Goal: Information Seeking & Learning: Check status

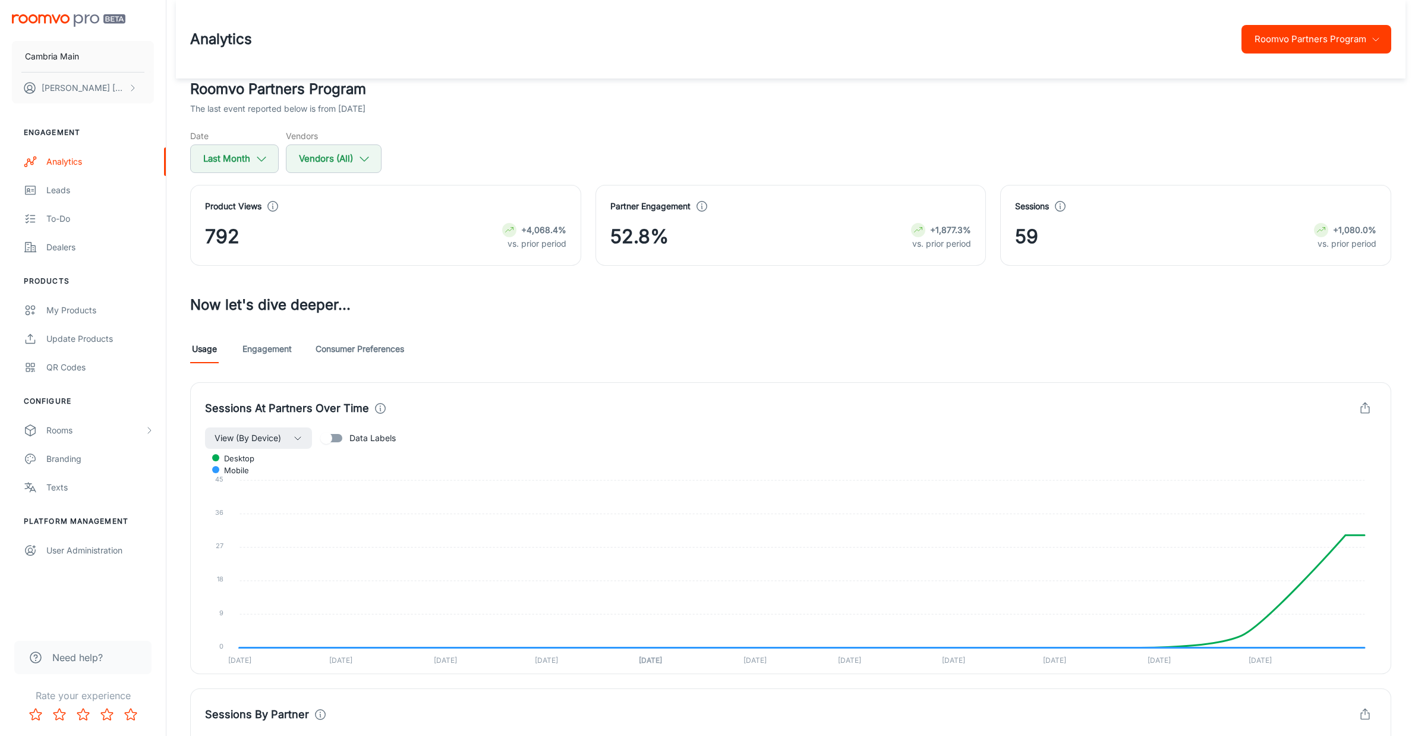
scroll to position [292, 0]
click at [368, 155] on icon "button" at bounding box center [364, 158] width 13 height 13
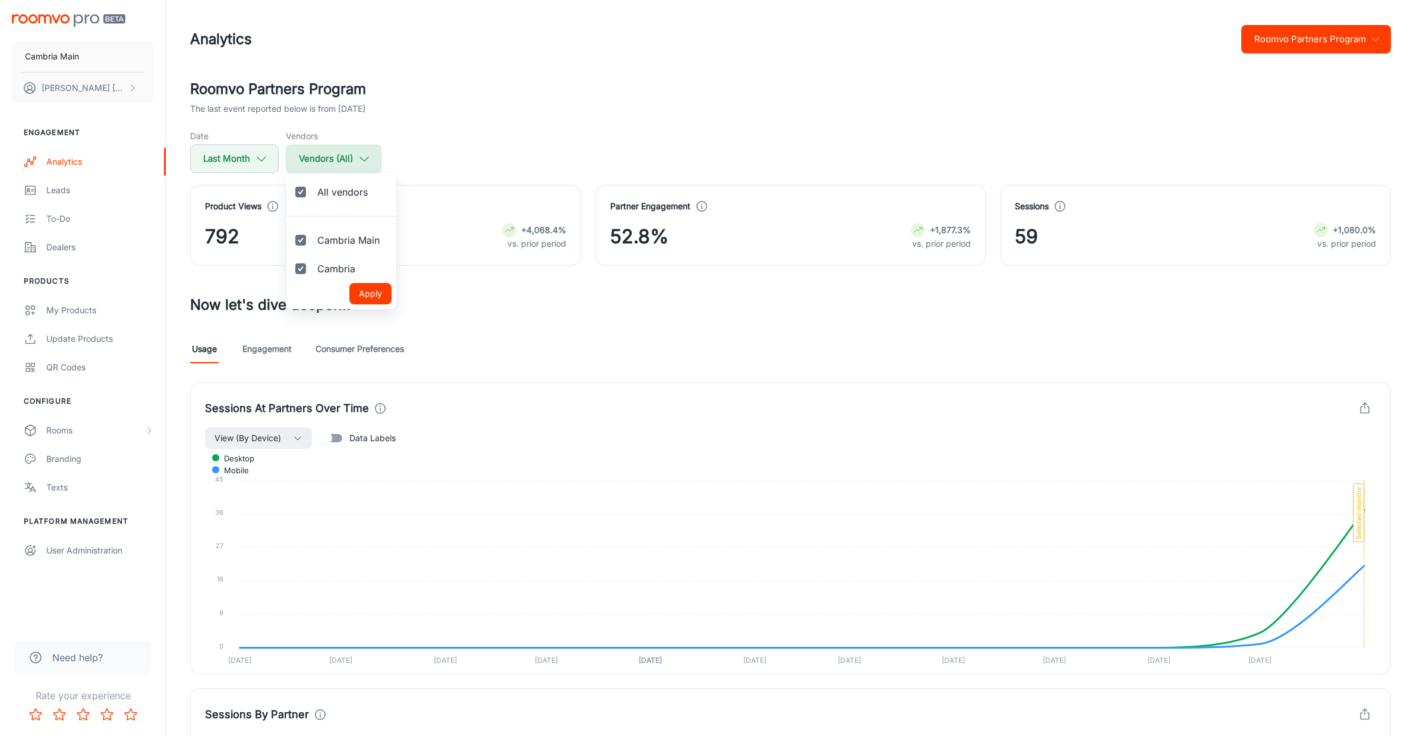
click at [368, 155] on div at bounding box center [713, 368] width 1426 height 736
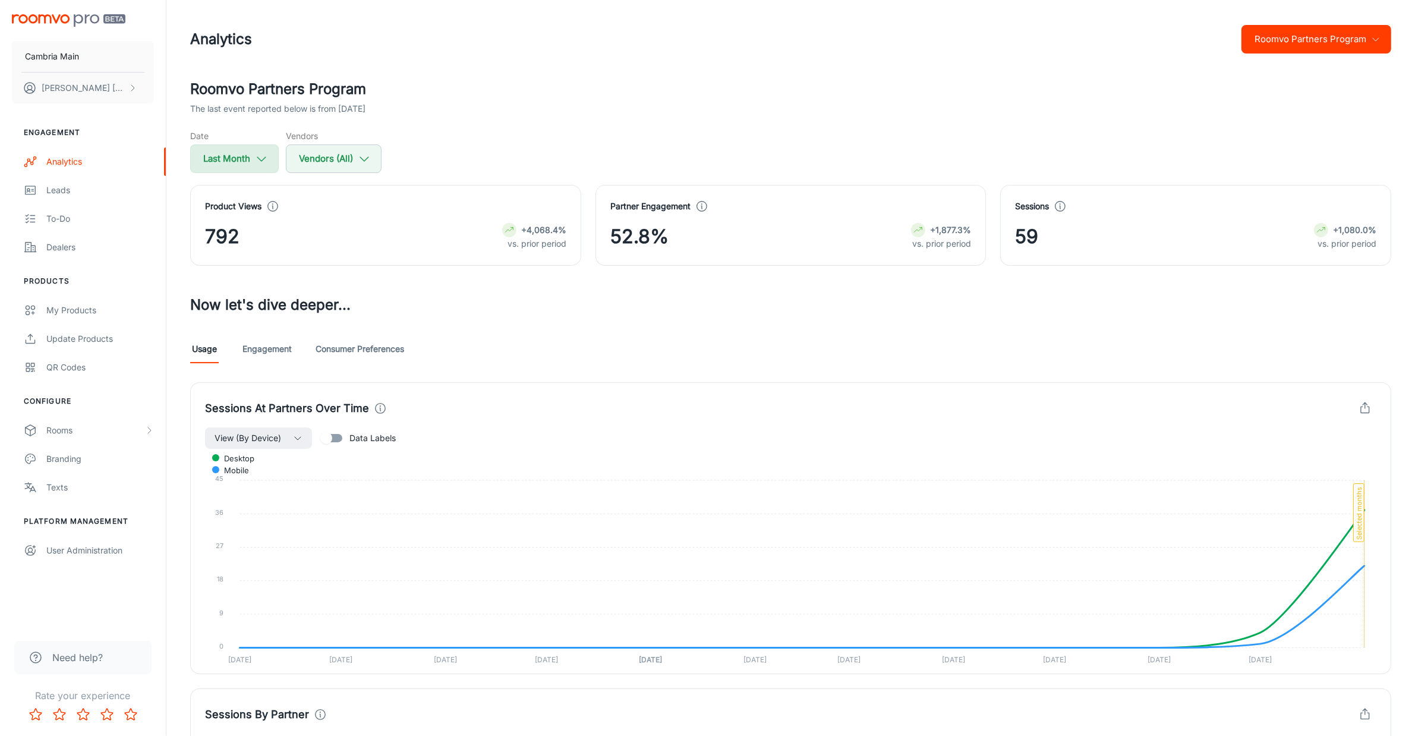
click at [260, 150] on button "Last Month" at bounding box center [234, 158] width 89 height 29
select select "7"
select select "2025"
select select "7"
select select "2025"
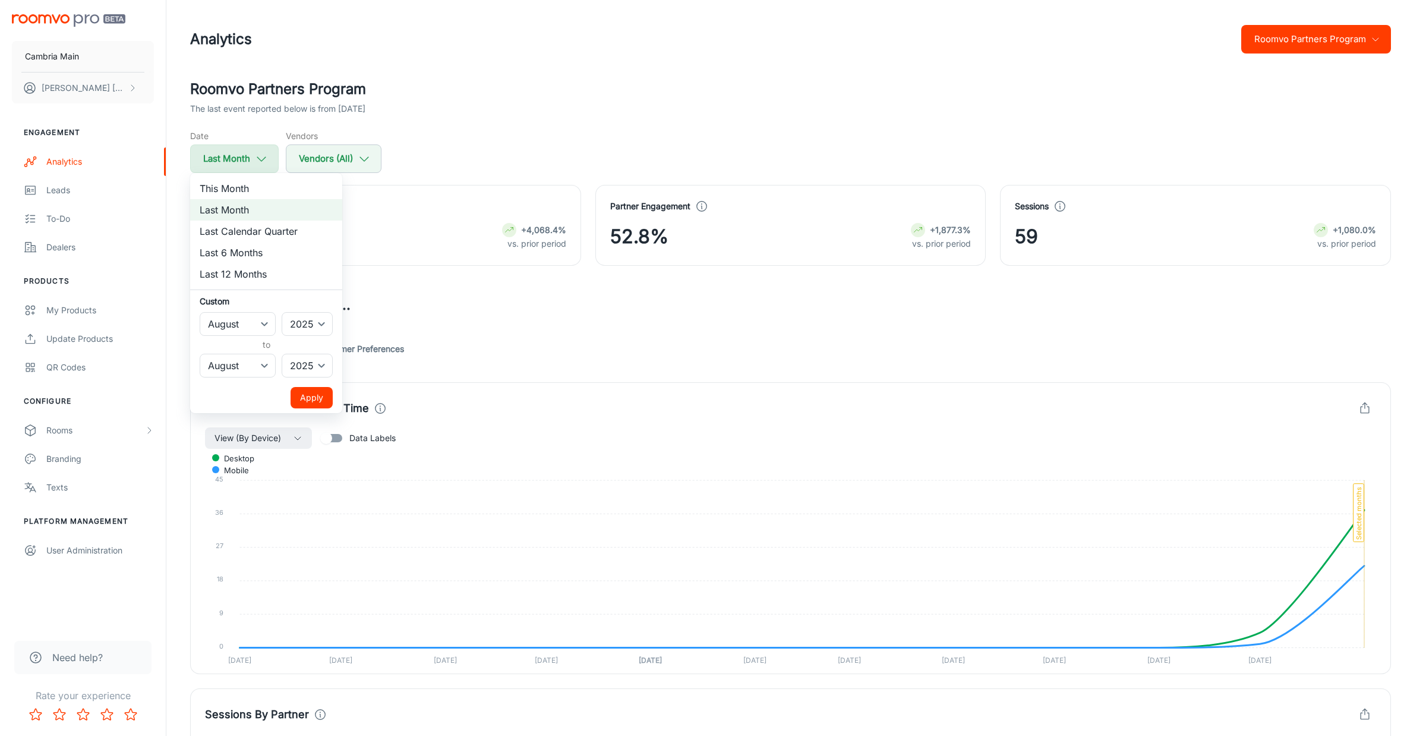
click at [260, 150] on div at bounding box center [713, 368] width 1426 height 736
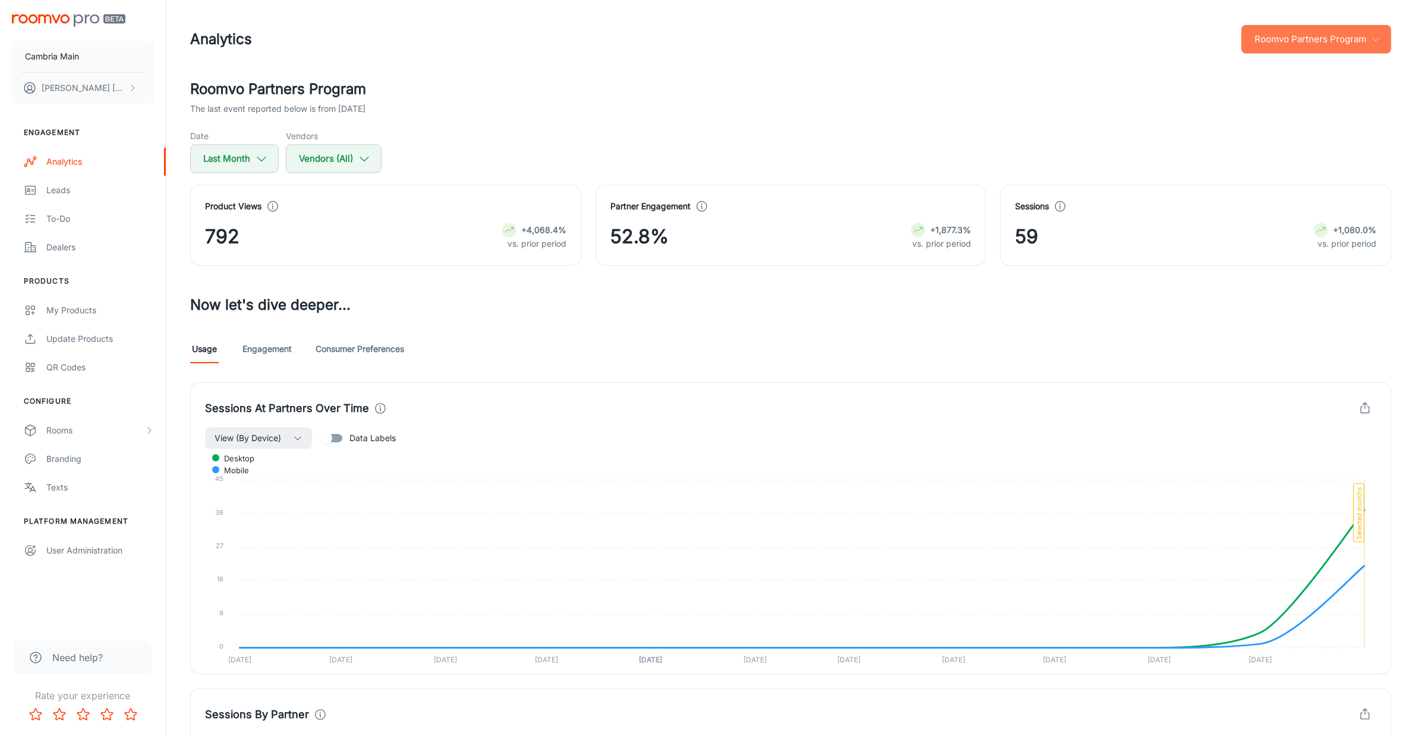
click at [1291, 34] on button "Roomvo Partners Program" at bounding box center [1316, 39] width 150 height 29
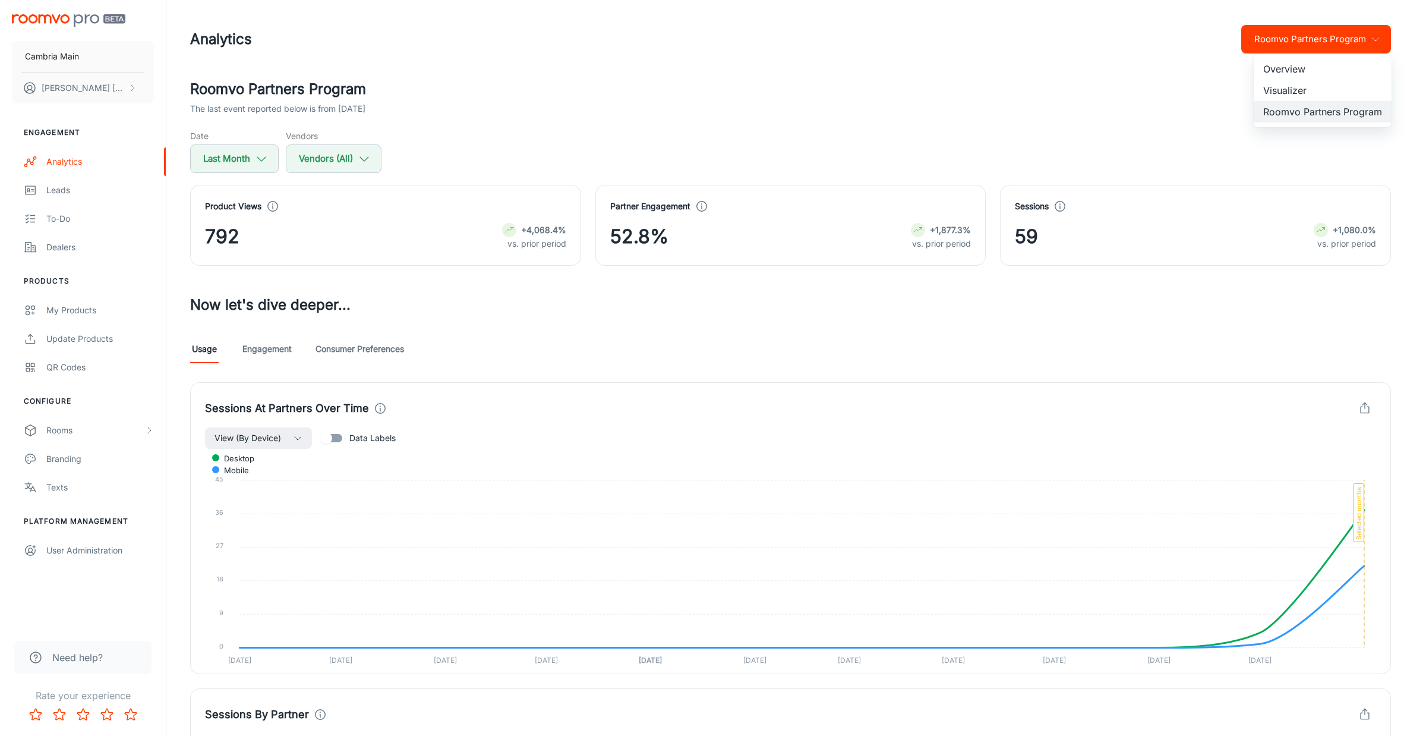
click at [1272, 68] on li "Overview" at bounding box center [1323, 68] width 138 height 21
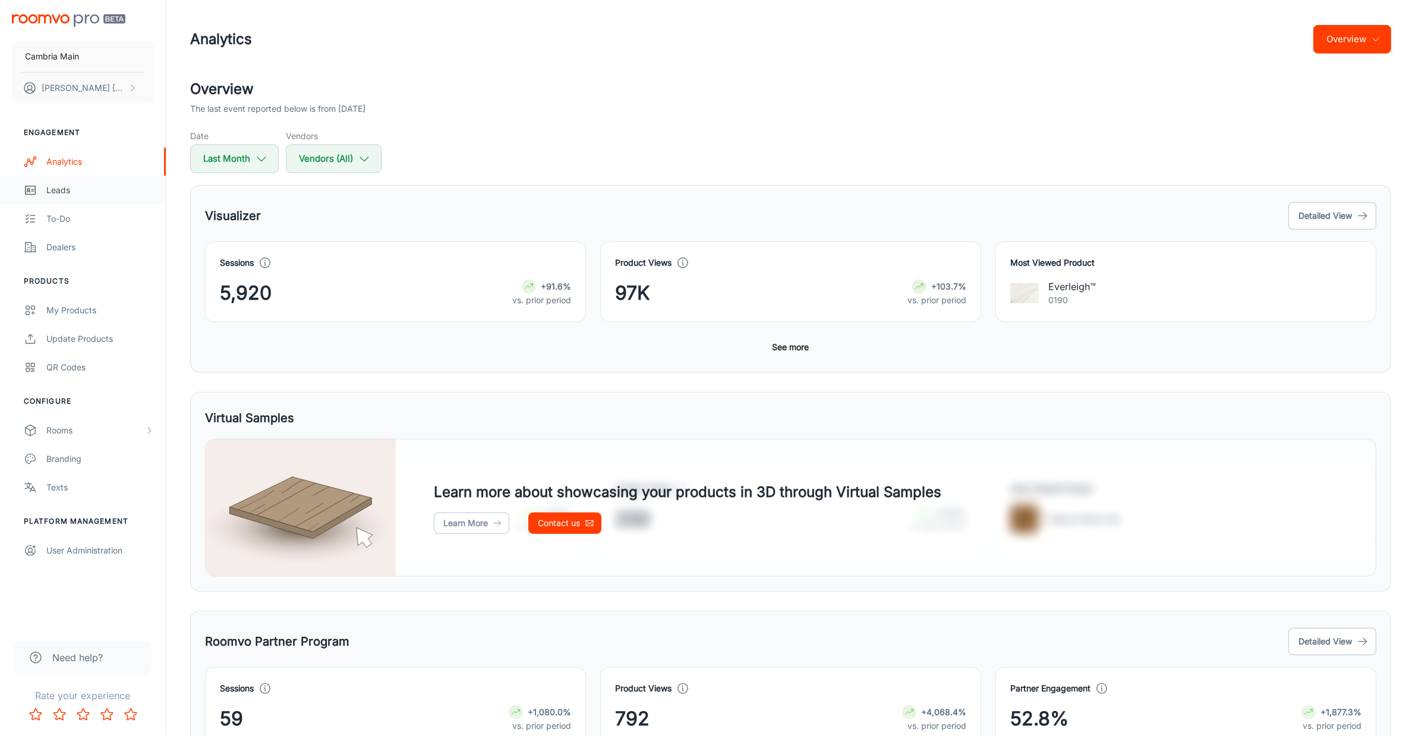
click at [56, 189] on div "Leads" at bounding box center [100, 190] width 108 height 13
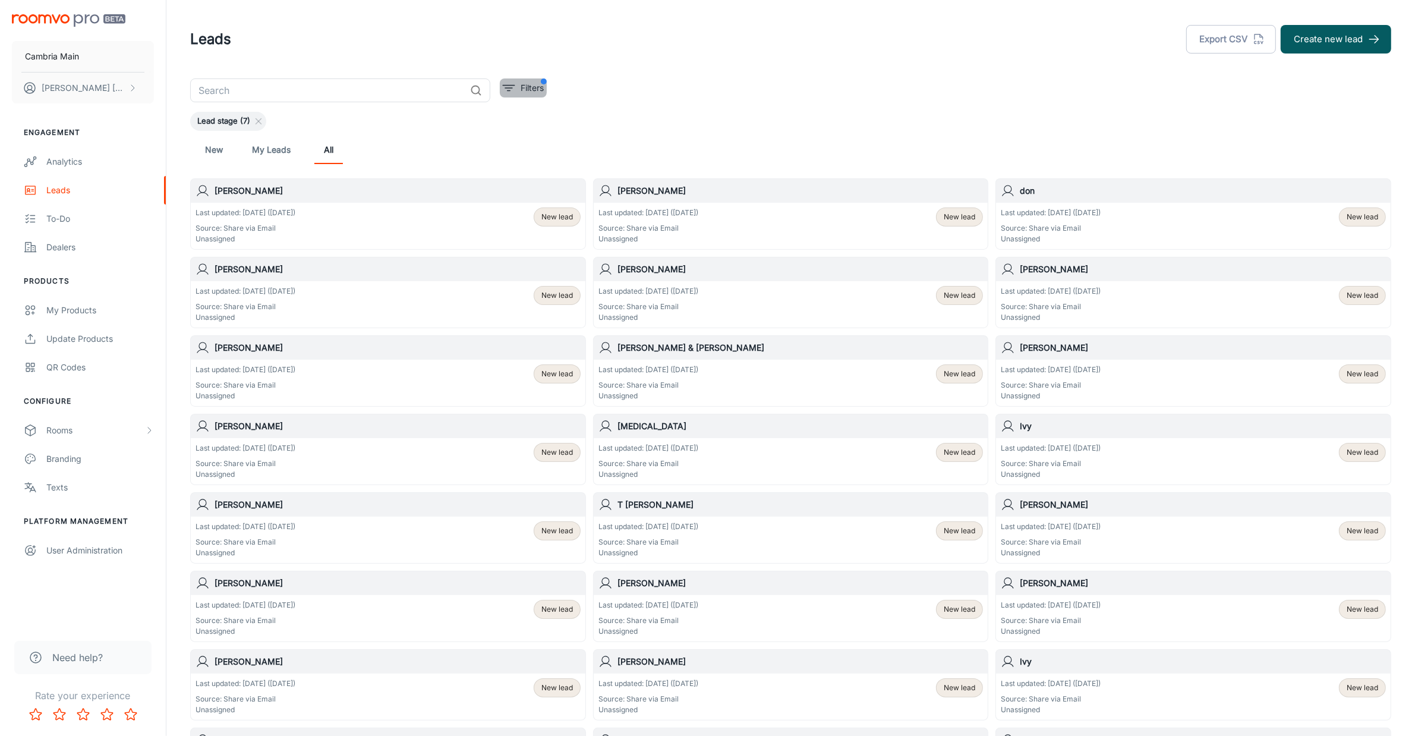
click at [534, 83] on p "Filters" at bounding box center [531, 87] width 23 height 13
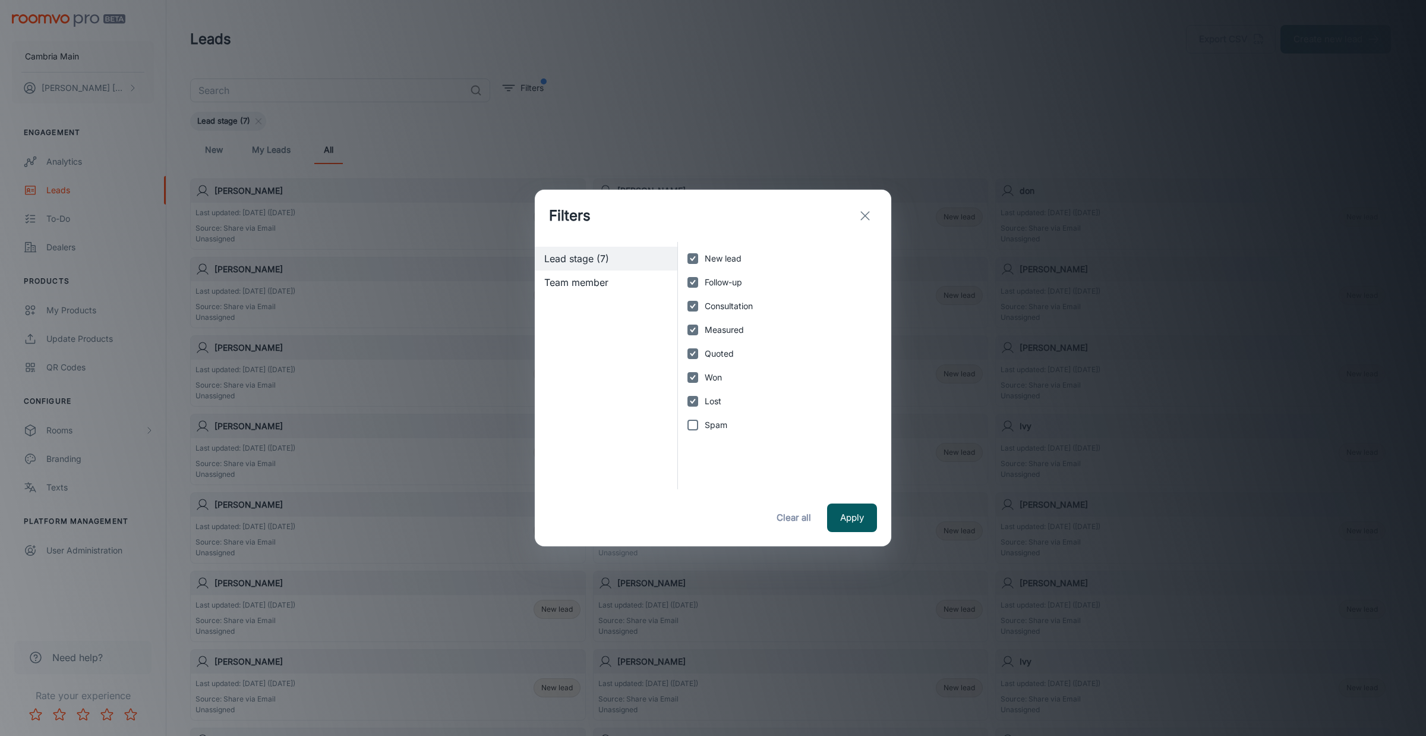
click at [589, 281] on span "Team member" at bounding box center [606, 282] width 124 height 14
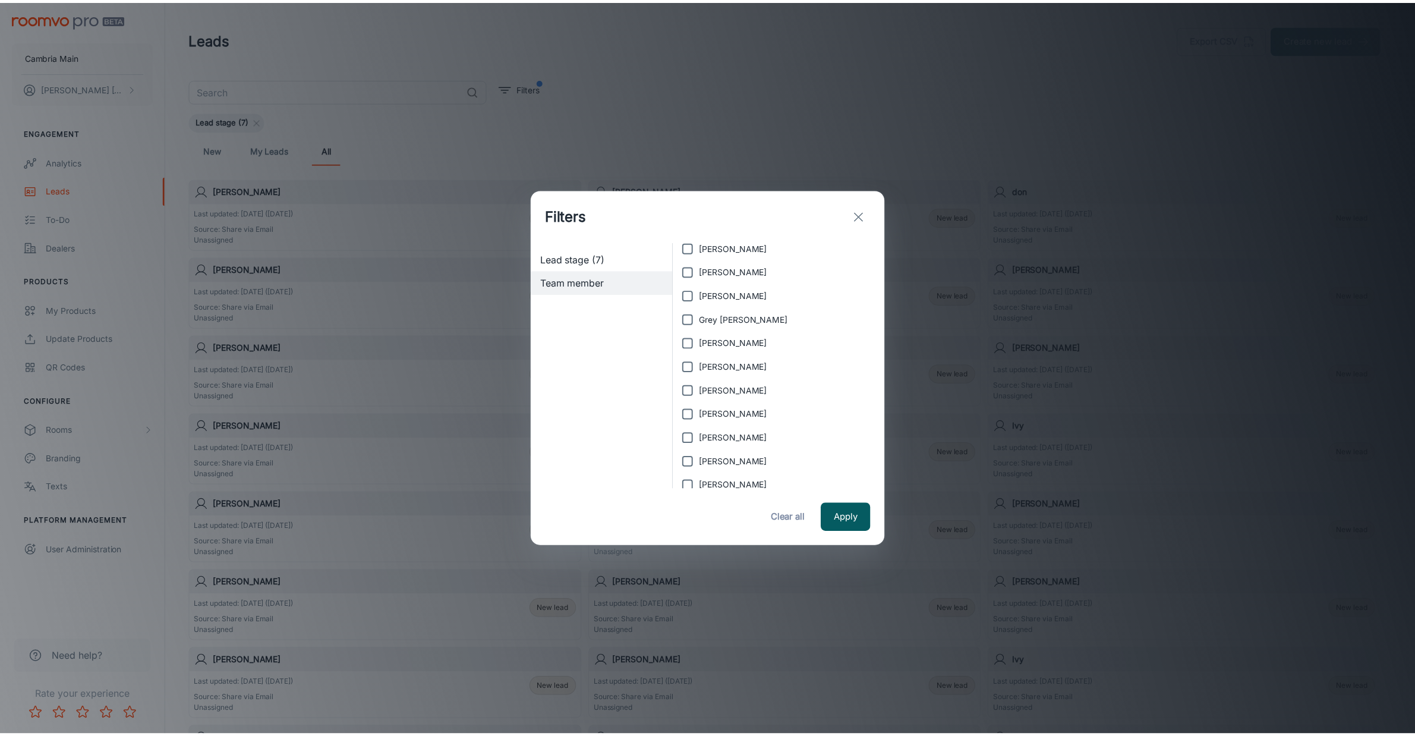
scroll to position [165, 0]
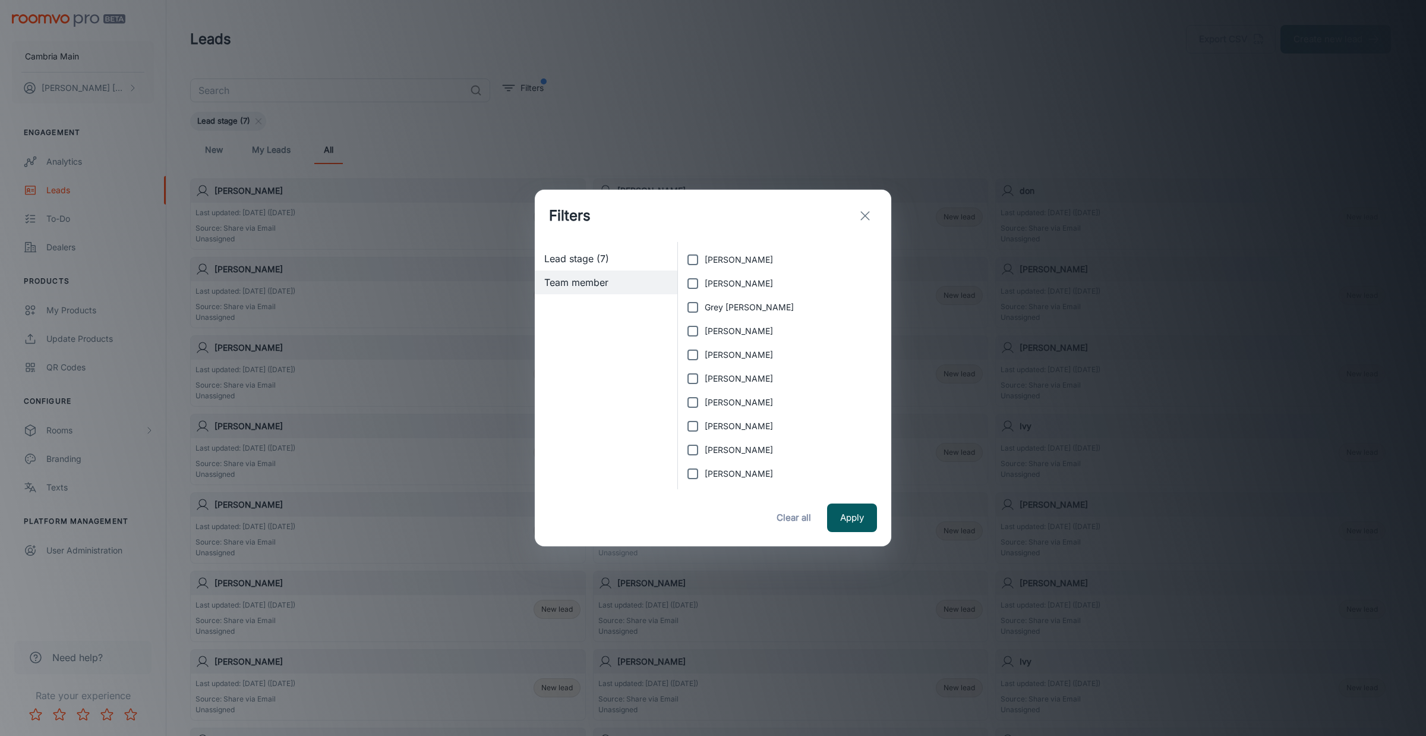
click at [866, 212] on icon "exit" at bounding box center [865, 216] width 14 height 14
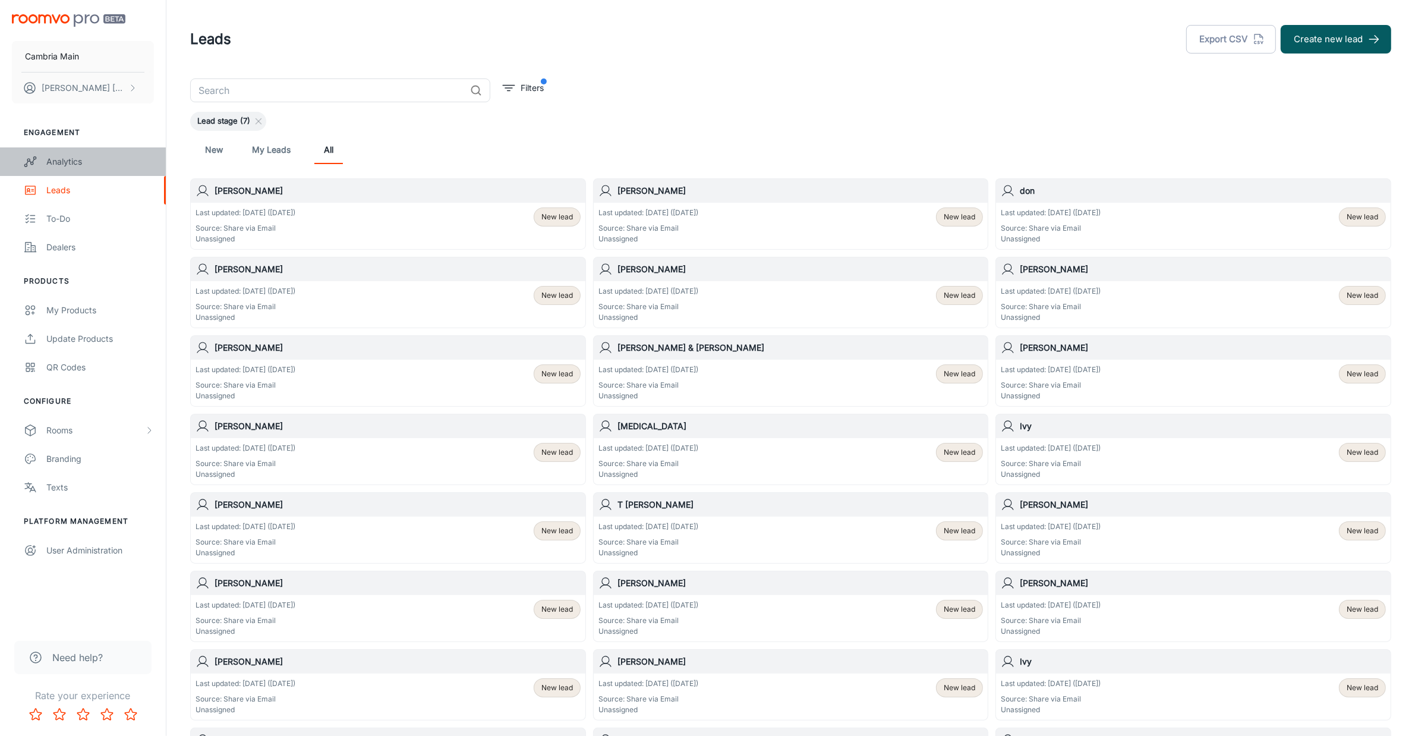
click at [61, 152] on link "Analytics" at bounding box center [83, 161] width 166 height 29
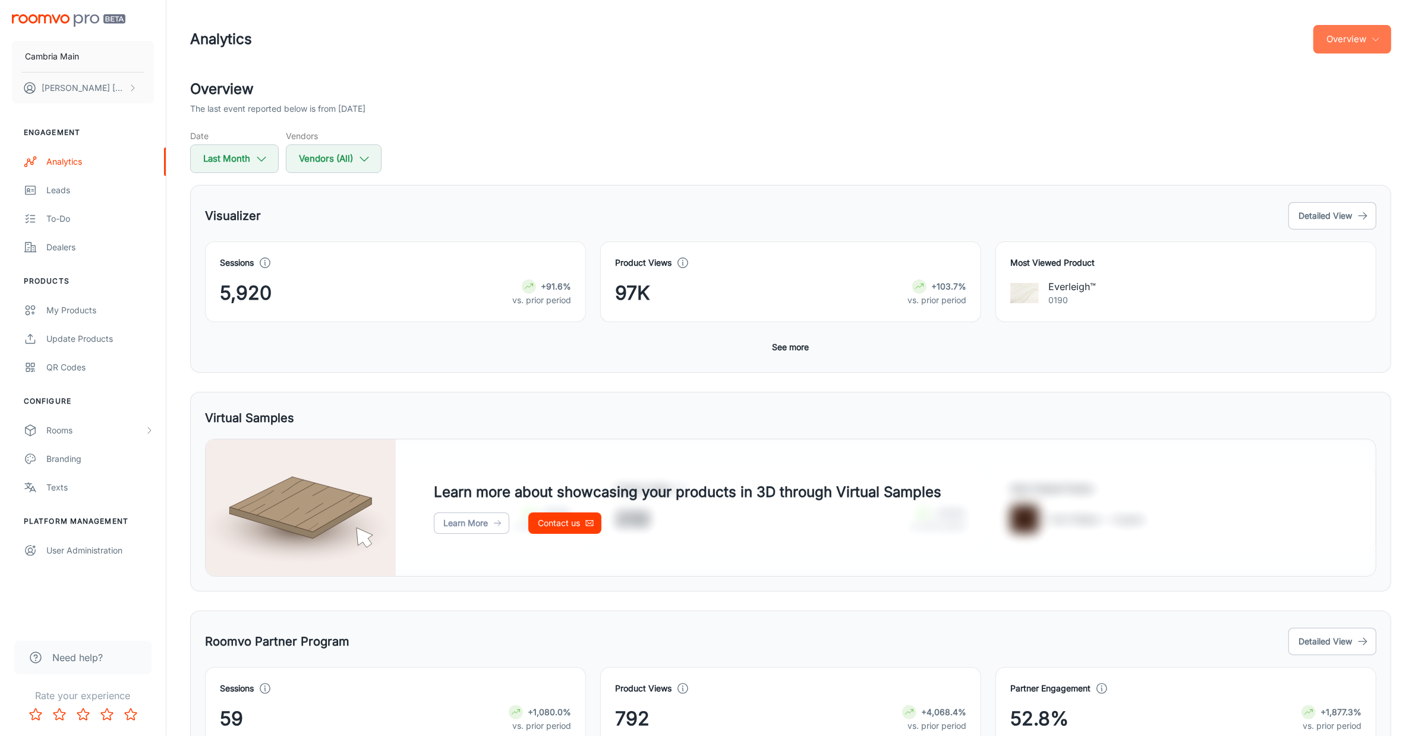
click at [1390, 36] on button "Overview" at bounding box center [1352, 39] width 78 height 29
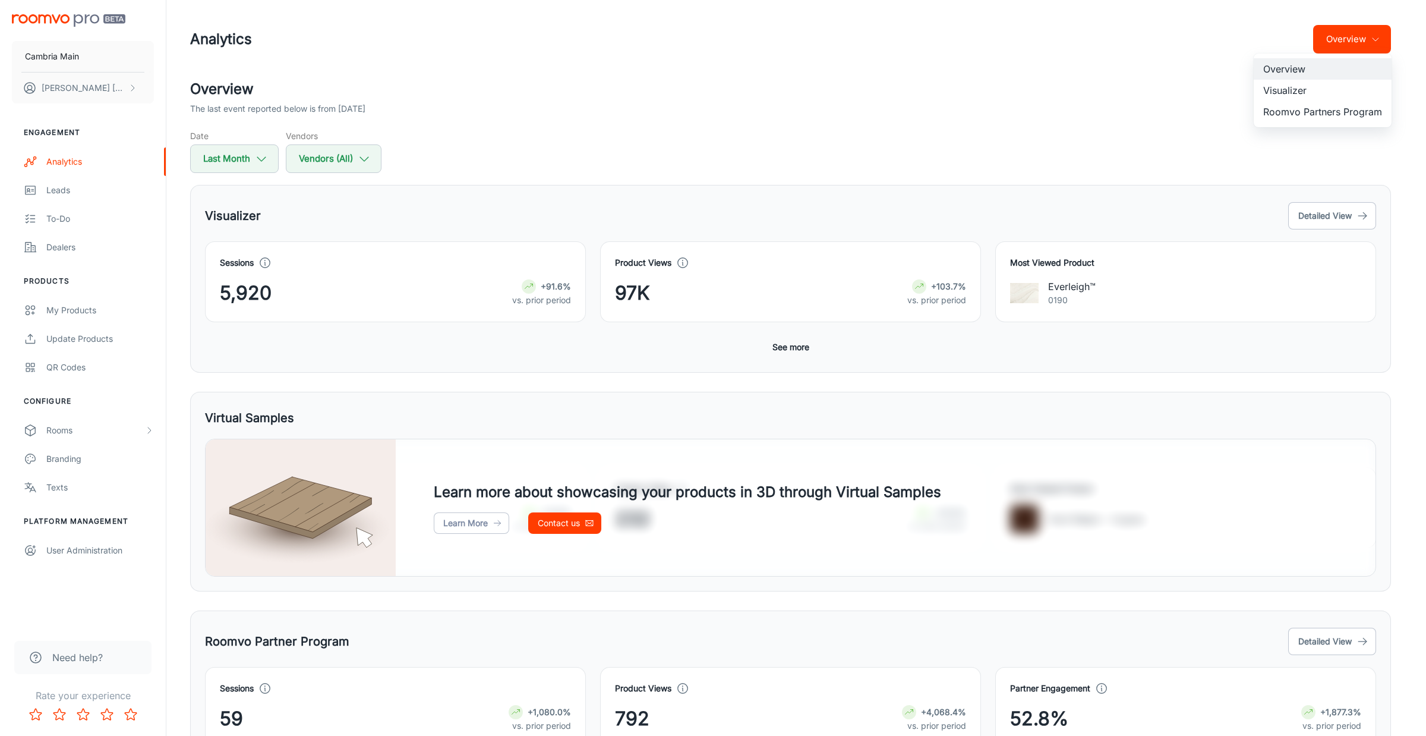
click at [1296, 90] on li "Visualizer" at bounding box center [1323, 90] width 138 height 21
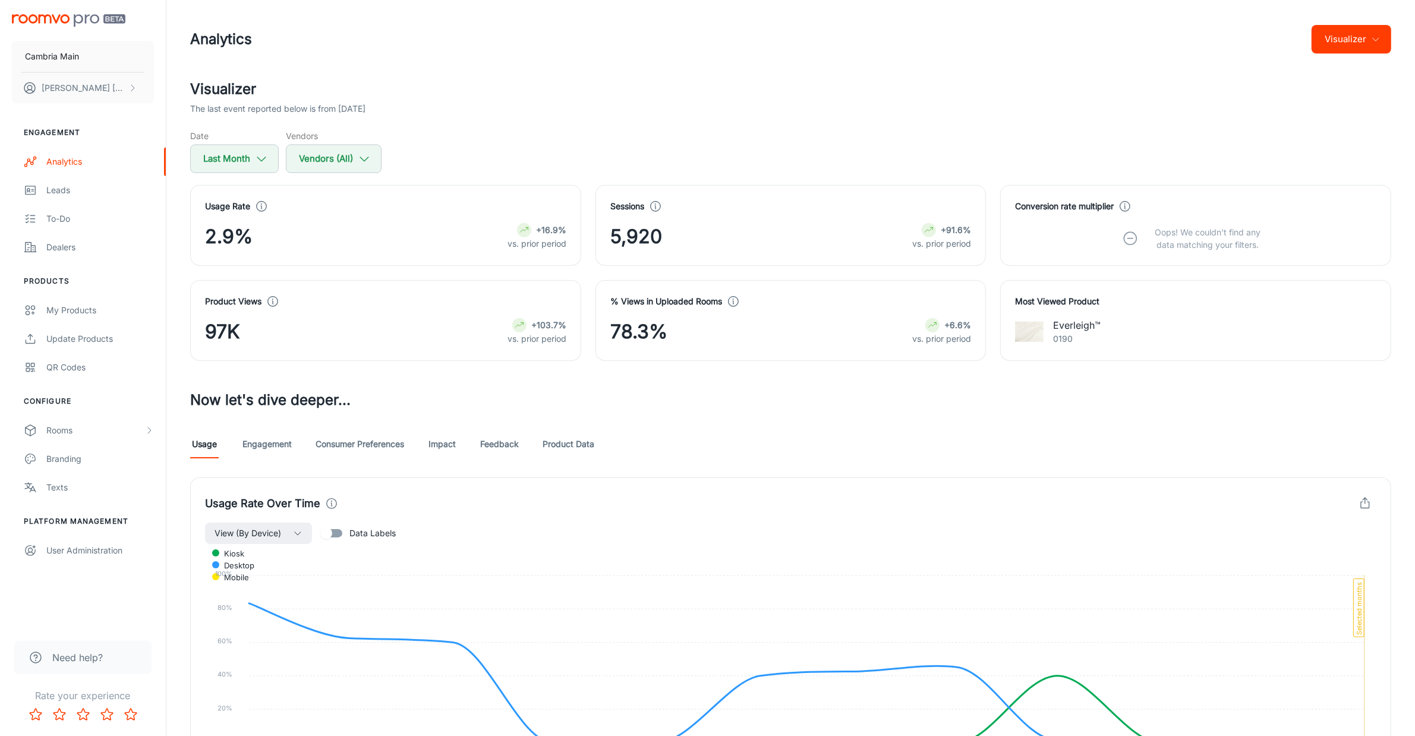
click at [500, 443] on link "Feedback" at bounding box center [499, 444] width 39 height 29
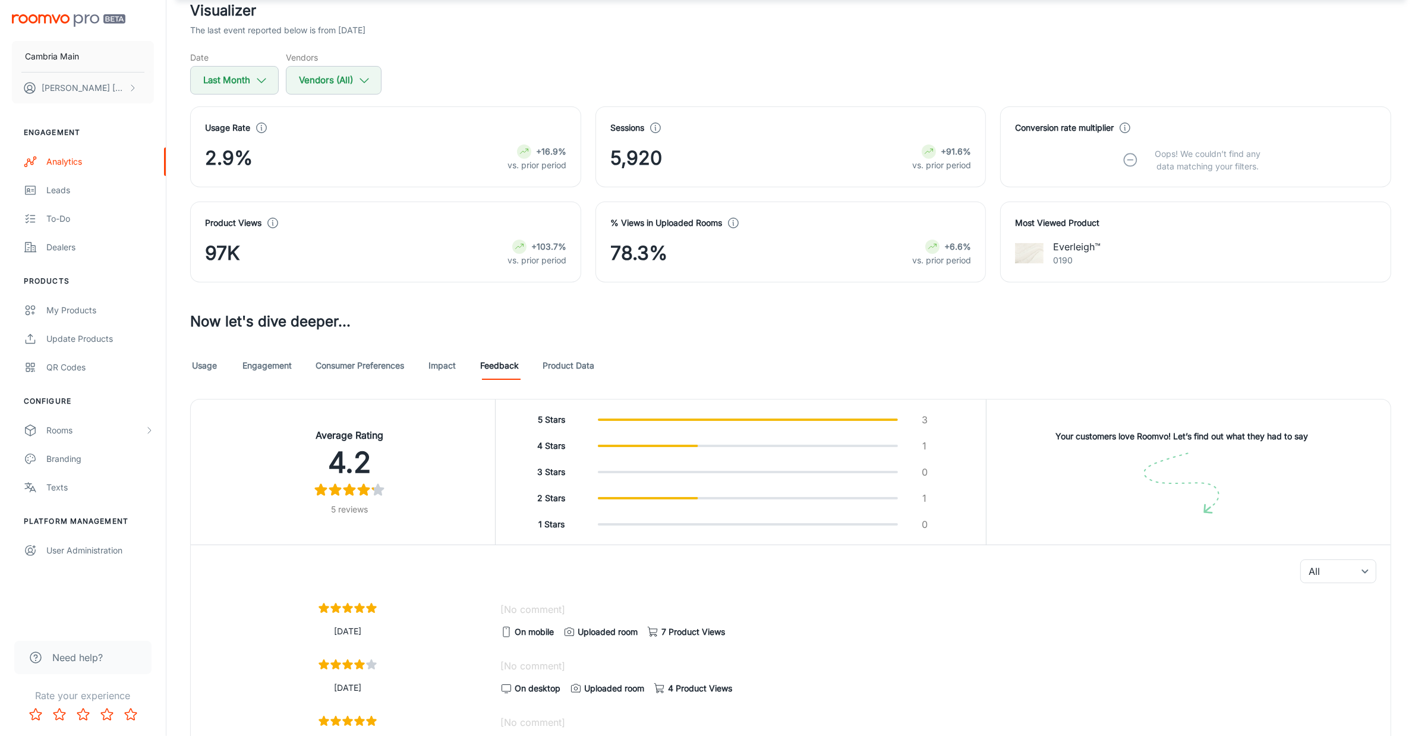
scroll to position [297, 0]
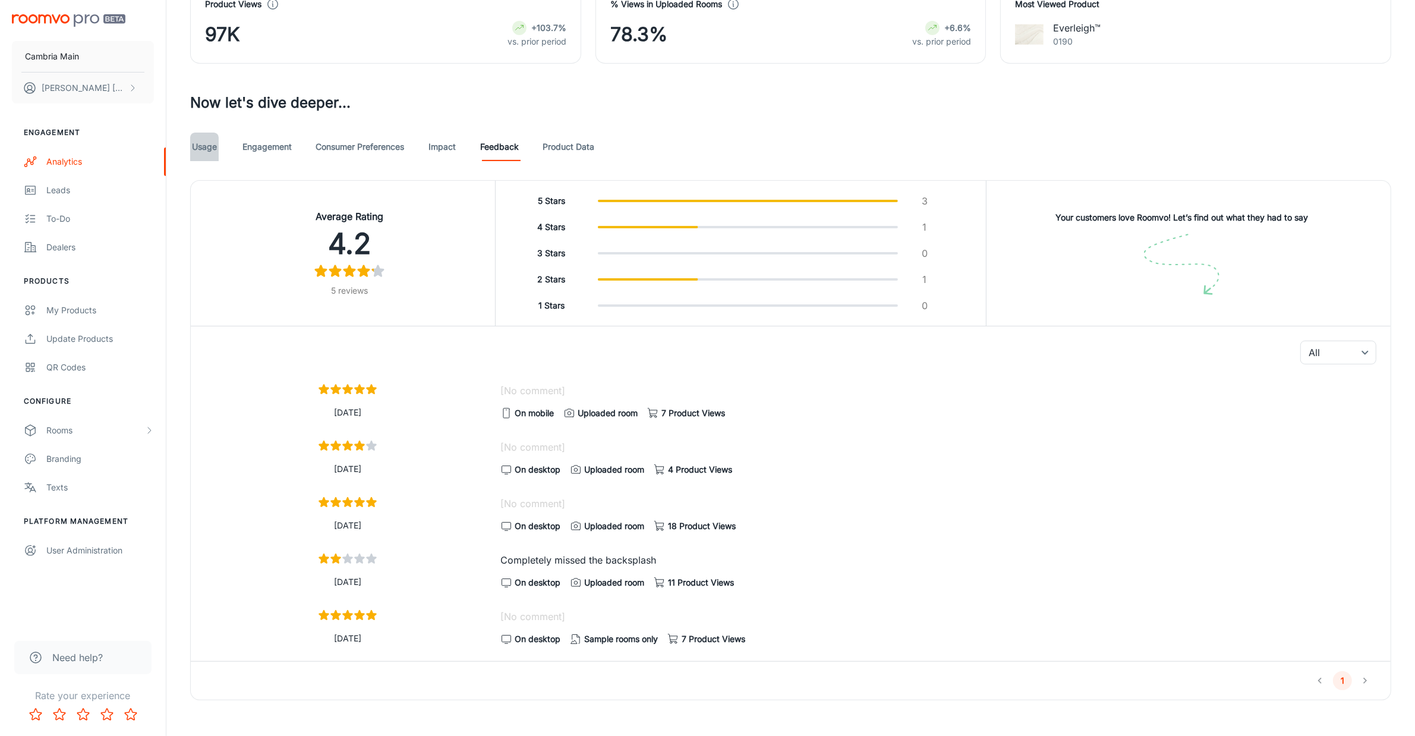
click at [196, 149] on link "Usage" at bounding box center [204, 147] width 29 height 29
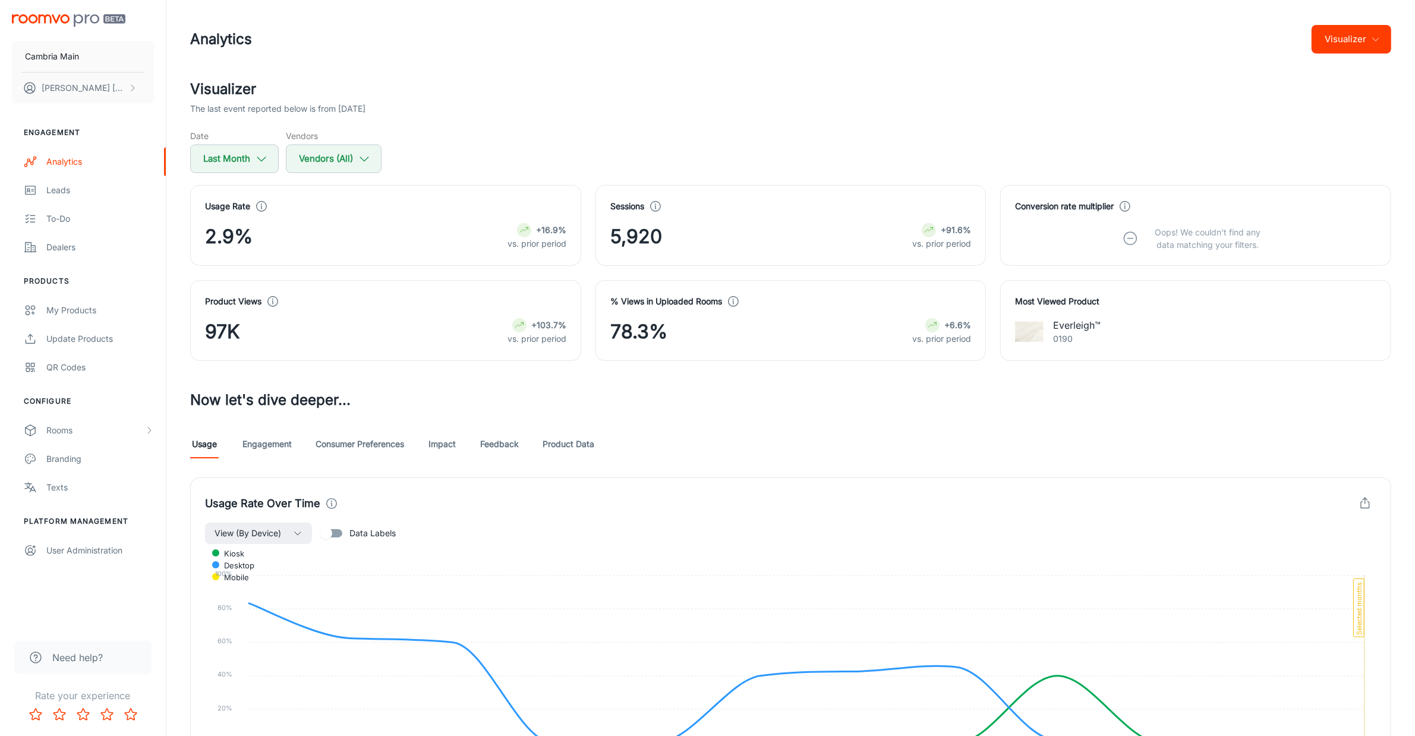
click at [1329, 46] on button "Visualizer" at bounding box center [1351, 39] width 80 height 29
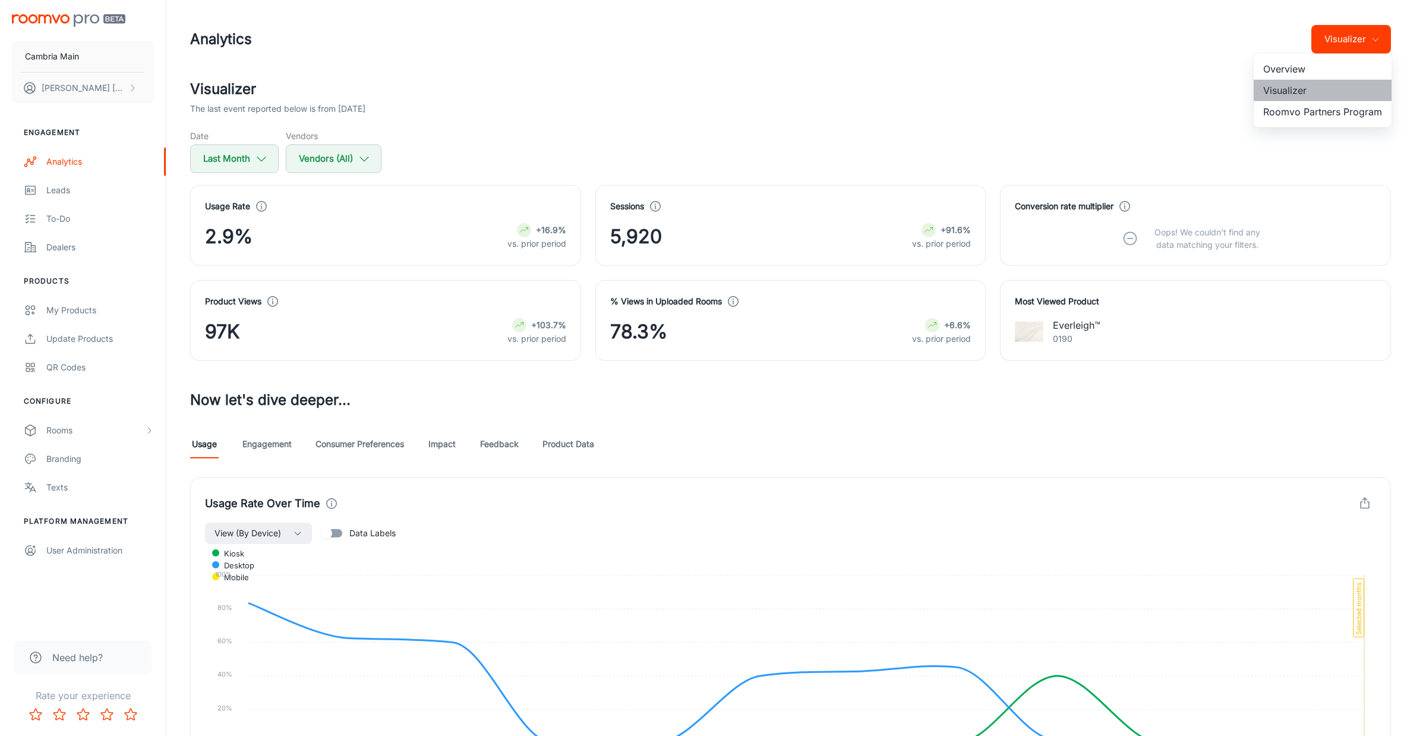
click at [1275, 90] on li "Visualizer" at bounding box center [1323, 90] width 138 height 21
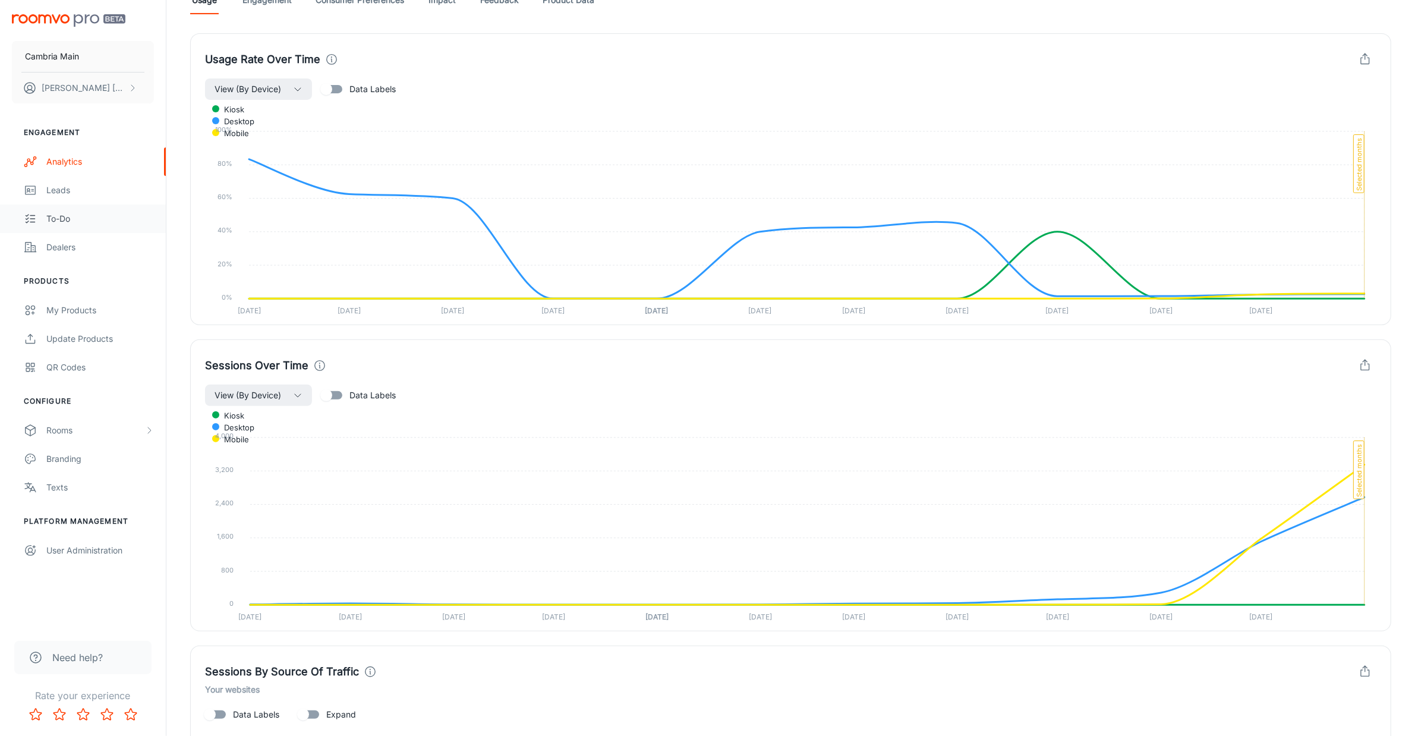
scroll to position [409, 0]
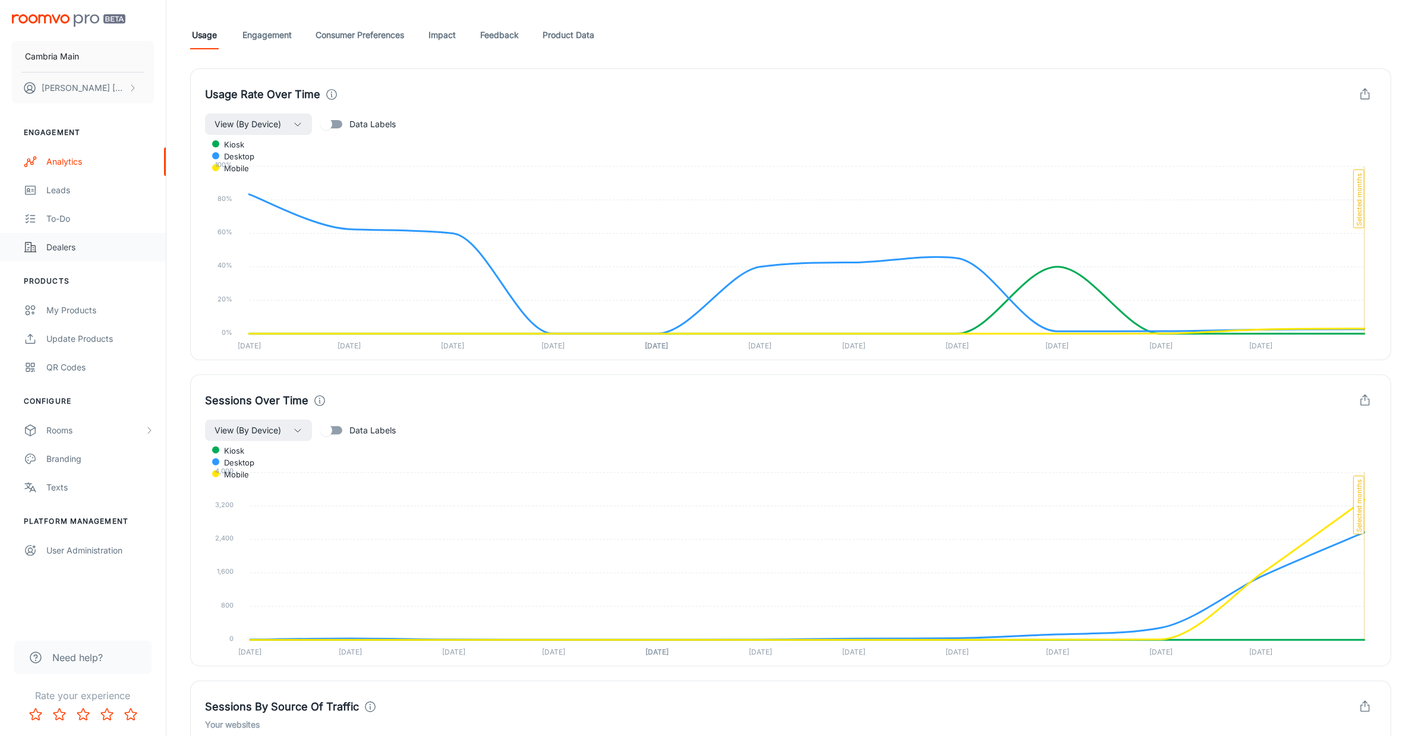
click at [67, 251] on div "Dealers" at bounding box center [100, 247] width 108 height 13
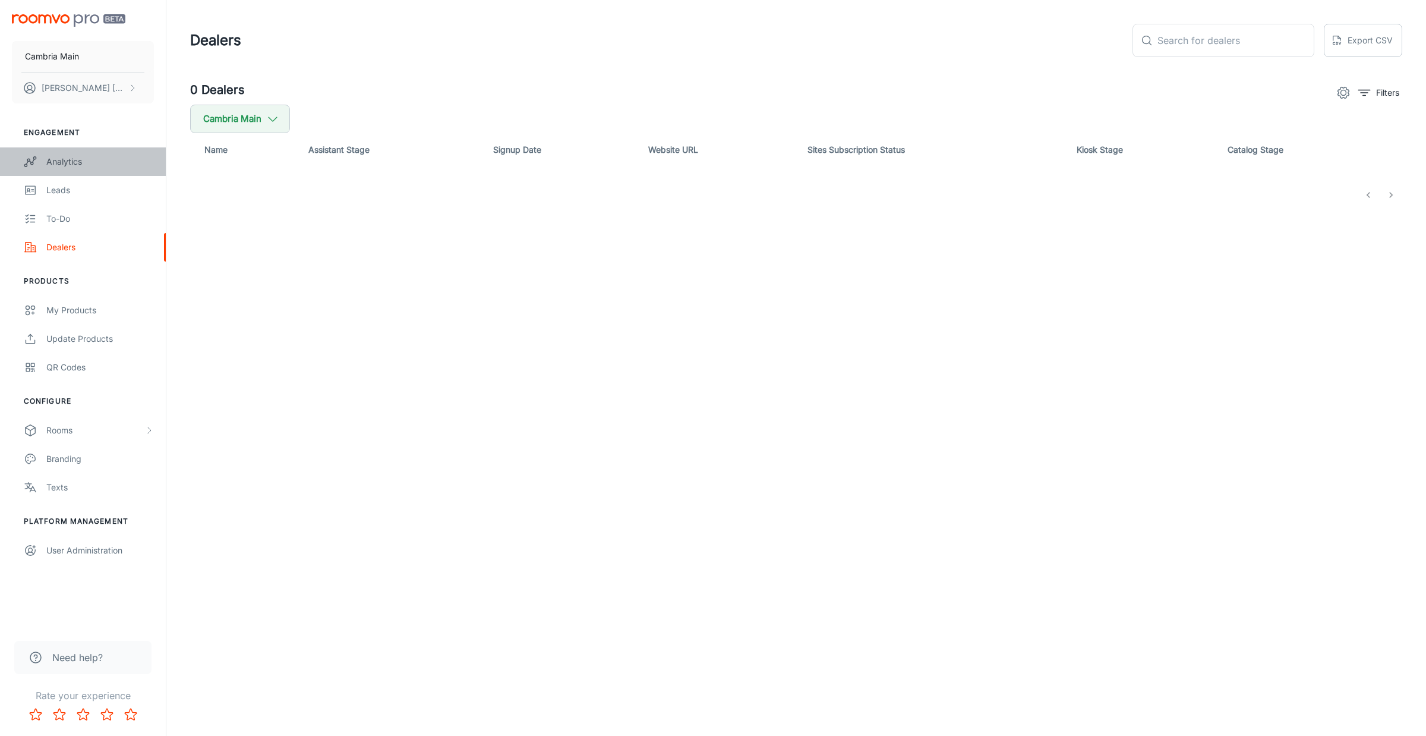
click at [57, 166] on div "Analytics" at bounding box center [100, 161] width 108 height 13
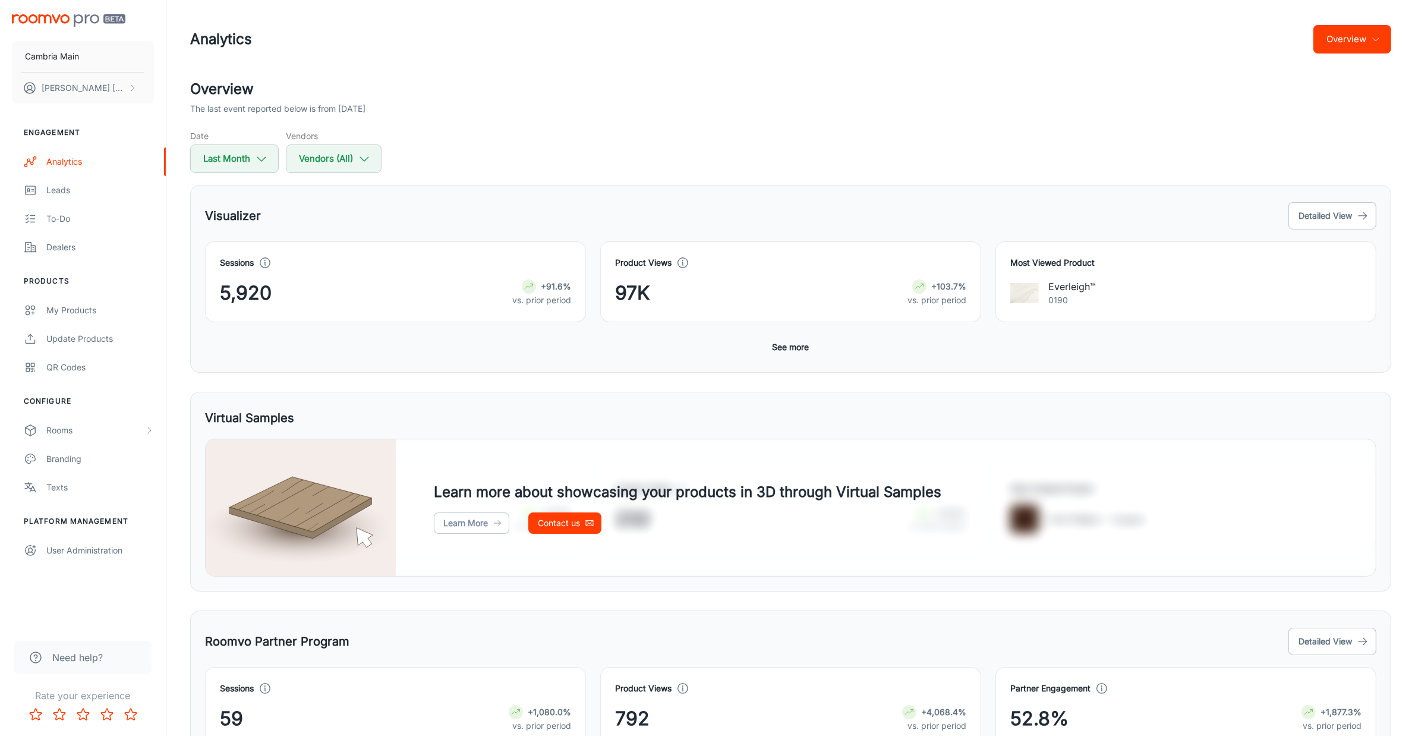
click at [805, 345] on button "See more" at bounding box center [791, 346] width 46 height 21
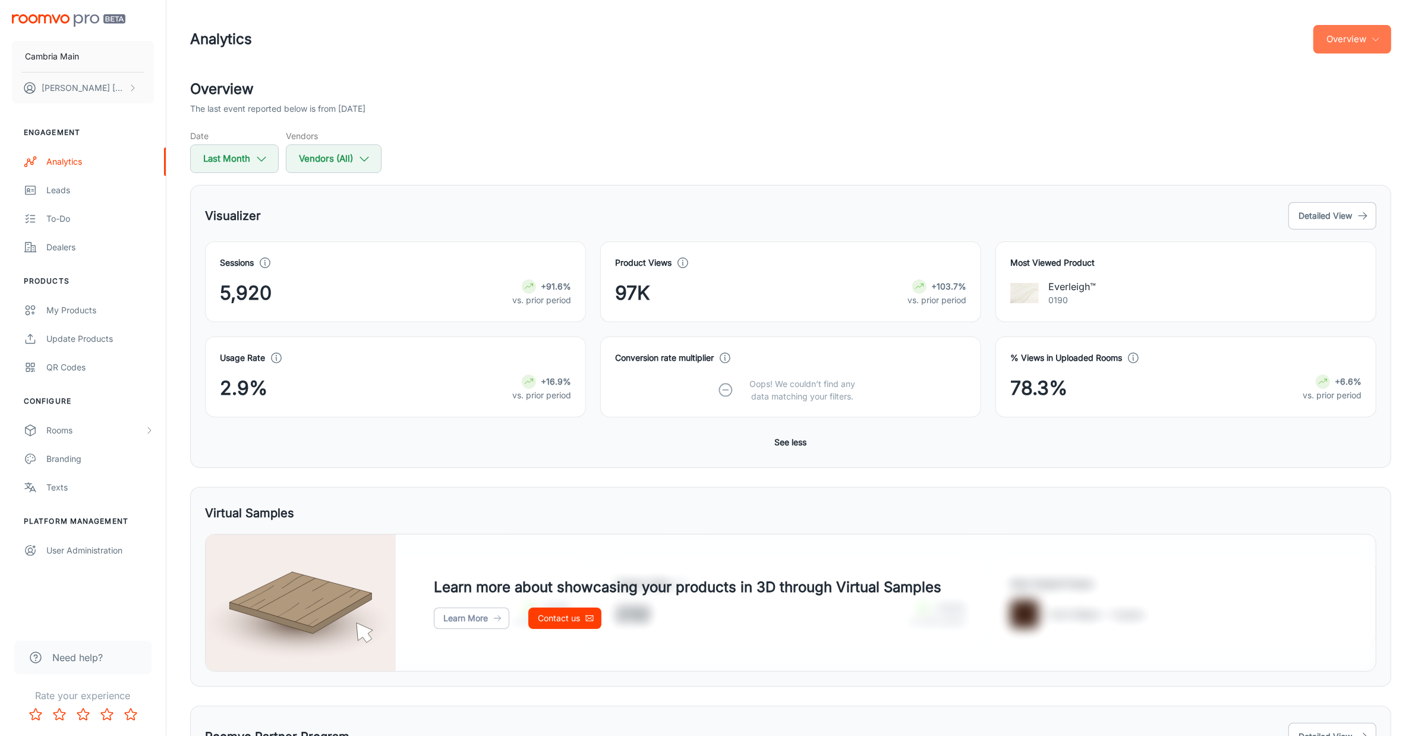
click at [1374, 42] on icon "button" at bounding box center [1376, 39] width 10 height 10
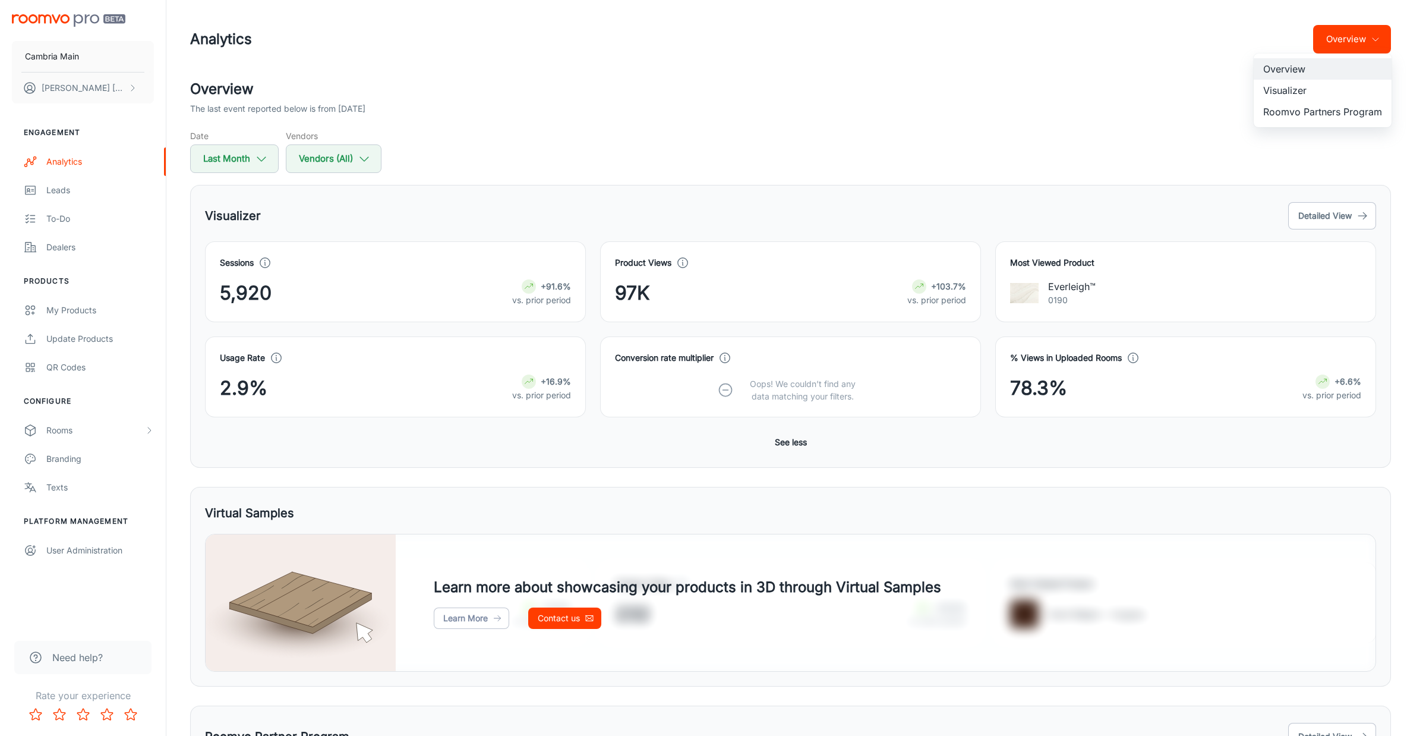
click at [1283, 87] on li "Visualizer" at bounding box center [1323, 90] width 138 height 21
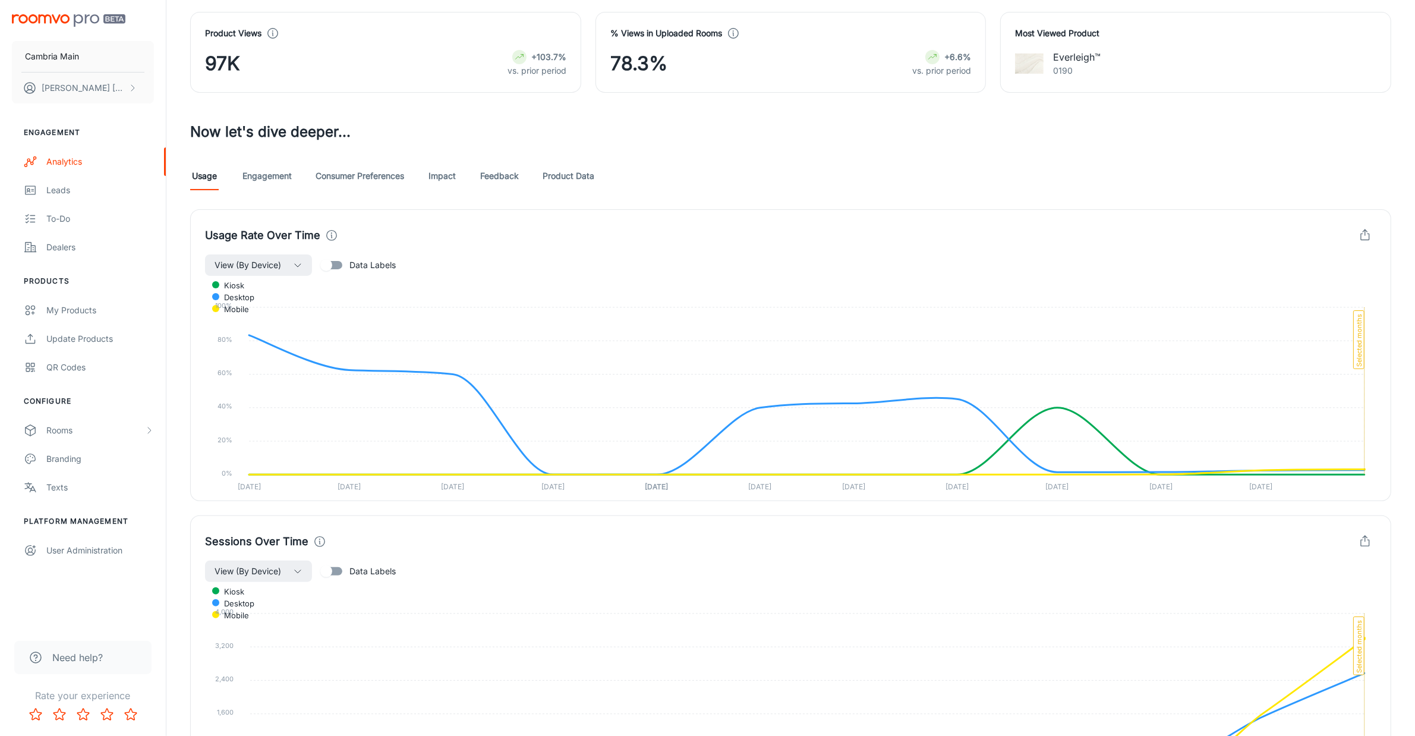
scroll to position [297, 0]
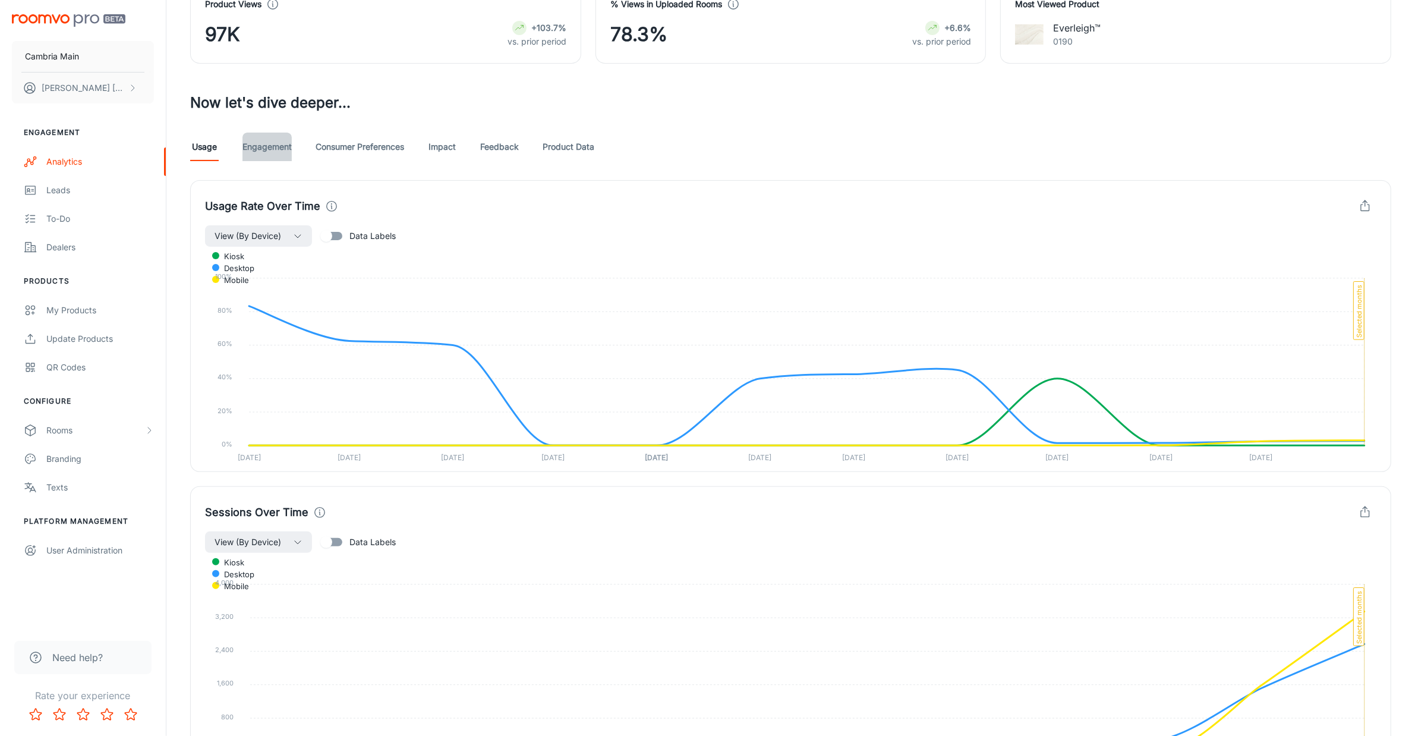
click at [280, 143] on link "Engagement" at bounding box center [266, 147] width 49 height 29
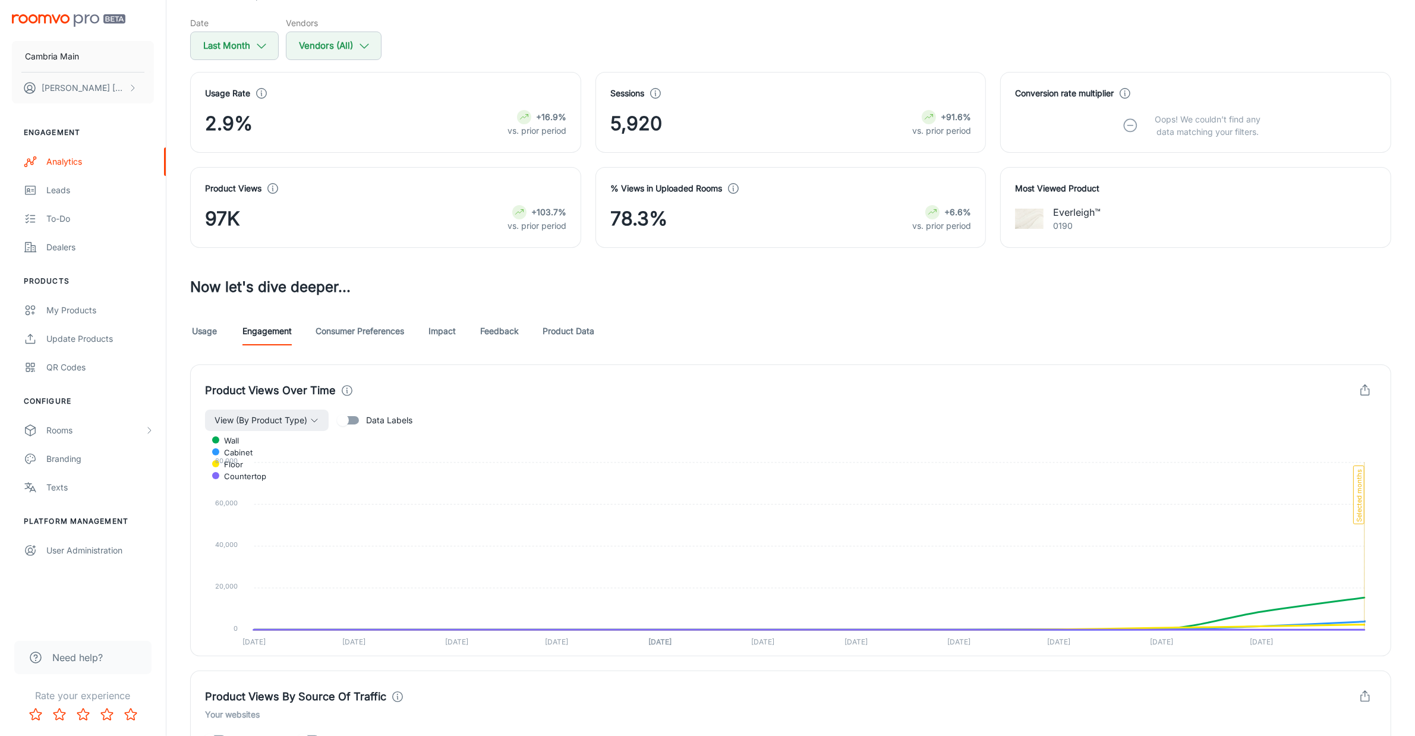
scroll to position [297, 0]
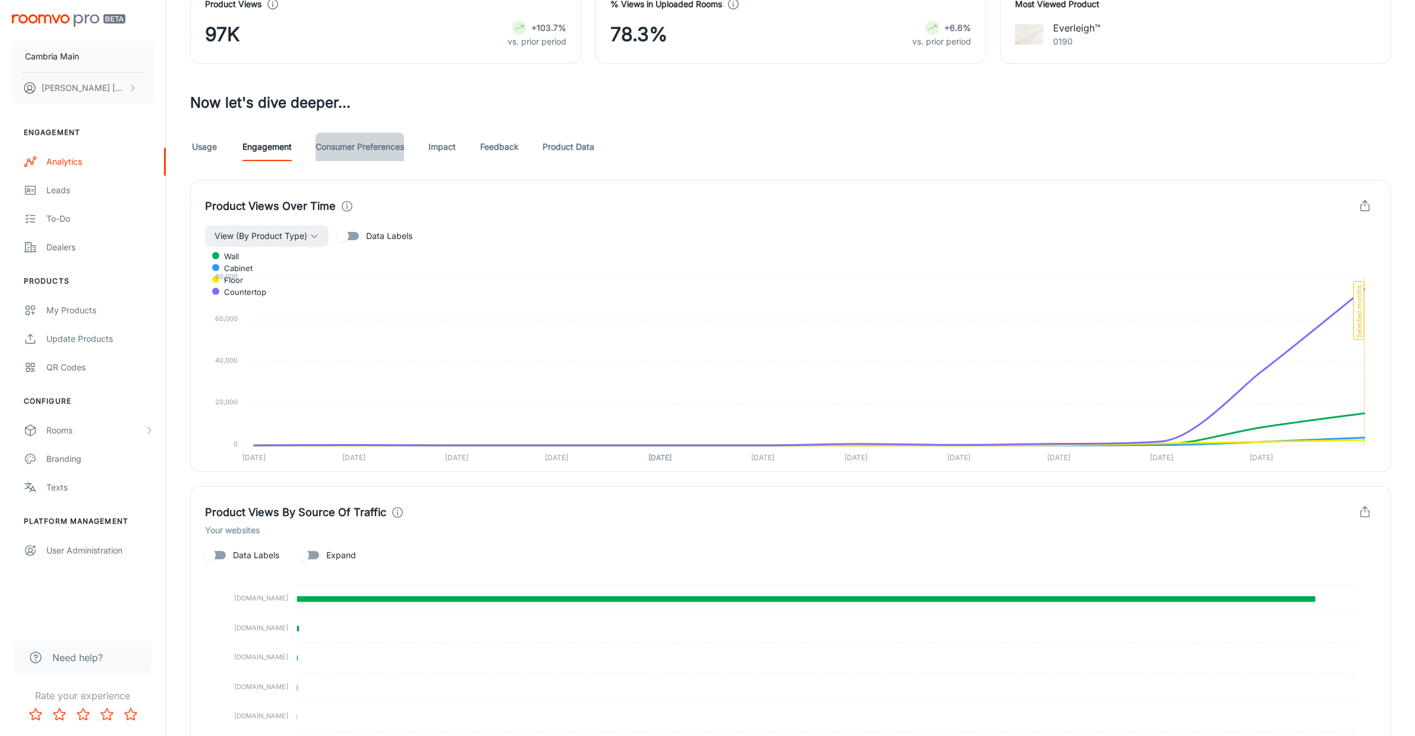
click at [371, 146] on link "Consumer Preferences" at bounding box center [360, 147] width 89 height 29
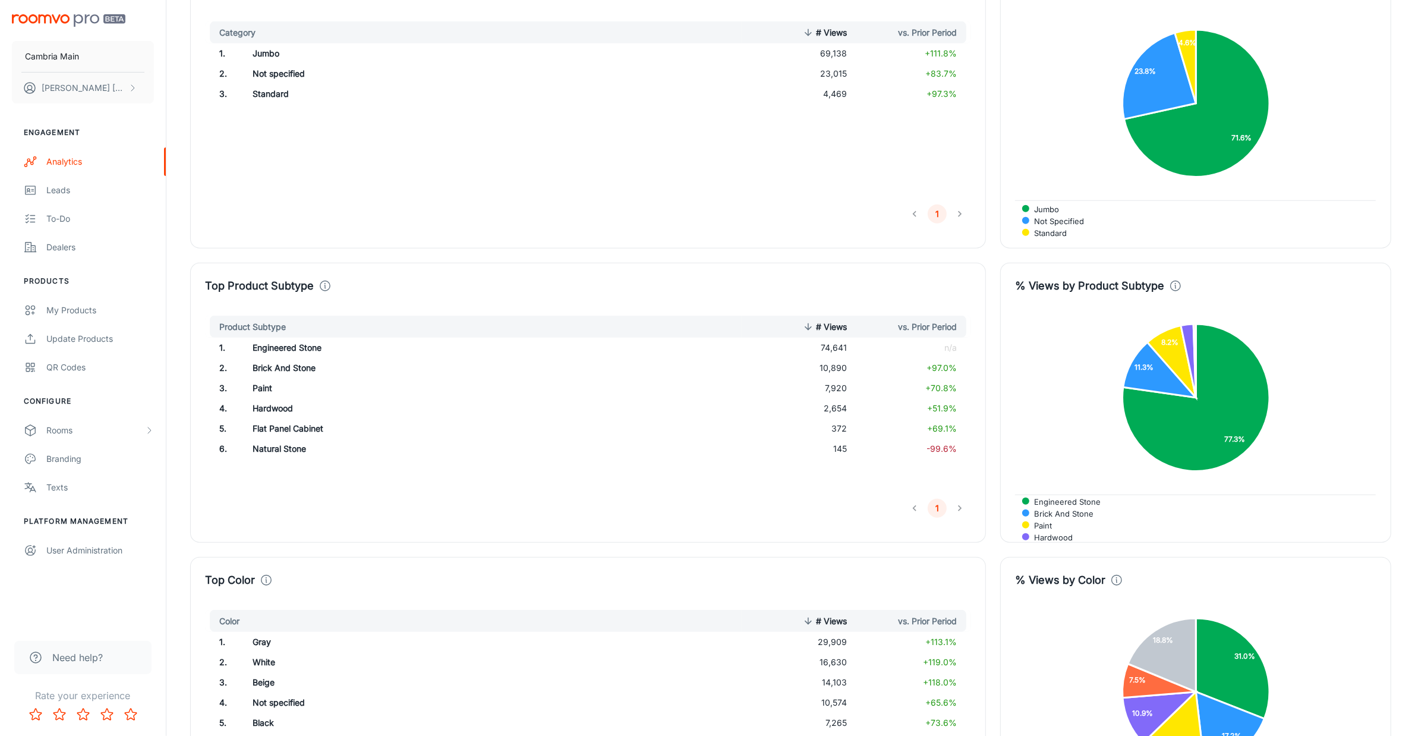
scroll to position [1188, 0]
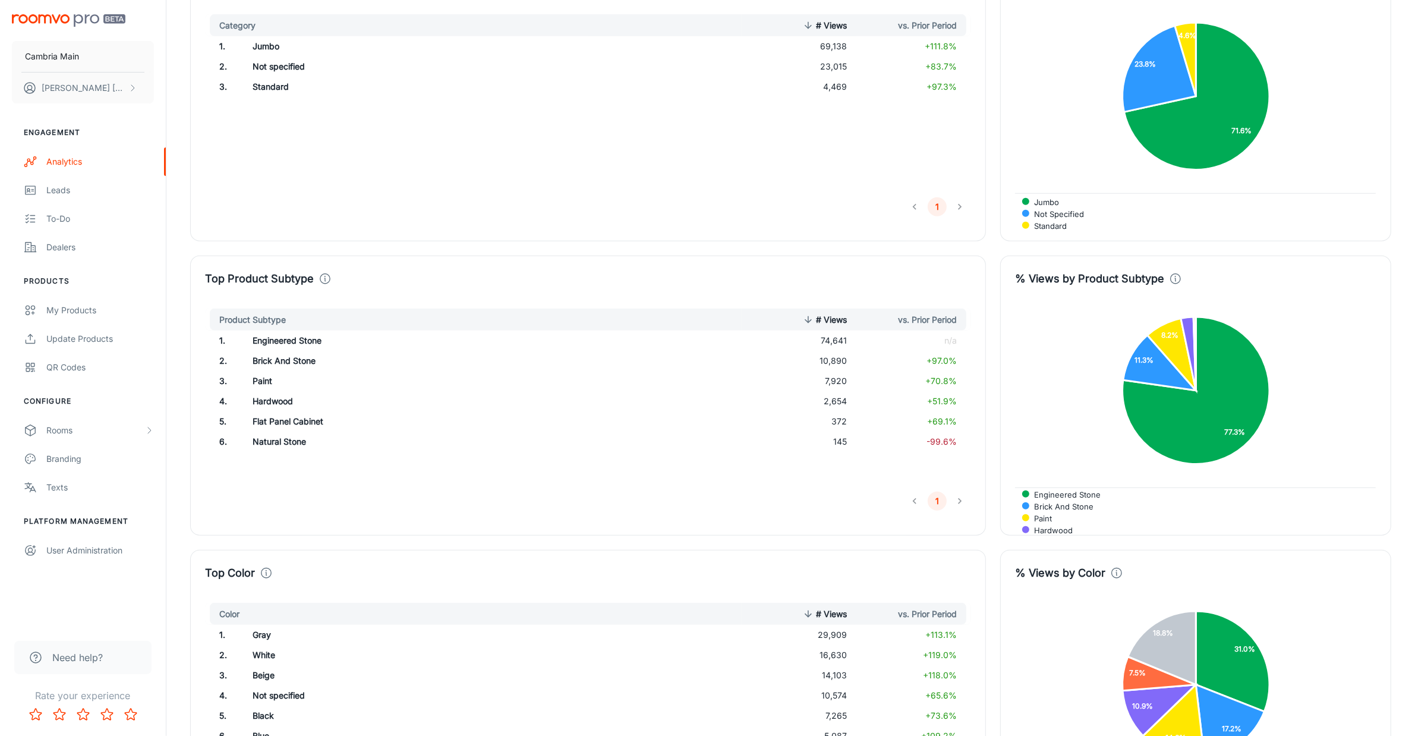
click at [295, 336] on td "Engineered Stone" at bounding box center [415, 340] width 345 height 20
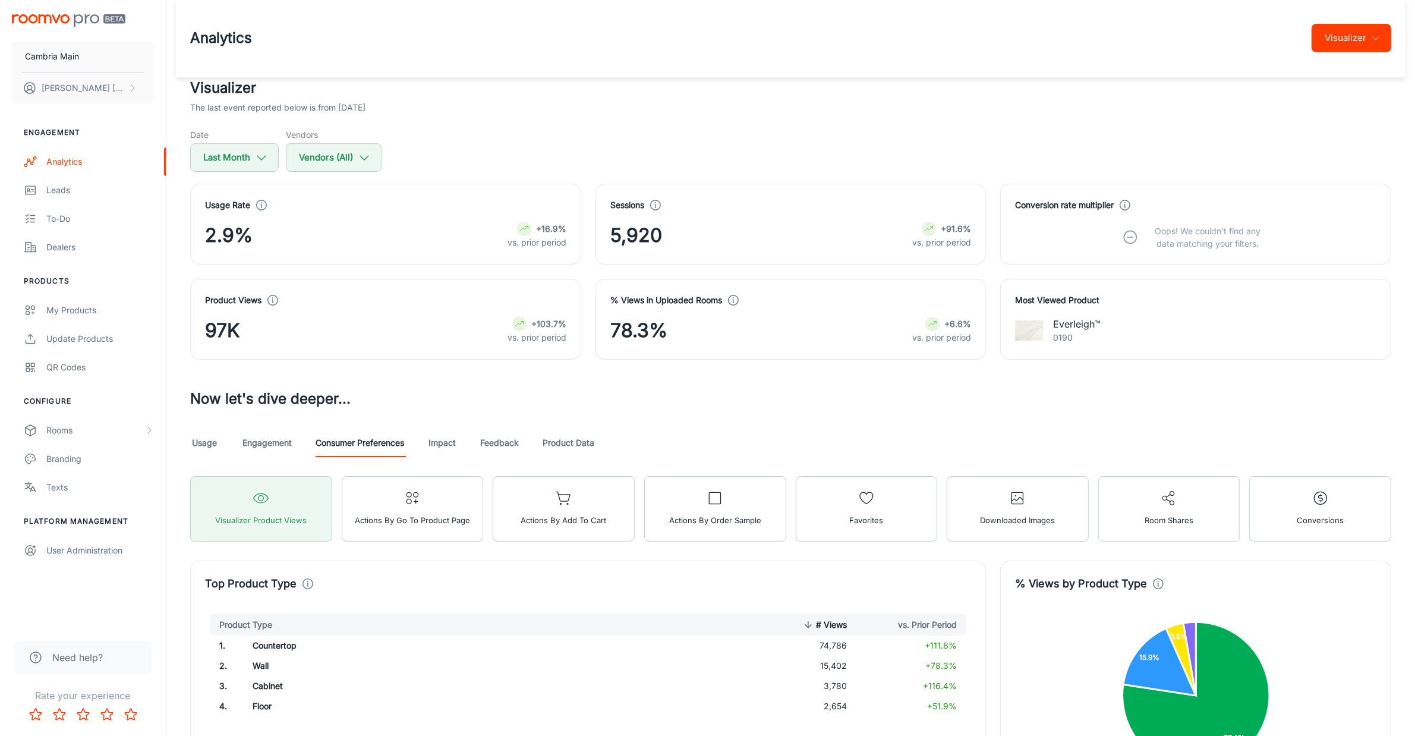
scroll to position [0, 0]
click at [443, 437] on link "Impact" at bounding box center [442, 444] width 29 height 29
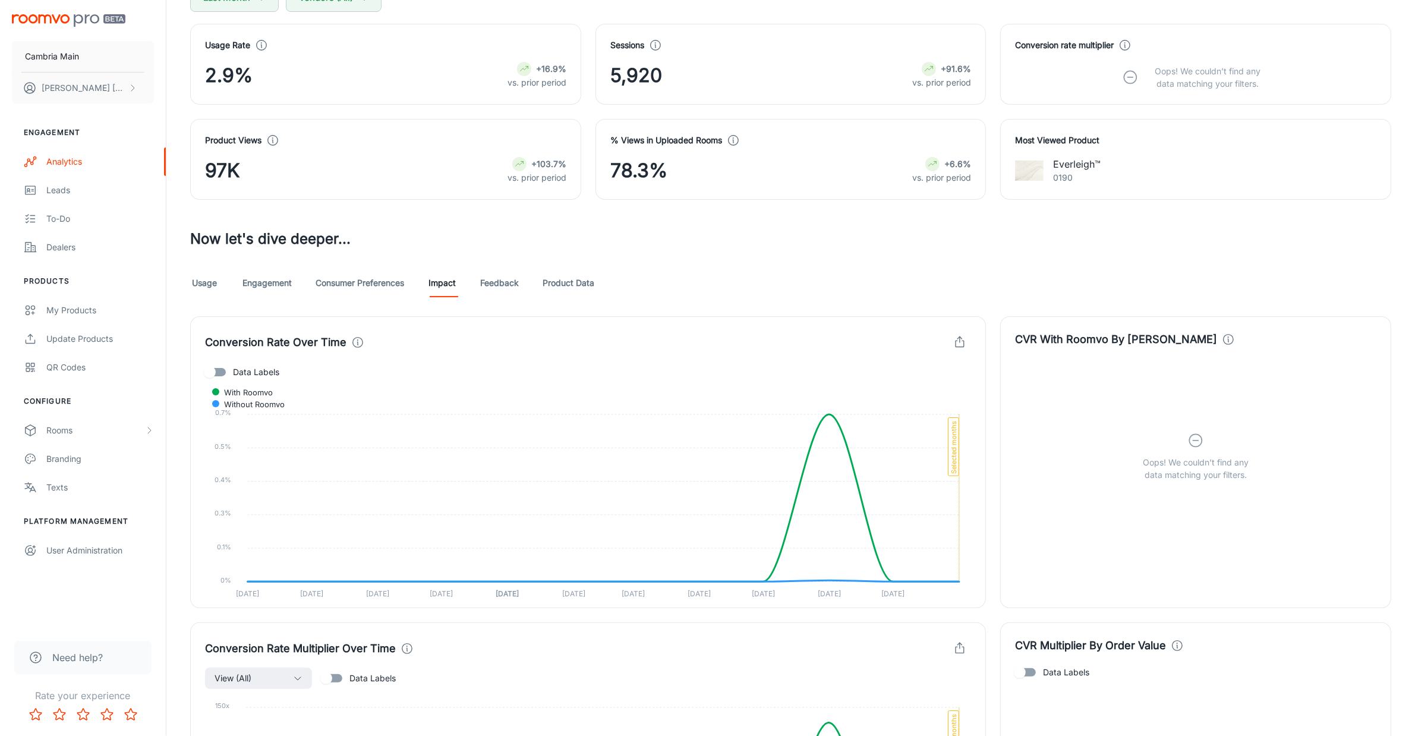
scroll to position [155, 0]
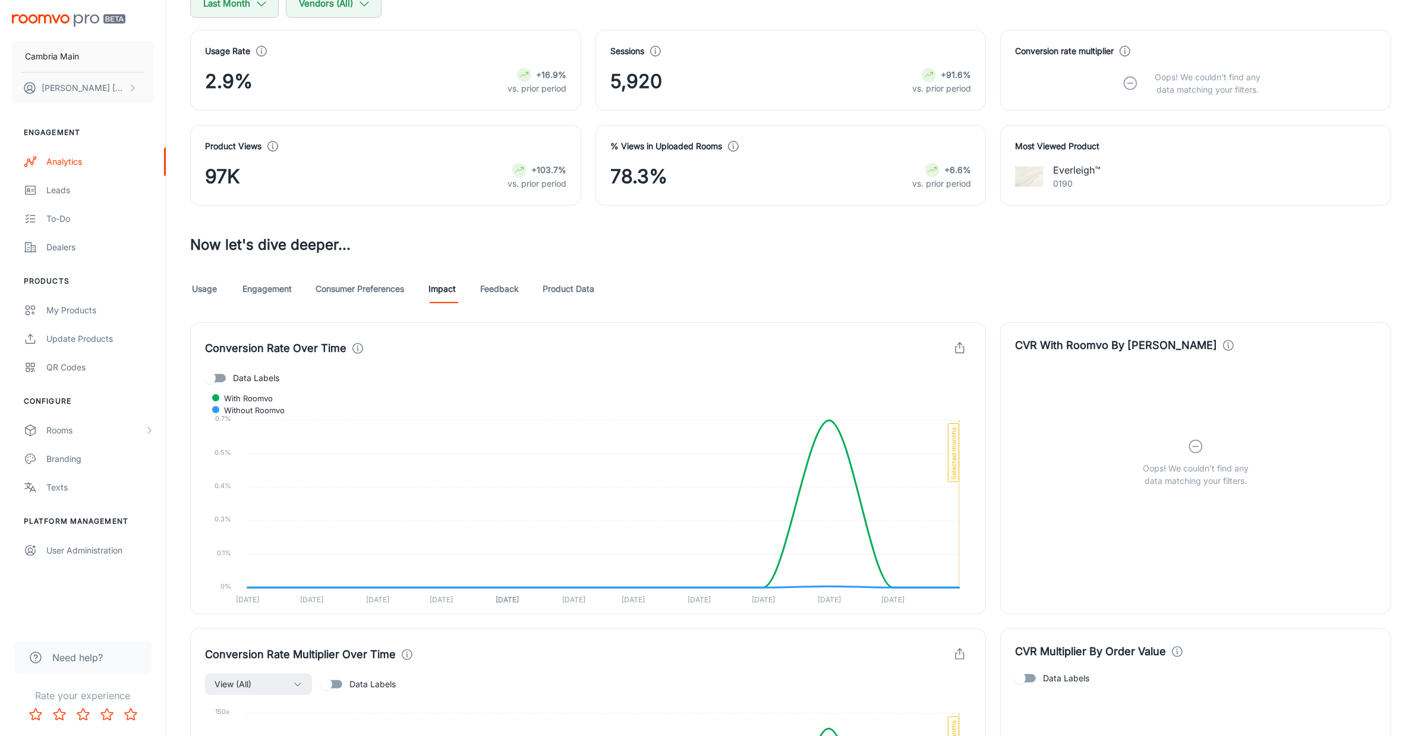
click at [506, 286] on link "Feedback" at bounding box center [499, 289] width 39 height 29
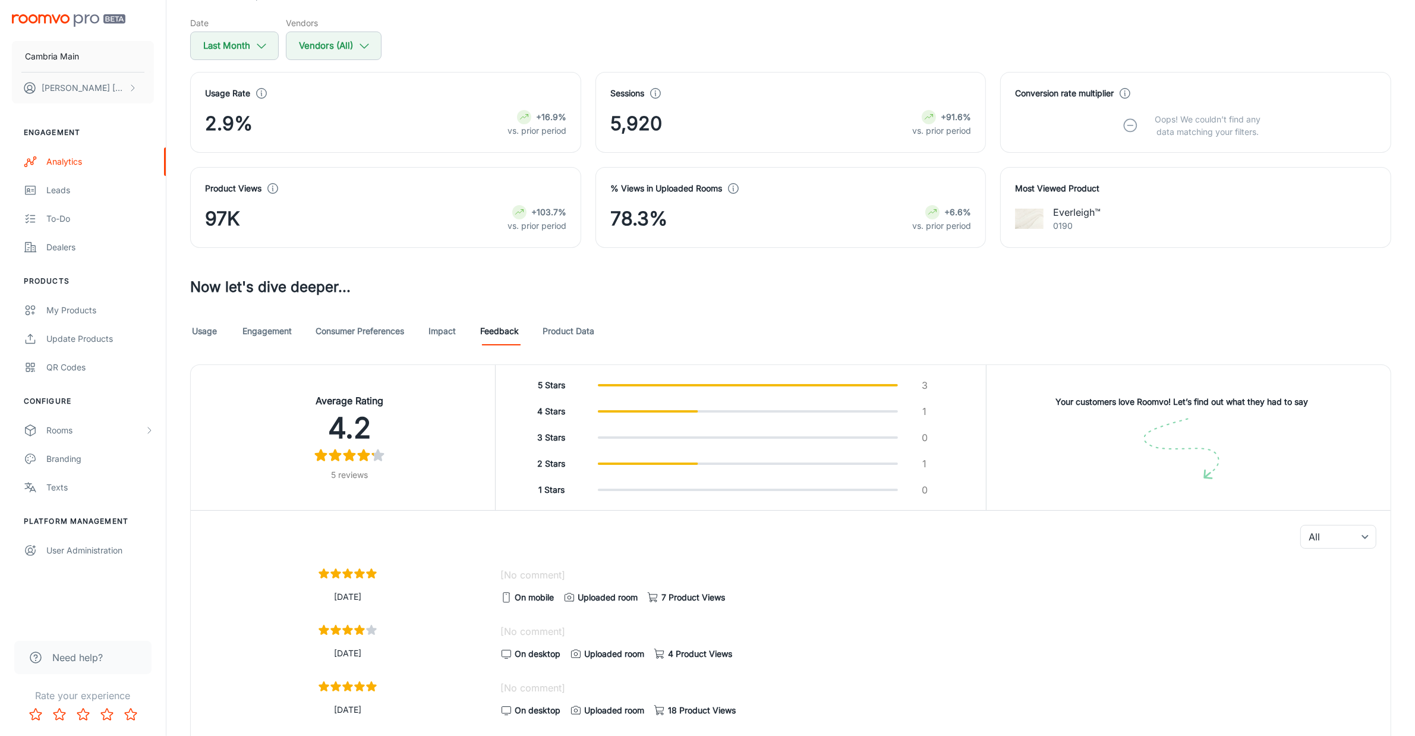
scroll to position [297, 0]
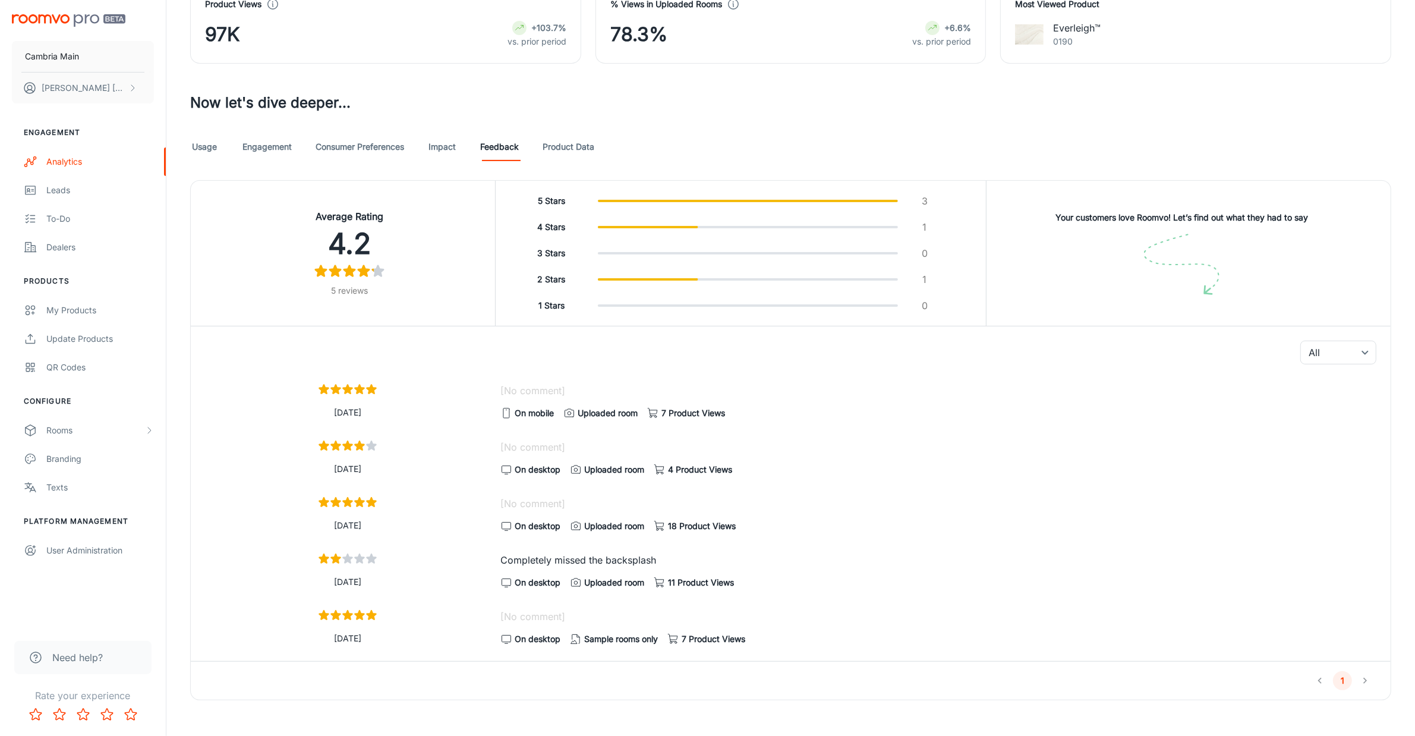
click at [569, 141] on link "Product Data" at bounding box center [568, 147] width 52 height 29
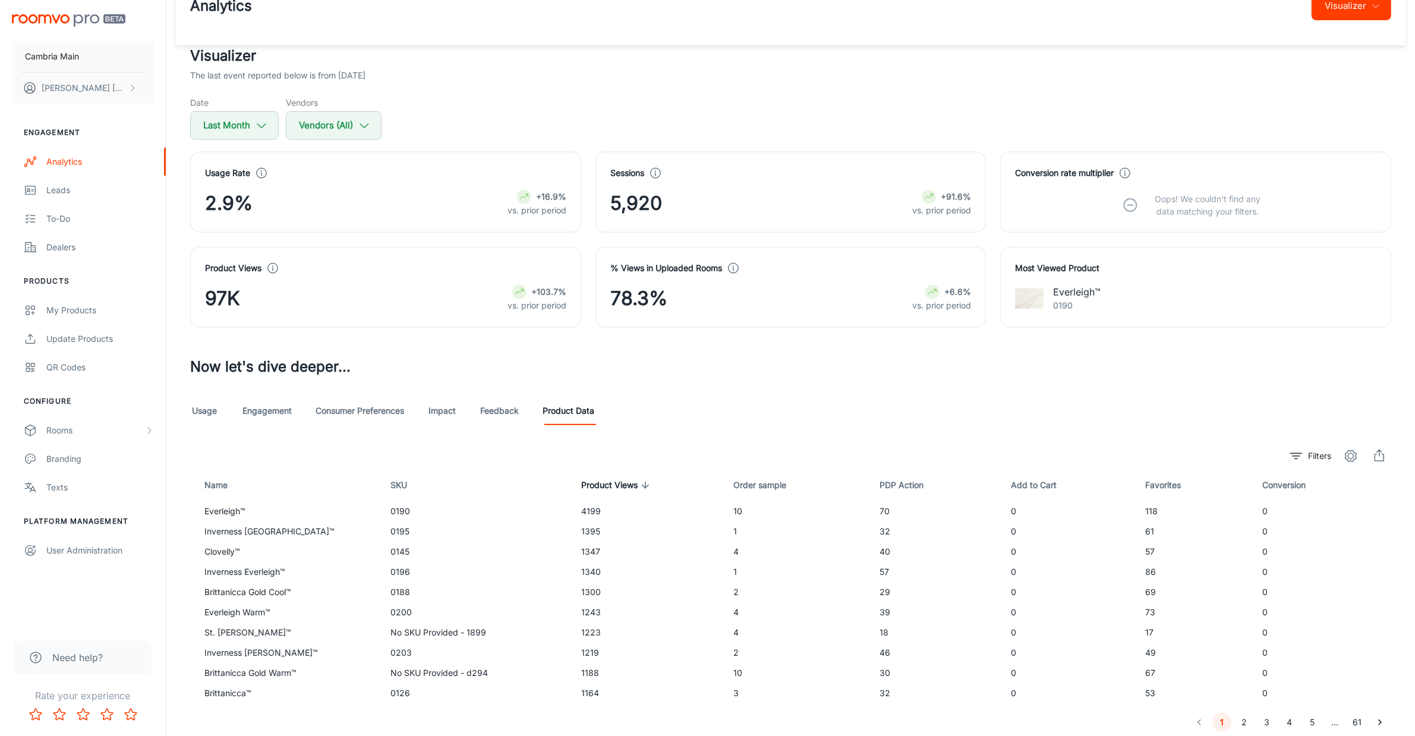
scroll to position [76, 0]
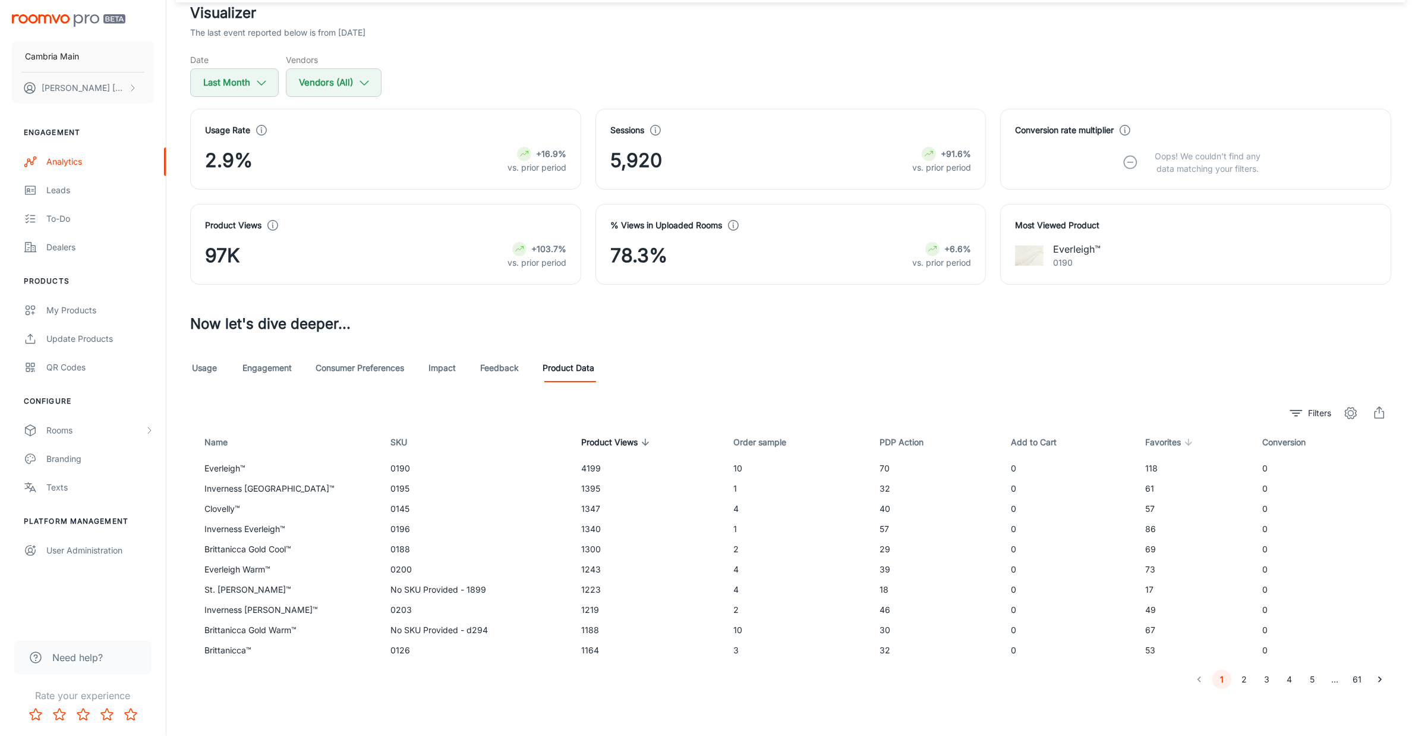
click at [1179, 441] on span "Favorites" at bounding box center [1170, 442] width 51 height 14
click at [1175, 441] on span "Favorites" at bounding box center [1170, 442] width 51 height 14
click at [621, 441] on span "Product Views" at bounding box center [617, 442] width 72 height 14
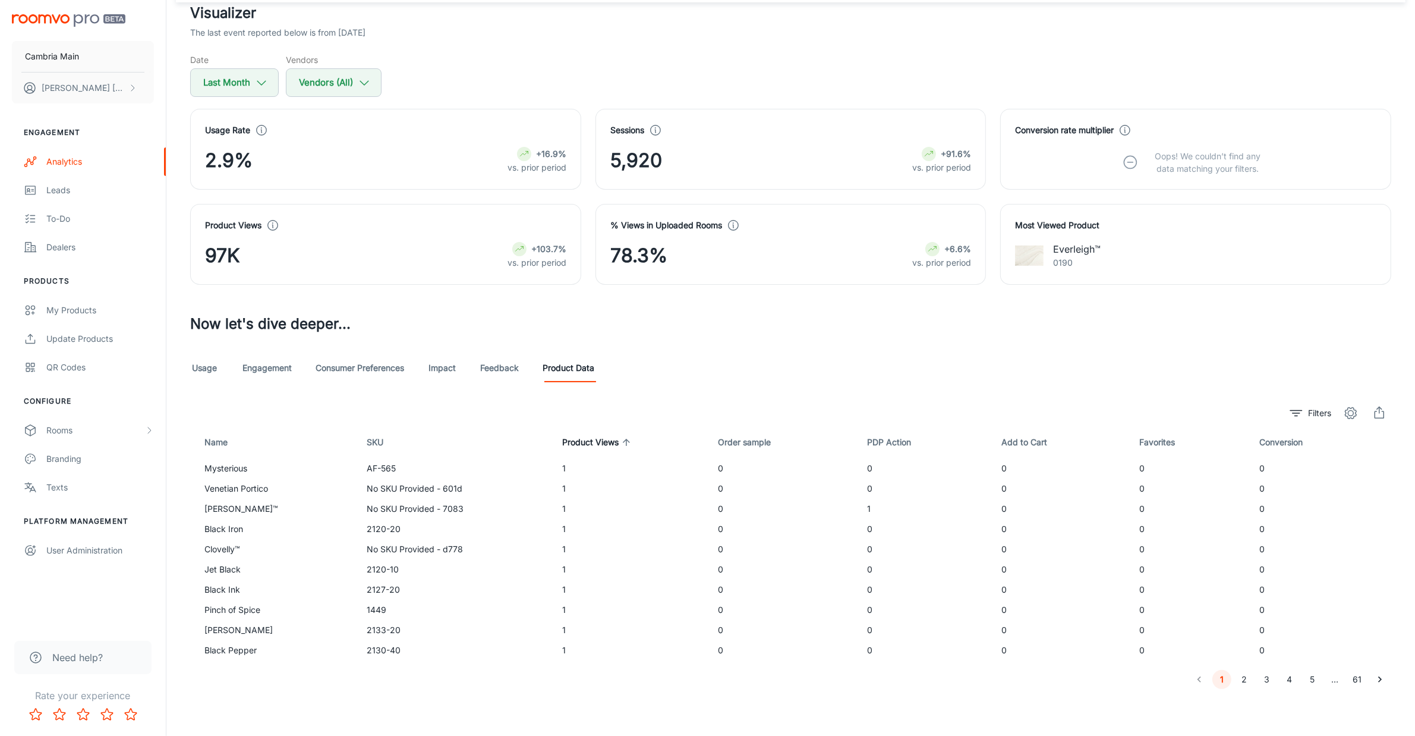
click at [583, 444] on span "Product Views" at bounding box center [598, 442] width 72 height 14
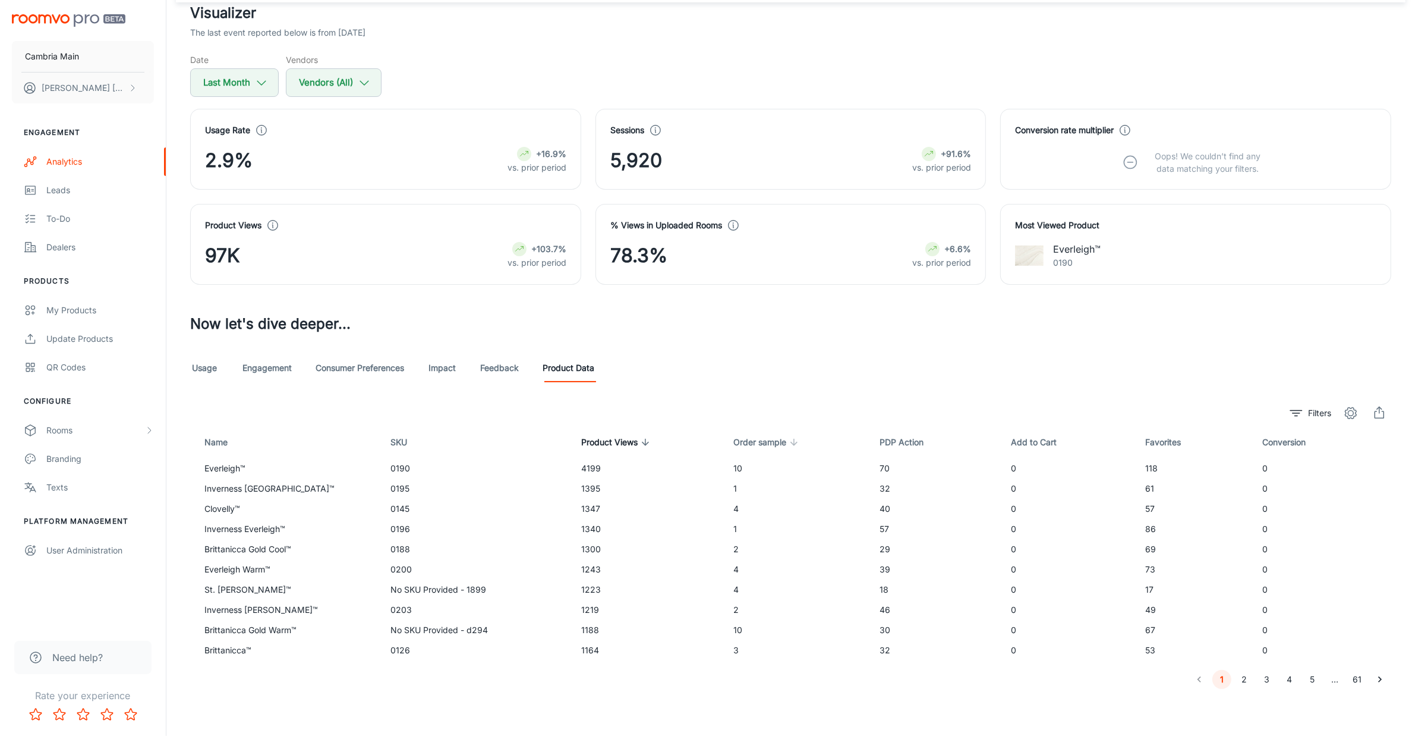
click at [758, 439] on span "Order sample" at bounding box center [767, 442] width 68 height 14
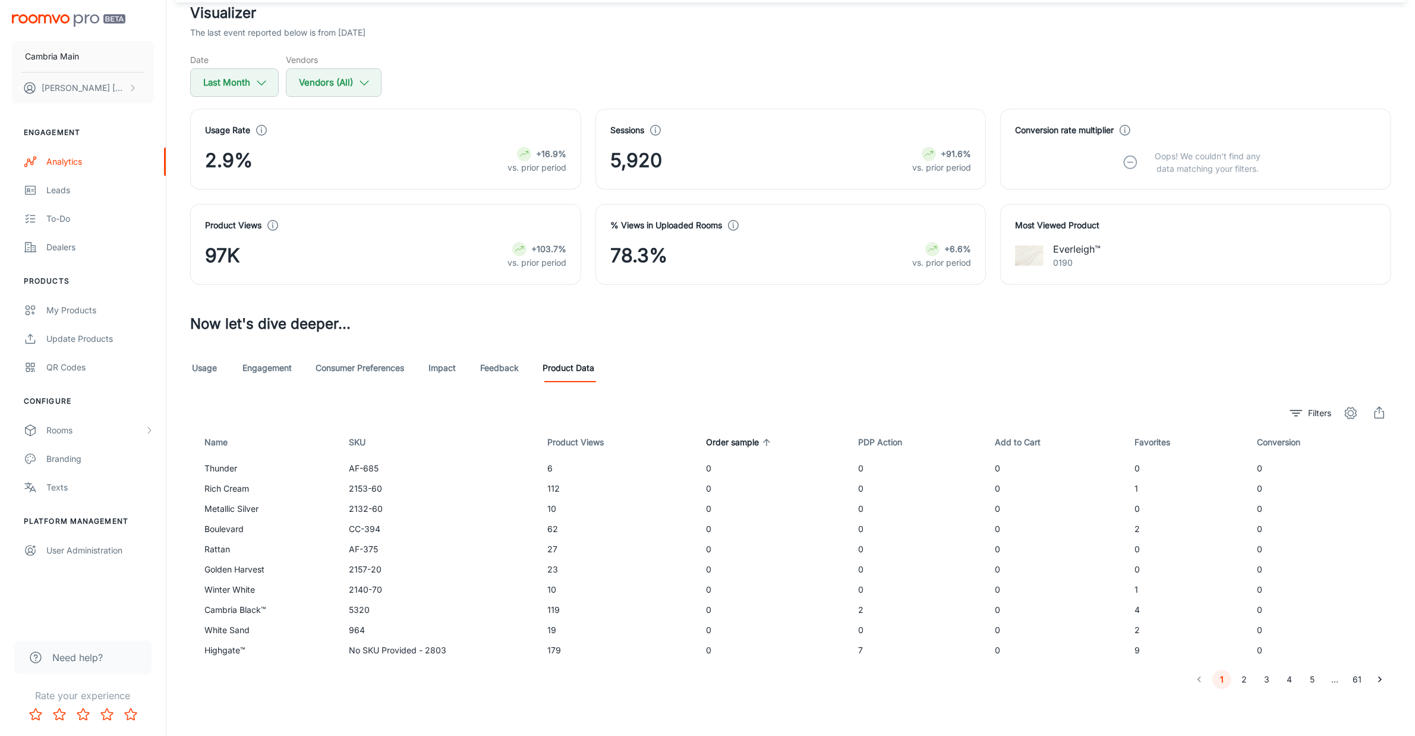
click at [743, 437] on span "Order sample" at bounding box center [740, 442] width 68 height 14
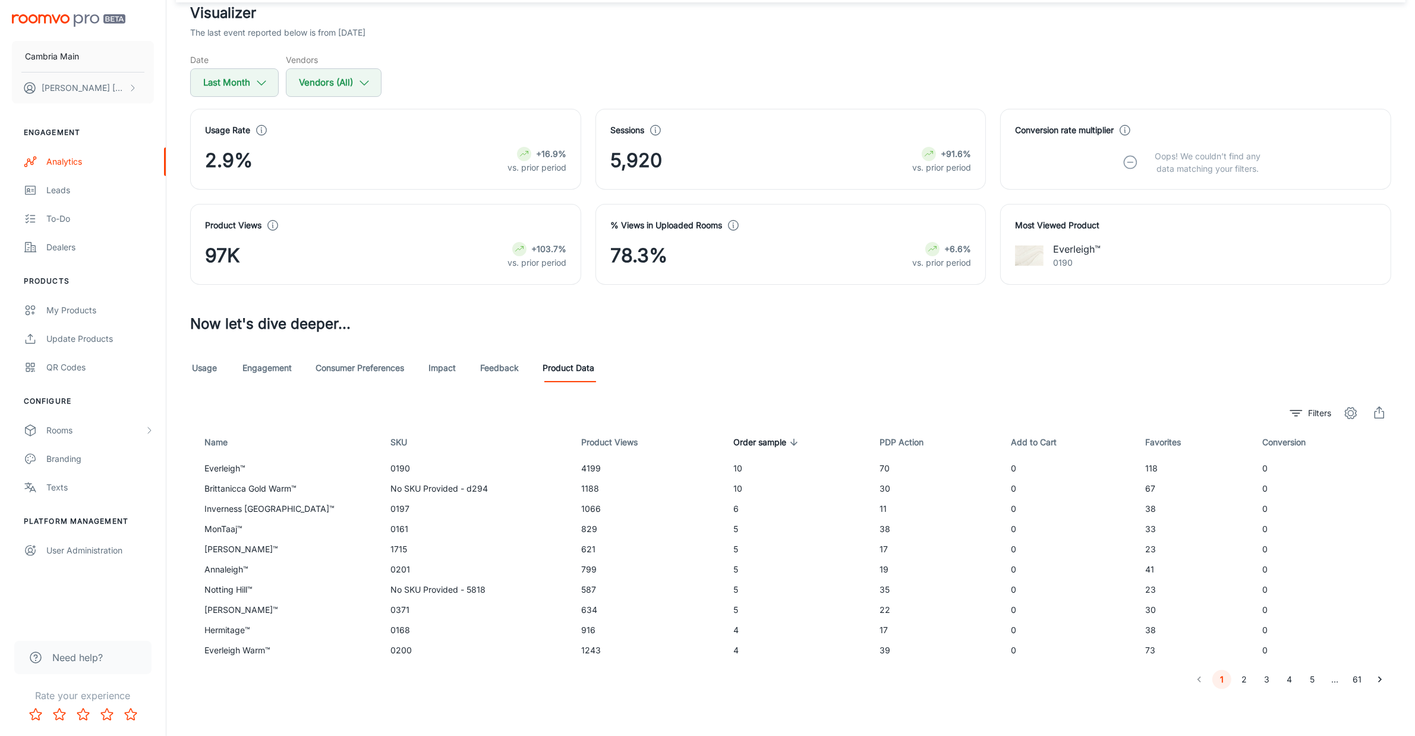
scroll to position [0, 0]
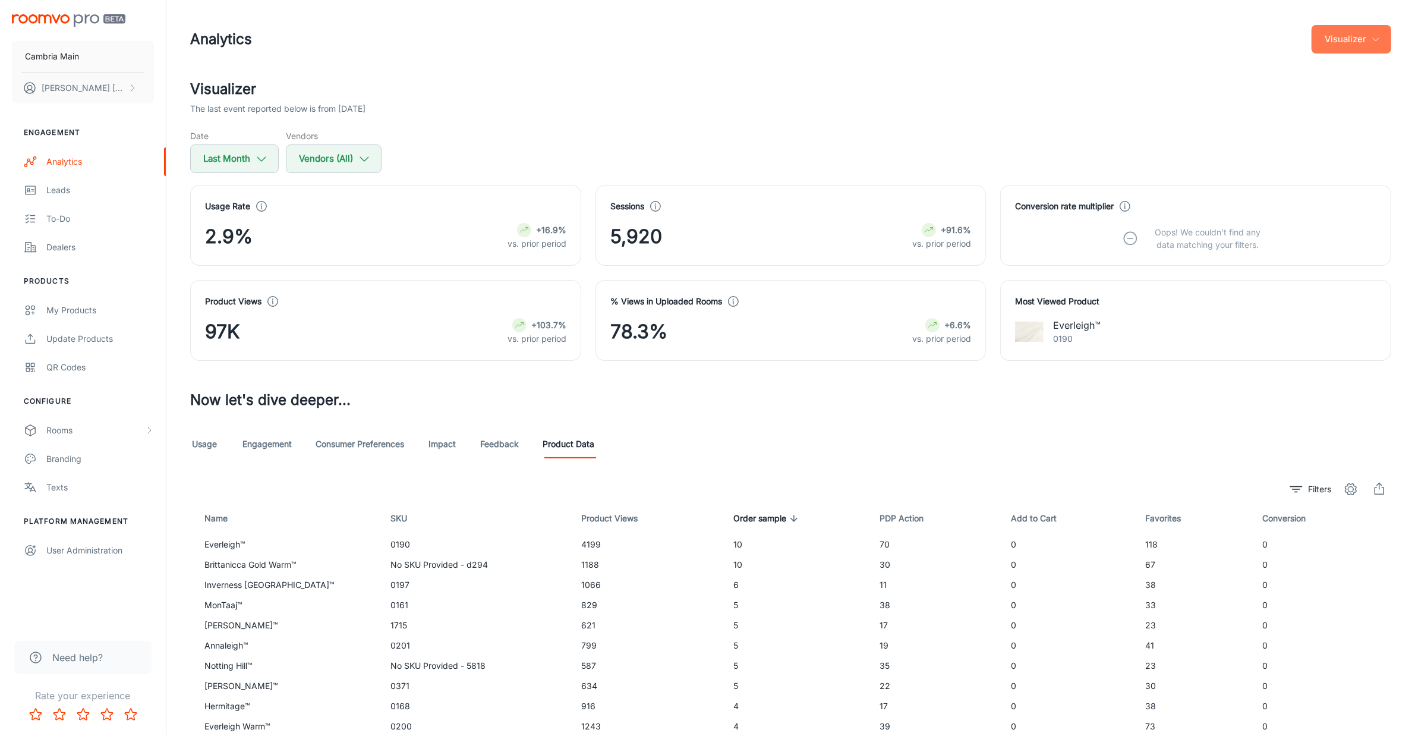
click at [1381, 42] on button "Visualizer" at bounding box center [1351, 39] width 80 height 29
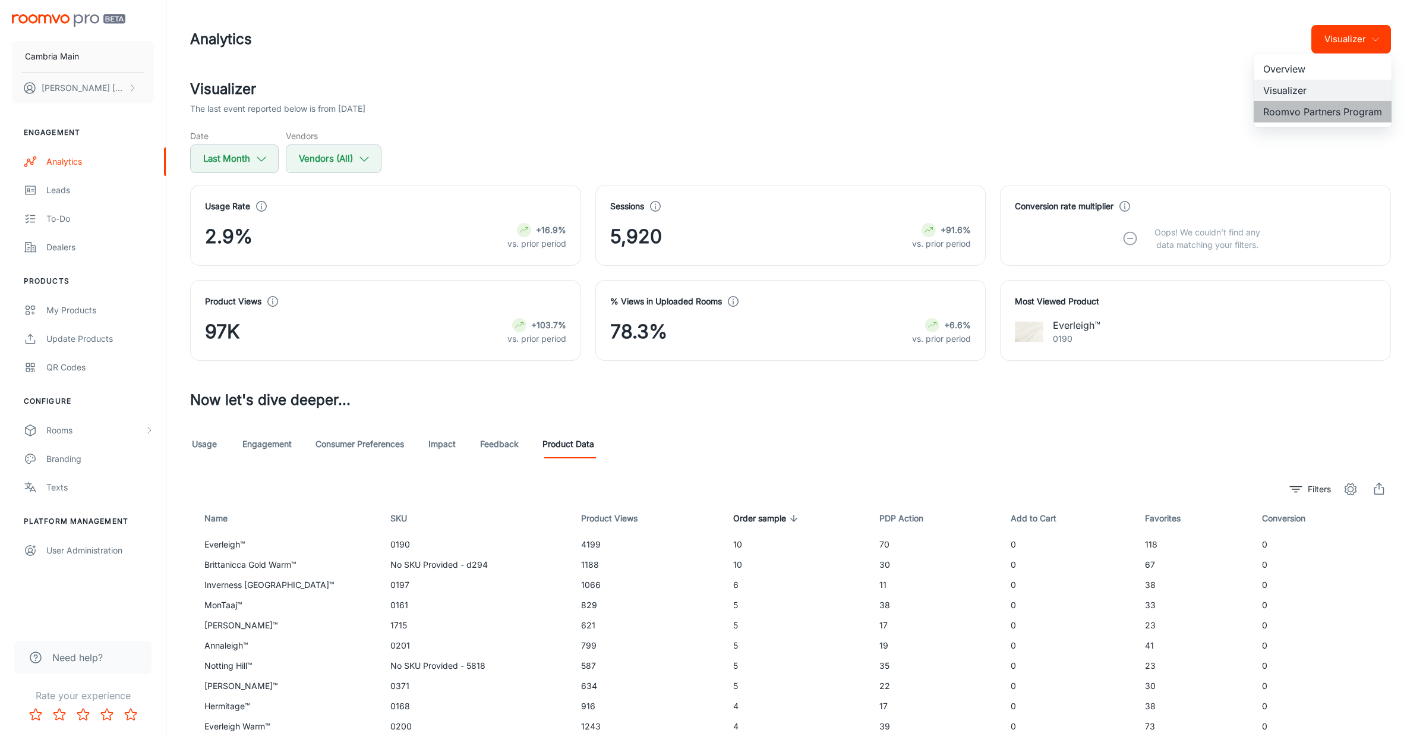
click at [1314, 111] on li "Roomvo Partners Program" at bounding box center [1323, 111] width 138 height 21
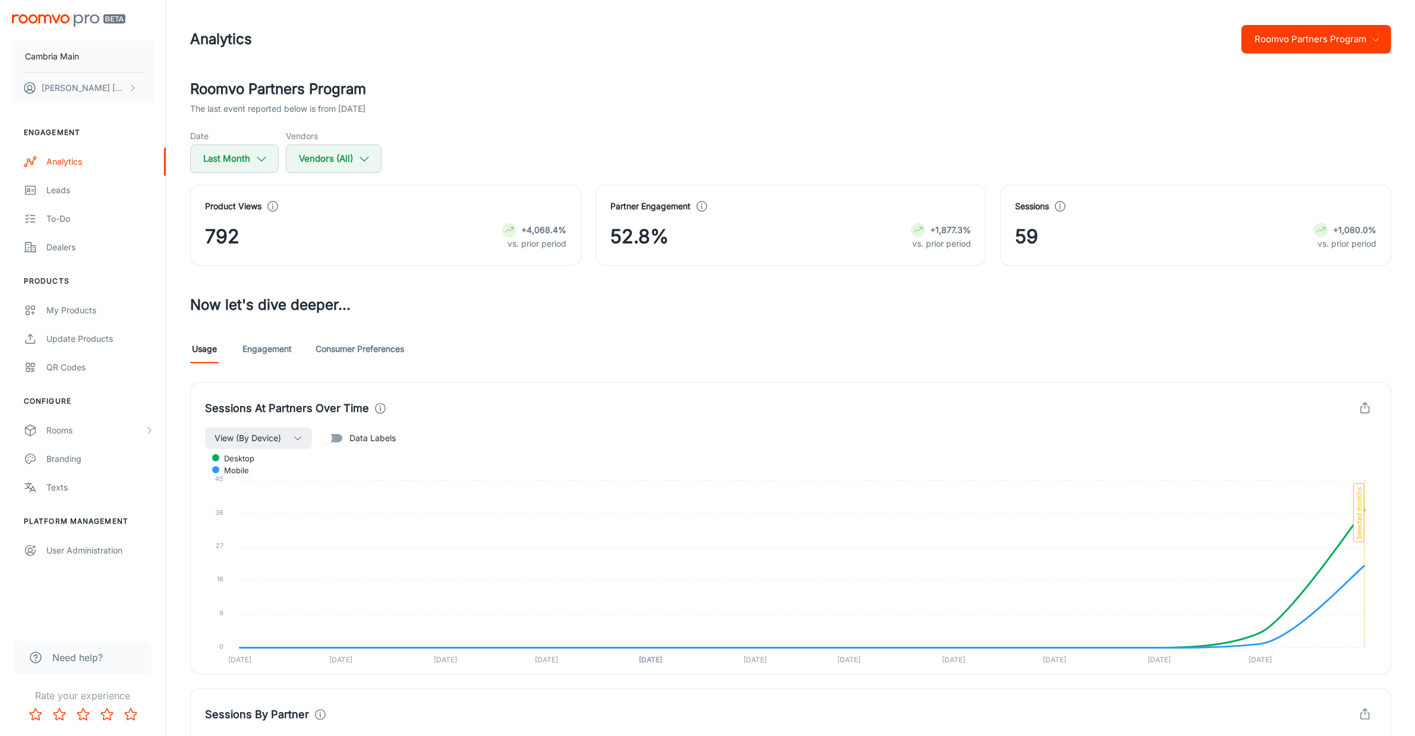
click at [343, 351] on link "Consumer Preferences" at bounding box center [360, 349] width 89 height 29
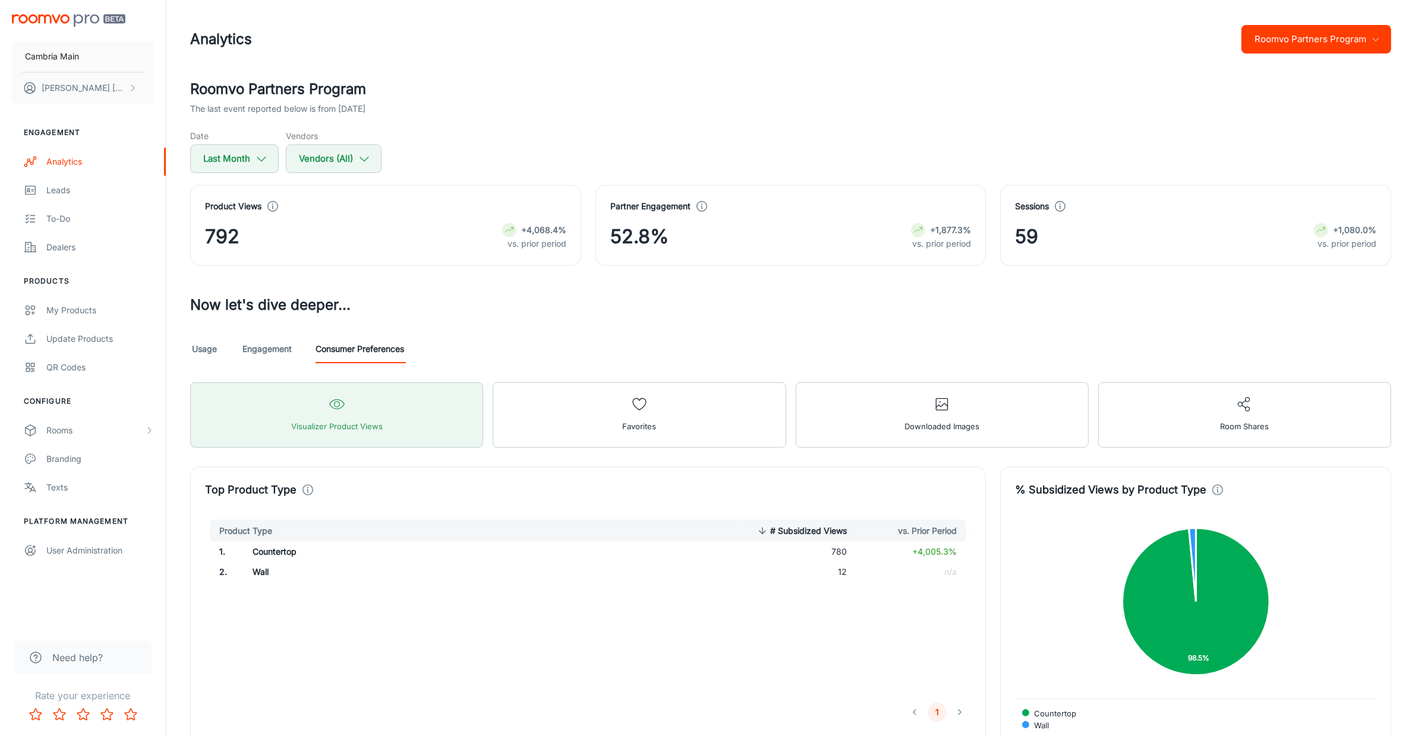
click at [557, 68] on header "Analytics Roomvo Partners Program" at bounding box center [790, 39] width 1229 height 78
click at [194, 359] on link "Usage" at bounding box center [204, 349] width 29 height 29
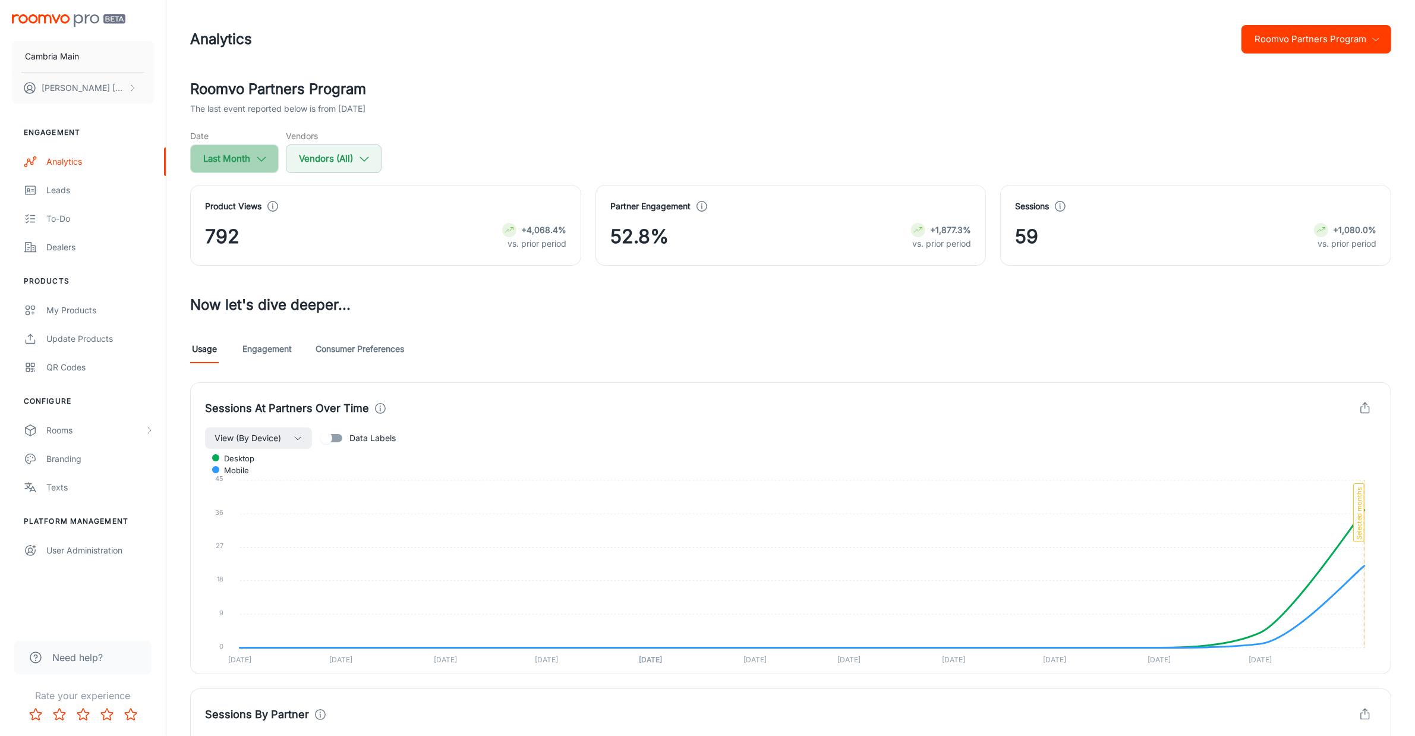
click at [271, 146] on button "Last Month" at bounding box center [234, 158] width 89 height 29
select select "7"
select select "2025"
select select "7"
select select "2025"
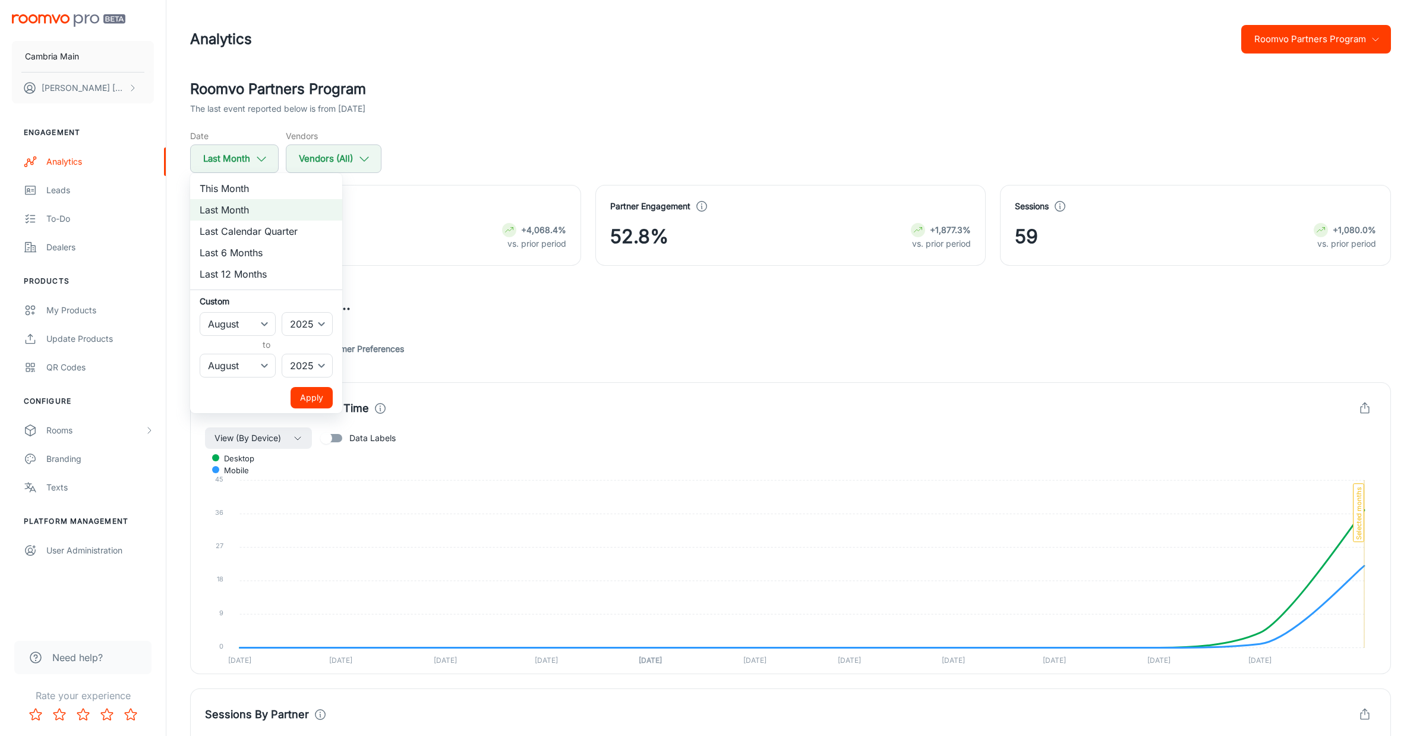
click at [239, 197] on li "This Month" at bounding box center [266, 188] width 152 height 21
select select "8"
click at [307, 398] on button "Apply" at bounding box center [312, 397] width 42 height 21
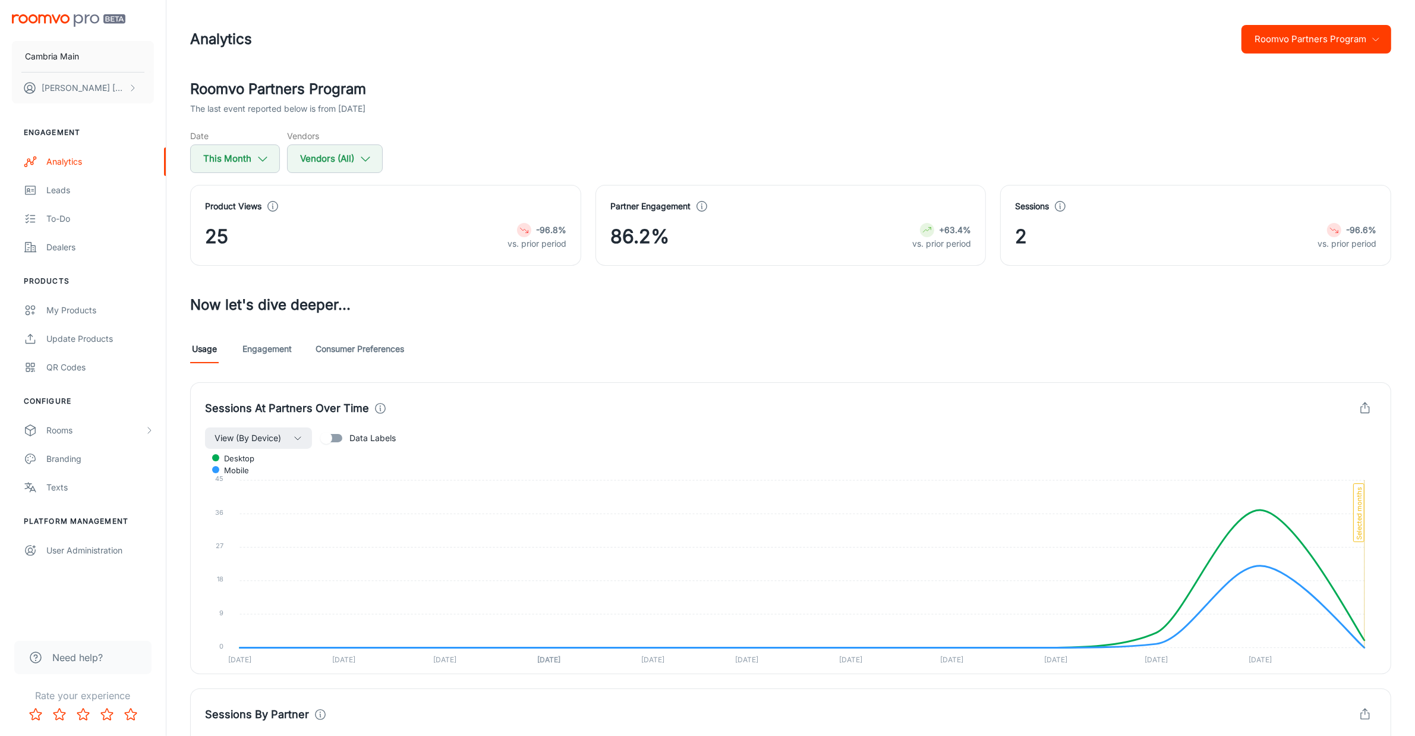
click at [1305, 34] on button "Roomvo Partners Program" at bounding box center [1316, 39] width 150 height 29
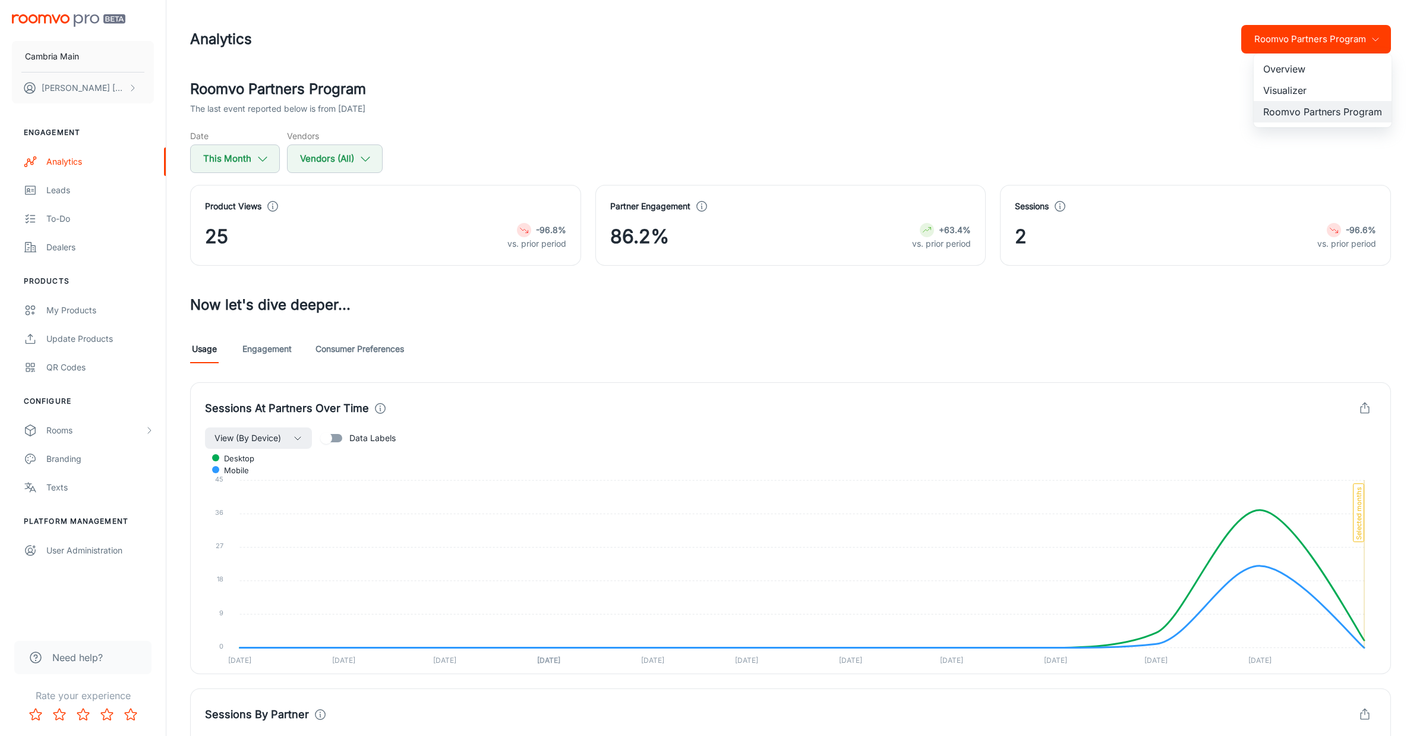
click at [1291, 81] on li "Visualizer" at bounding box center [1323, 90] width 138 height 21
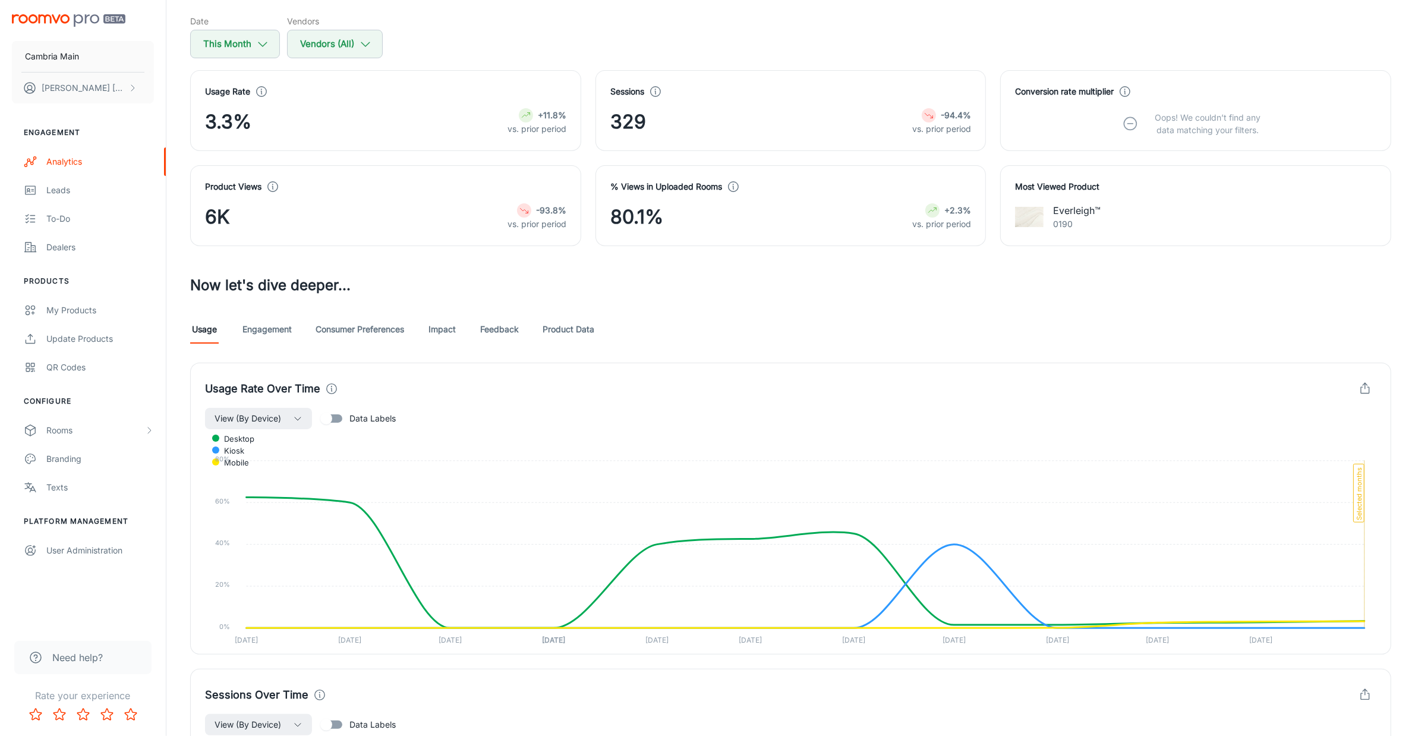
scroll to position [112, 0]
click at [265, 327] on link "Engagement" at bounding box center [266, 332] width 49 height 29
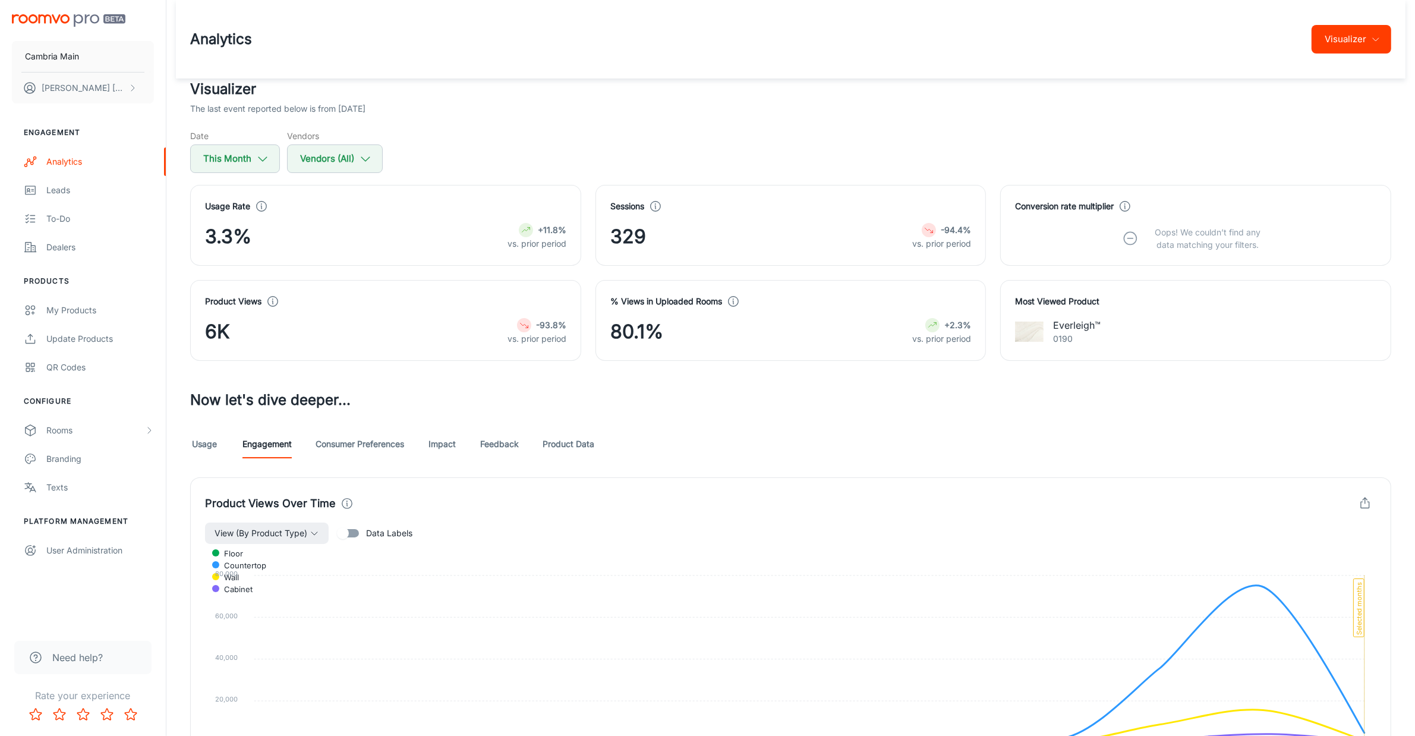
scroll to position [223, 0]
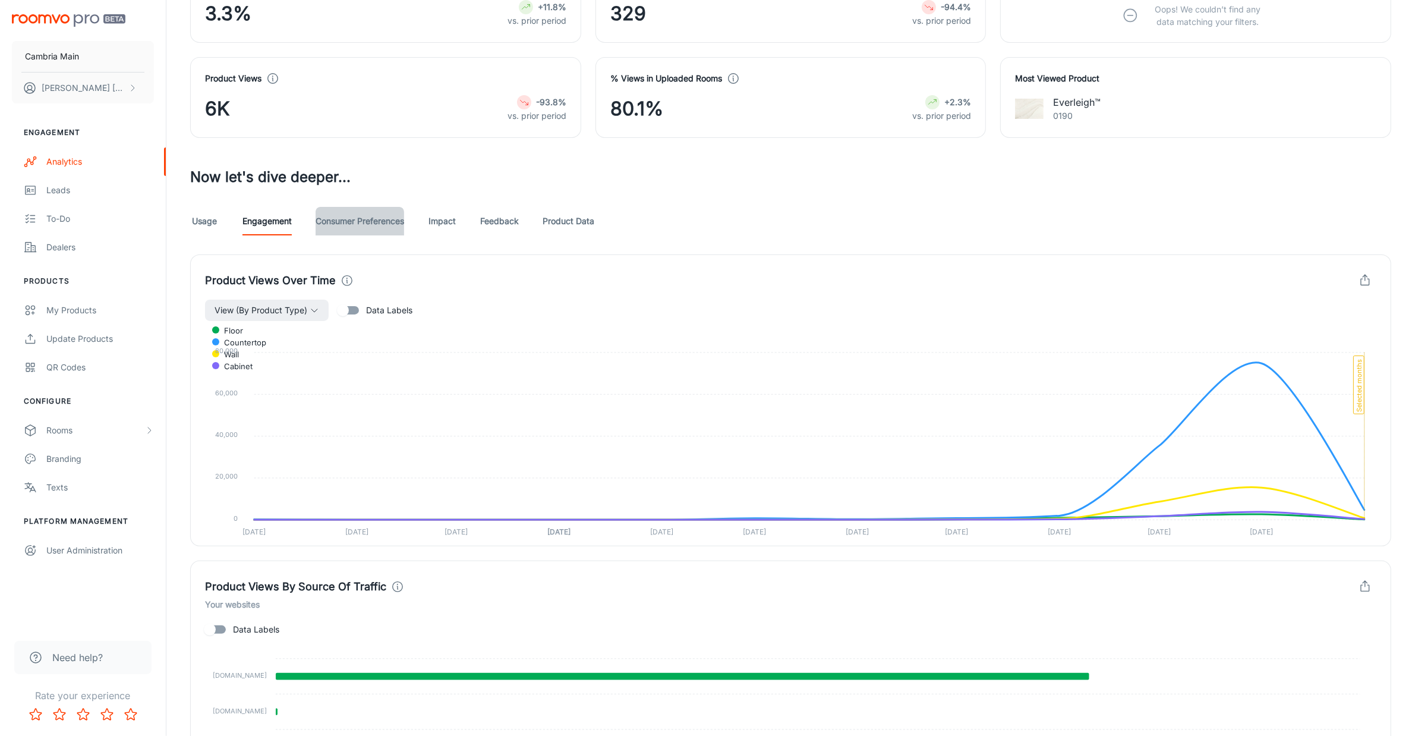
click at [368, 214] on link "Consumer Preferences" at bounding box center [360, 221] width 89 height 29
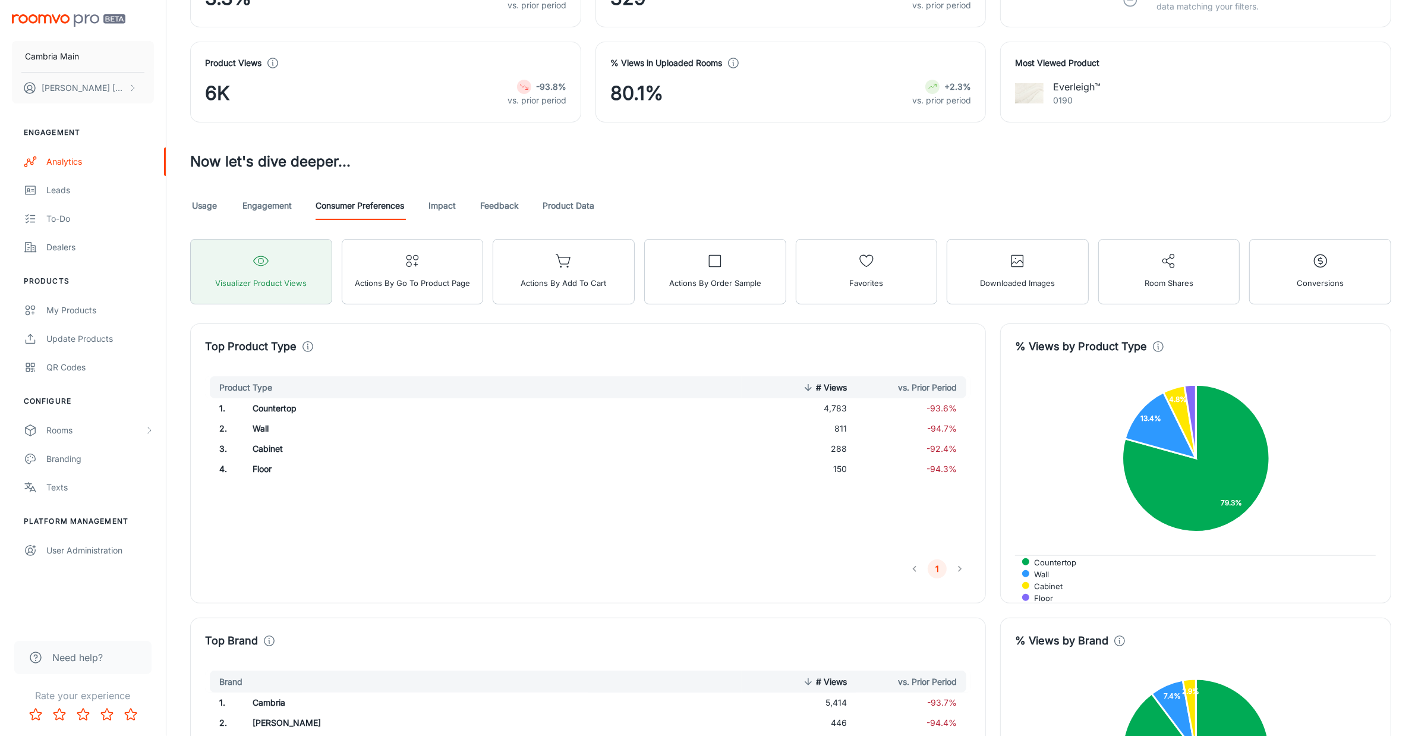
scroll to position [232, 0]
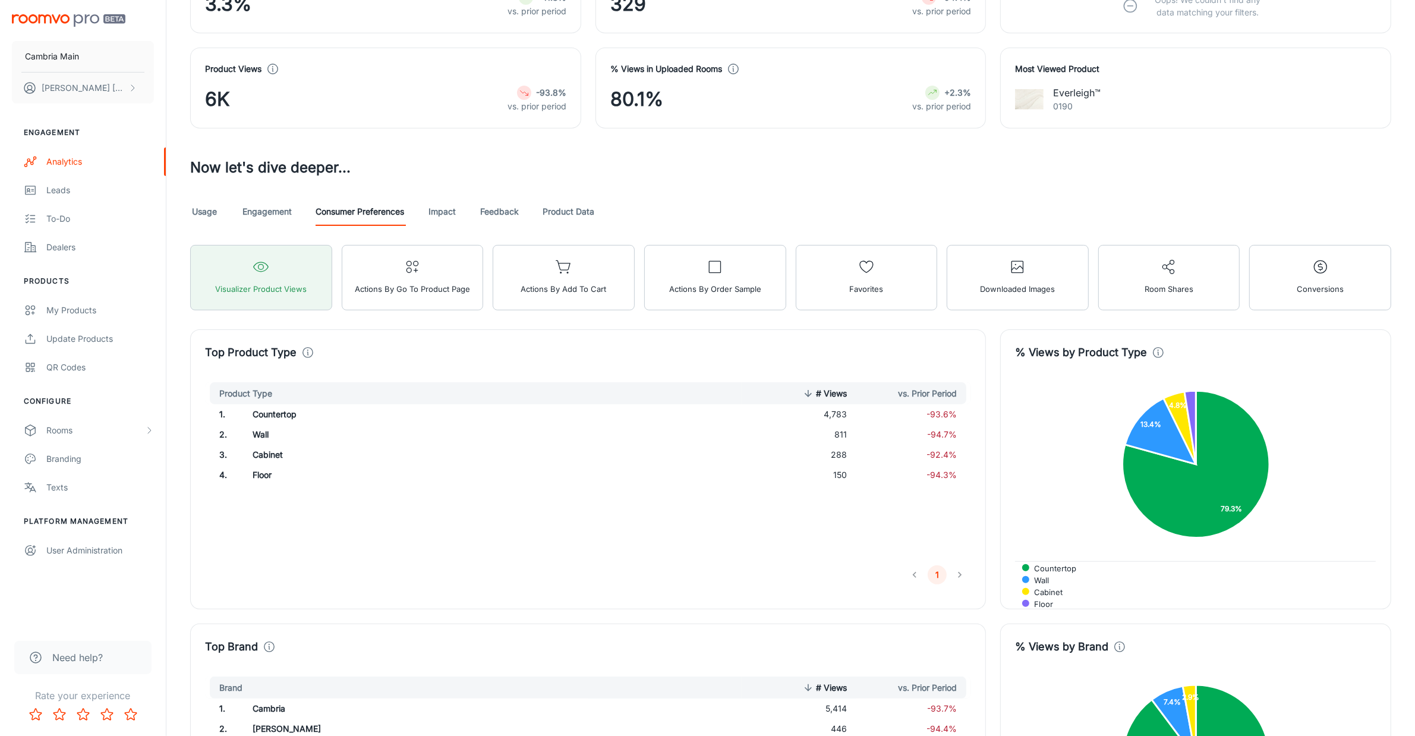
click at [506, 212] on link "Feedback" at bounding box center [499, 211] width 39 height 29
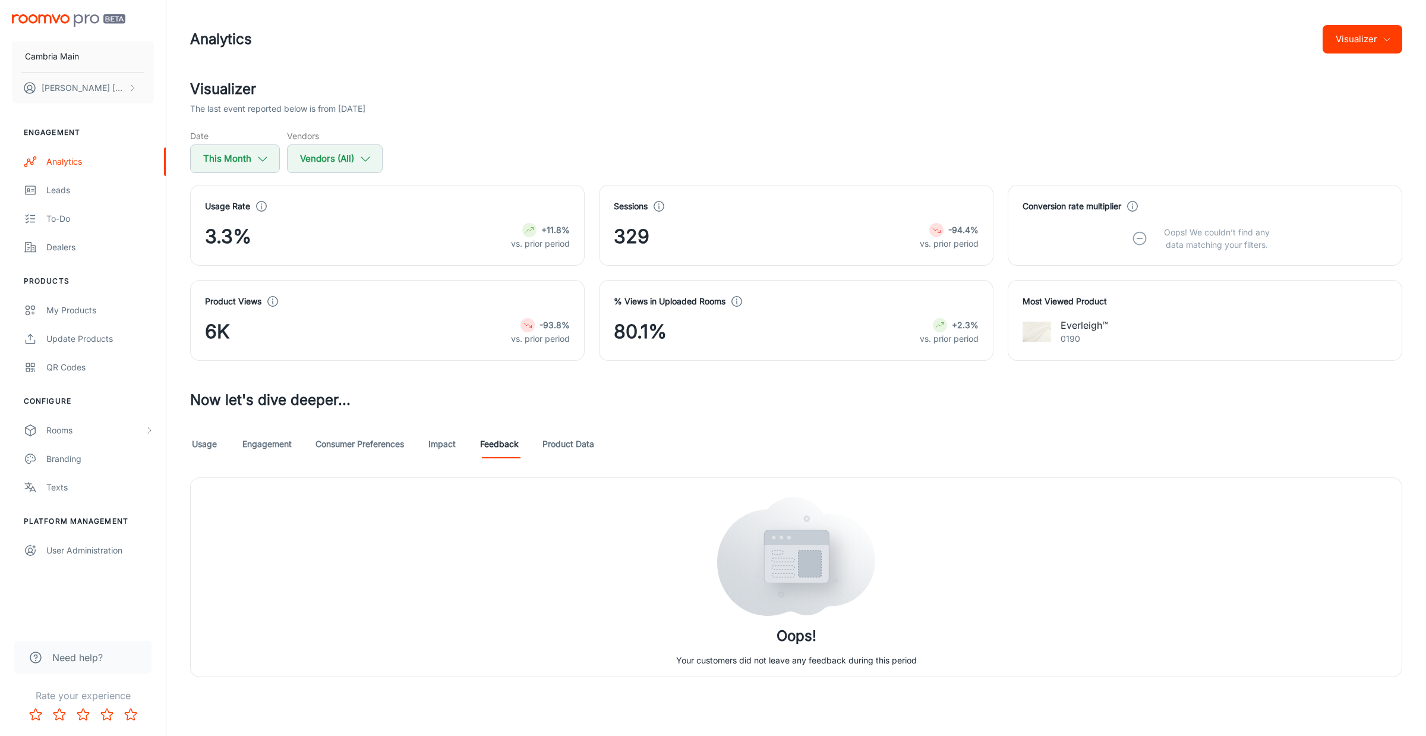
click at [436, 441] on link "Impact" at bounding box center [442, 444] width 29 height 29
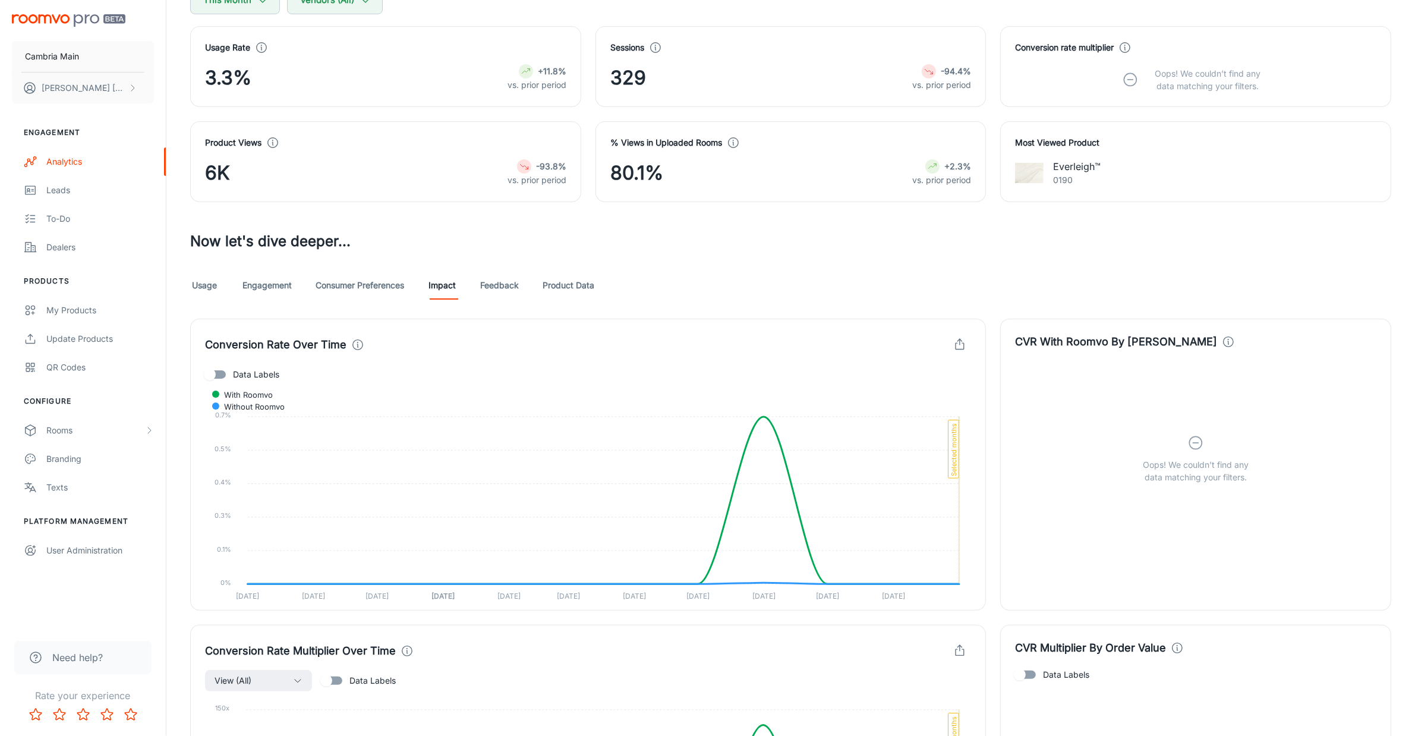
scroll to position [149, 0]
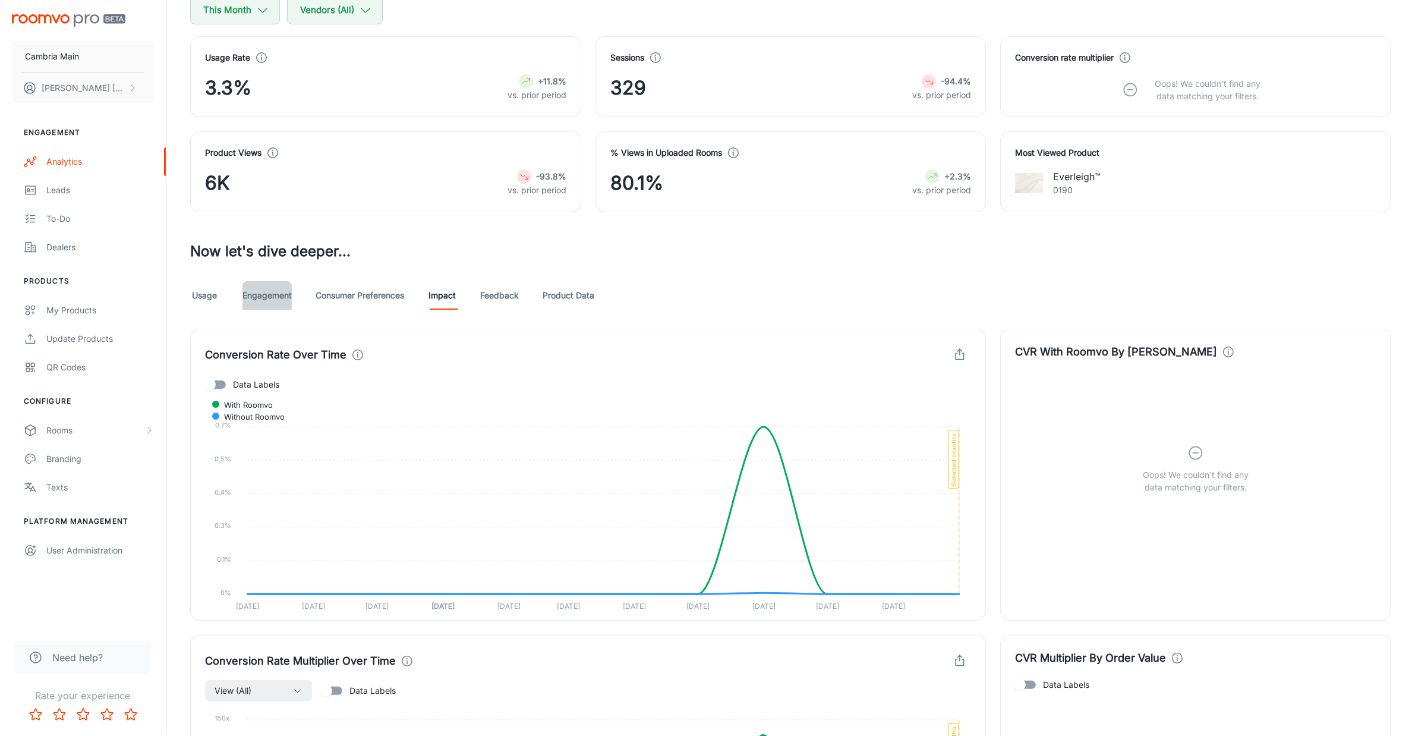
click at [257, 294] on link "Engagement" at bounding box center [266, 295] width 49 height 29
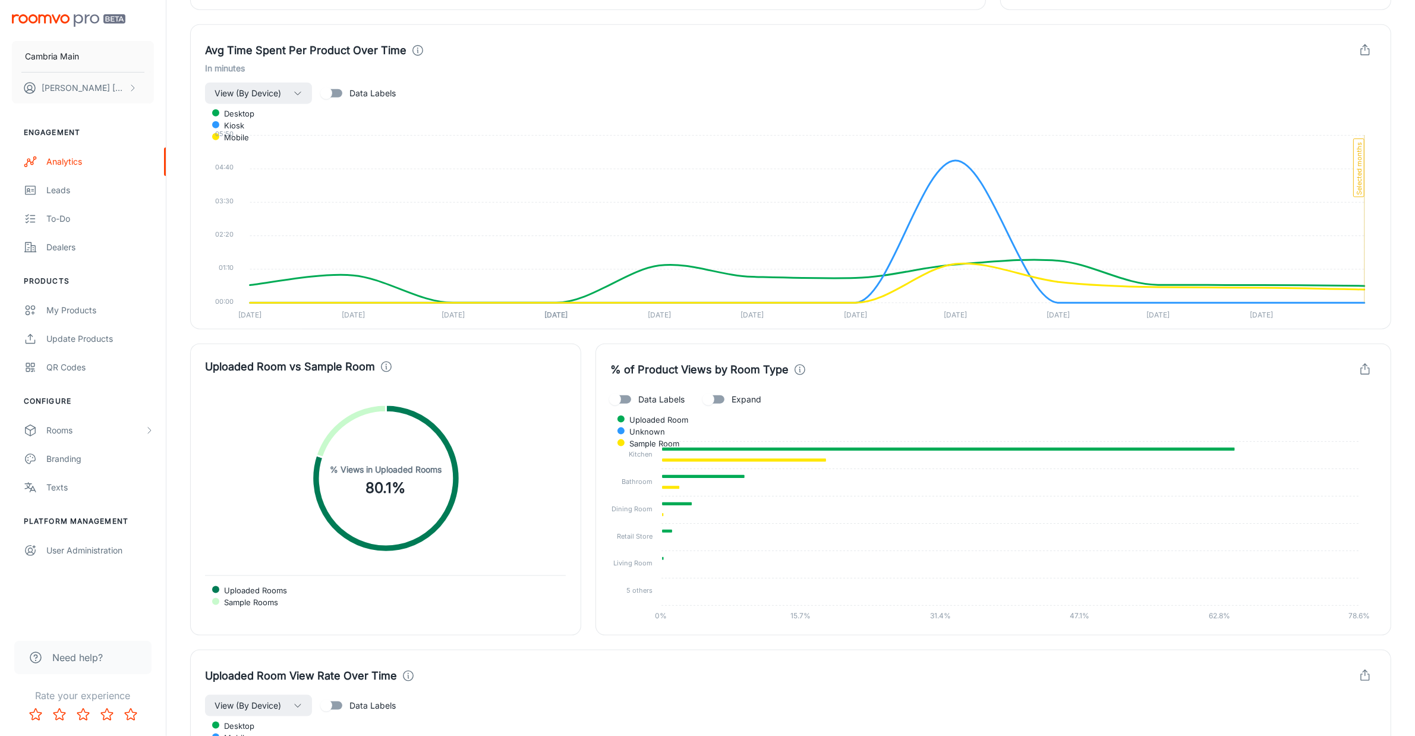
scroll to position [1708, 0]
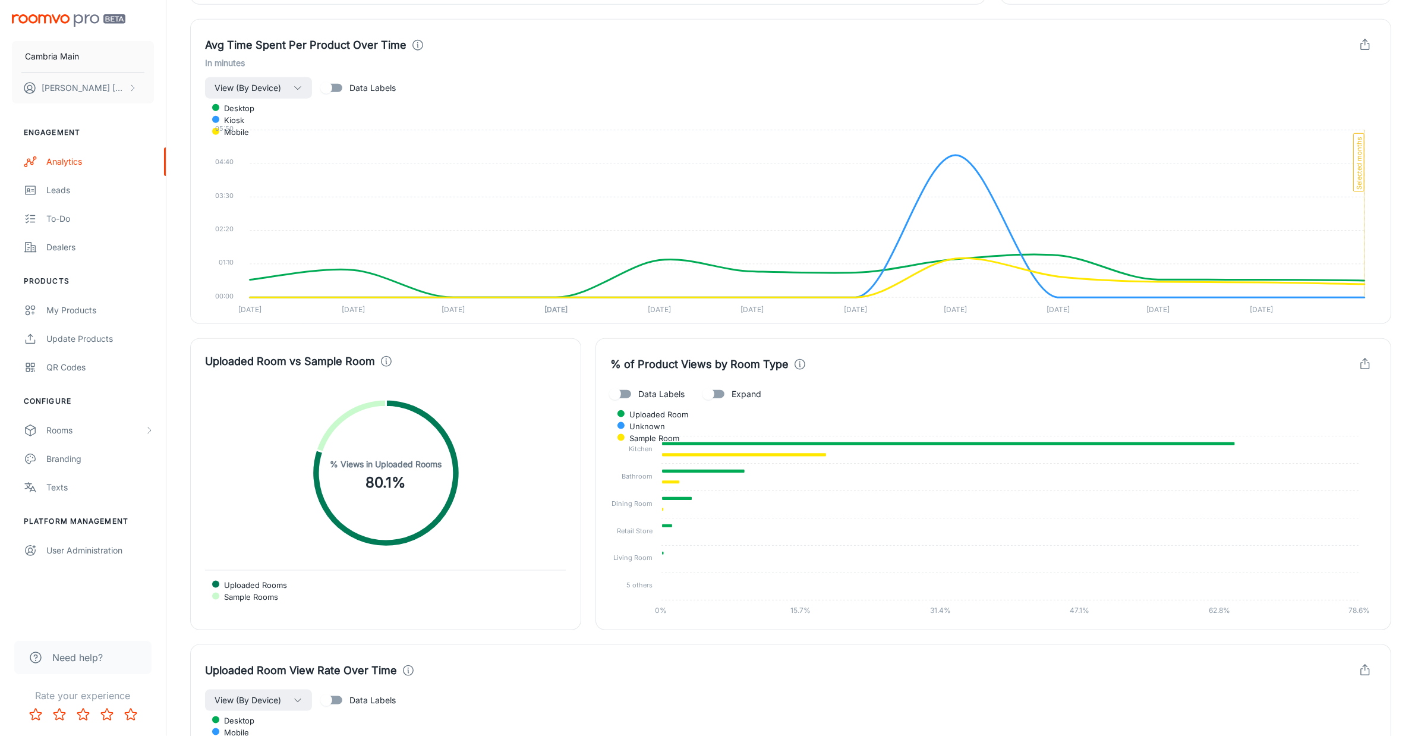
click at [717, 397] on input "Expand" at bounding box center [708, 394] width 68 height 23
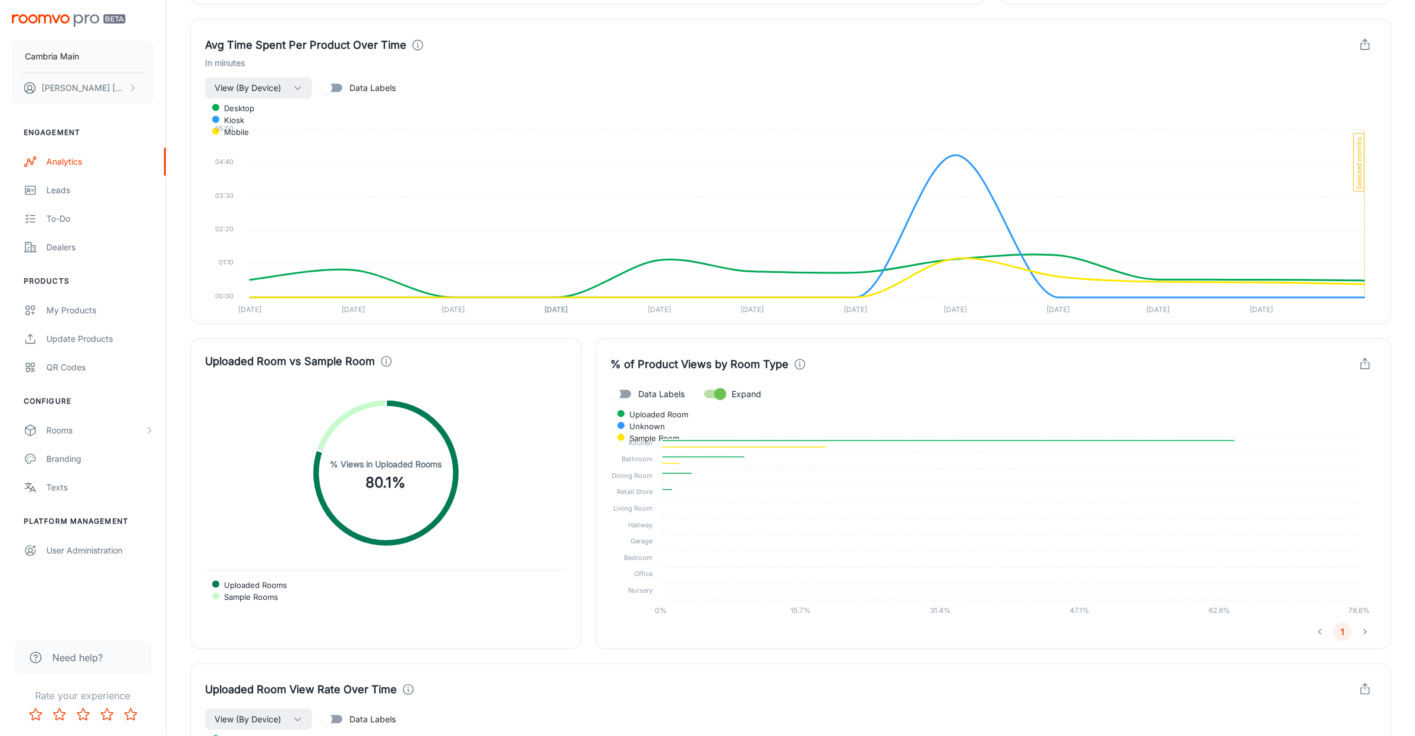
click at [717, 397] on input "Expand" at bounding box center [720, 394] width 68 height 23
checkbox input "false"
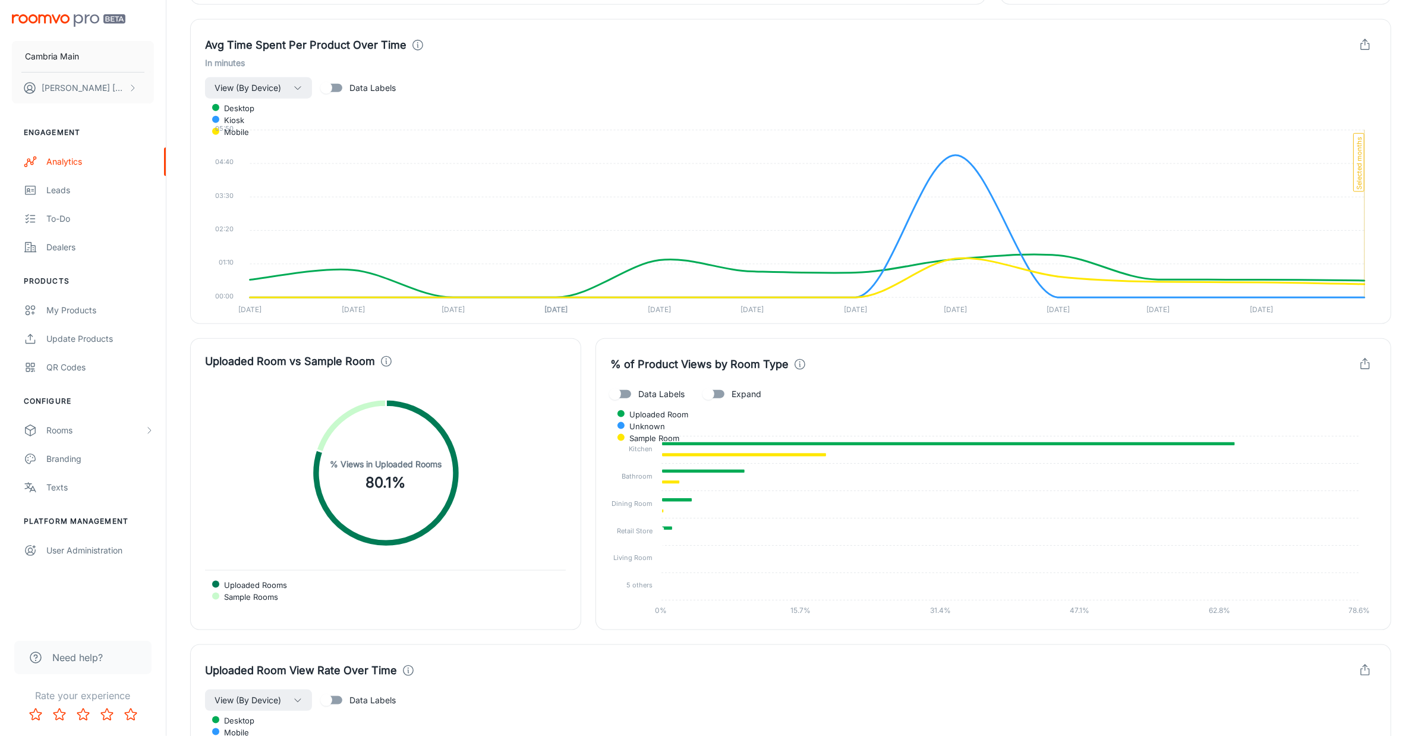
click at [654, 396] on span "Data Labels" at bounding box center [661, 393] width 46 height 13
click at [649, 396] on input "Data Labels" at bounding box center [615, 394] width 68 height 23
click at [654, 396] on span "Data Labels" at bounding box center [661, 393] width 46 height 13
click at [654, 396] on input "Data Labels" at bounding box center [627, 394] width 68 height 23
checkbox input "false"
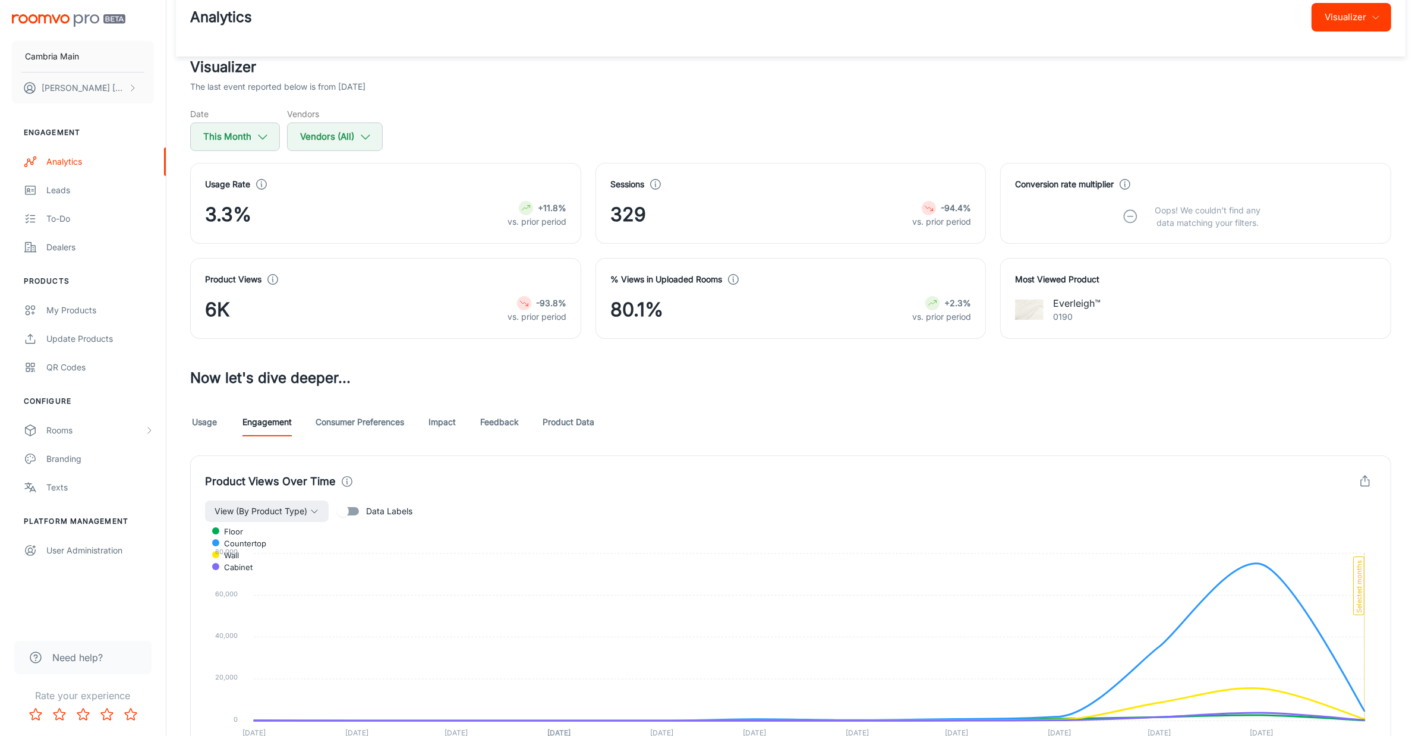
scroll to position [0, 0]
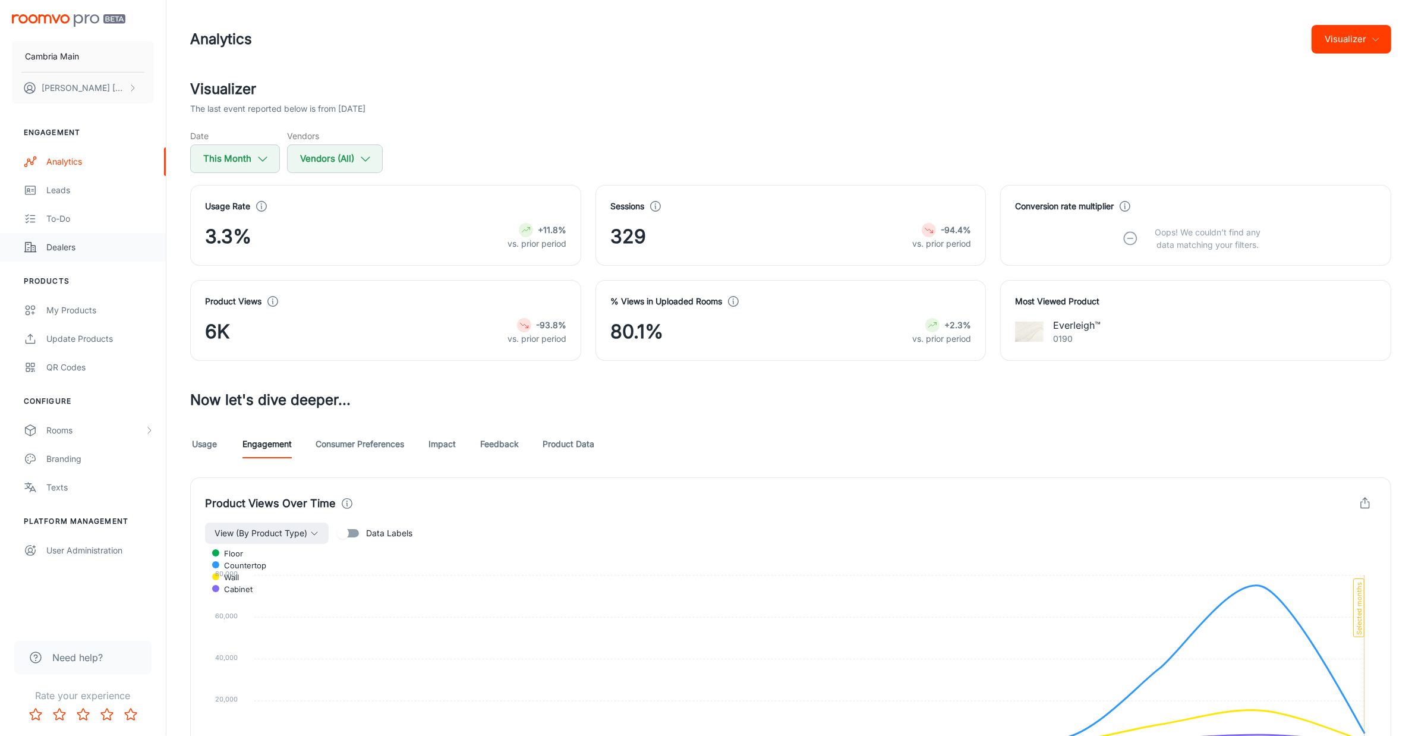
click at [53, 238] on link "Dealers" at bounding box center [83, 247] width 166 height 29
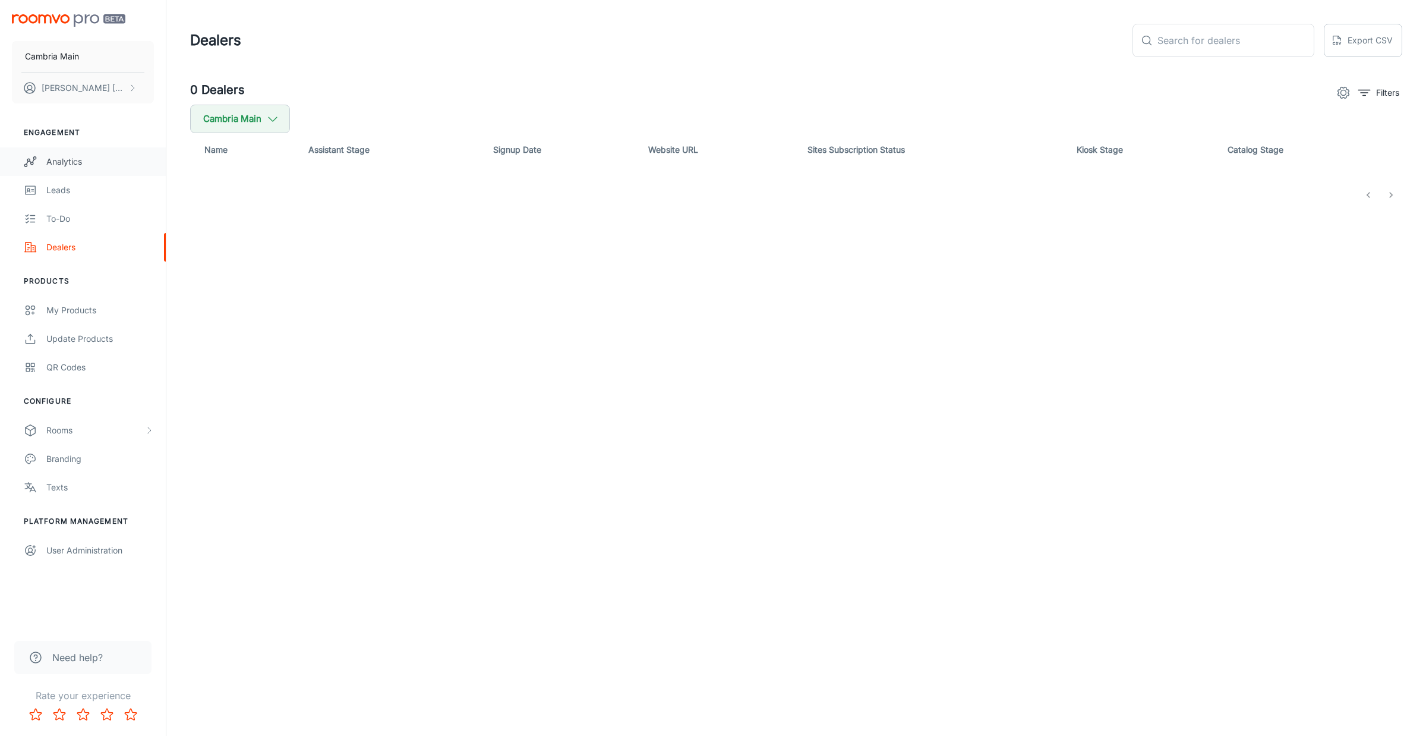
click at [52, 156] on div "Analytics" at bounding box center [100, 161] width 108 height 13
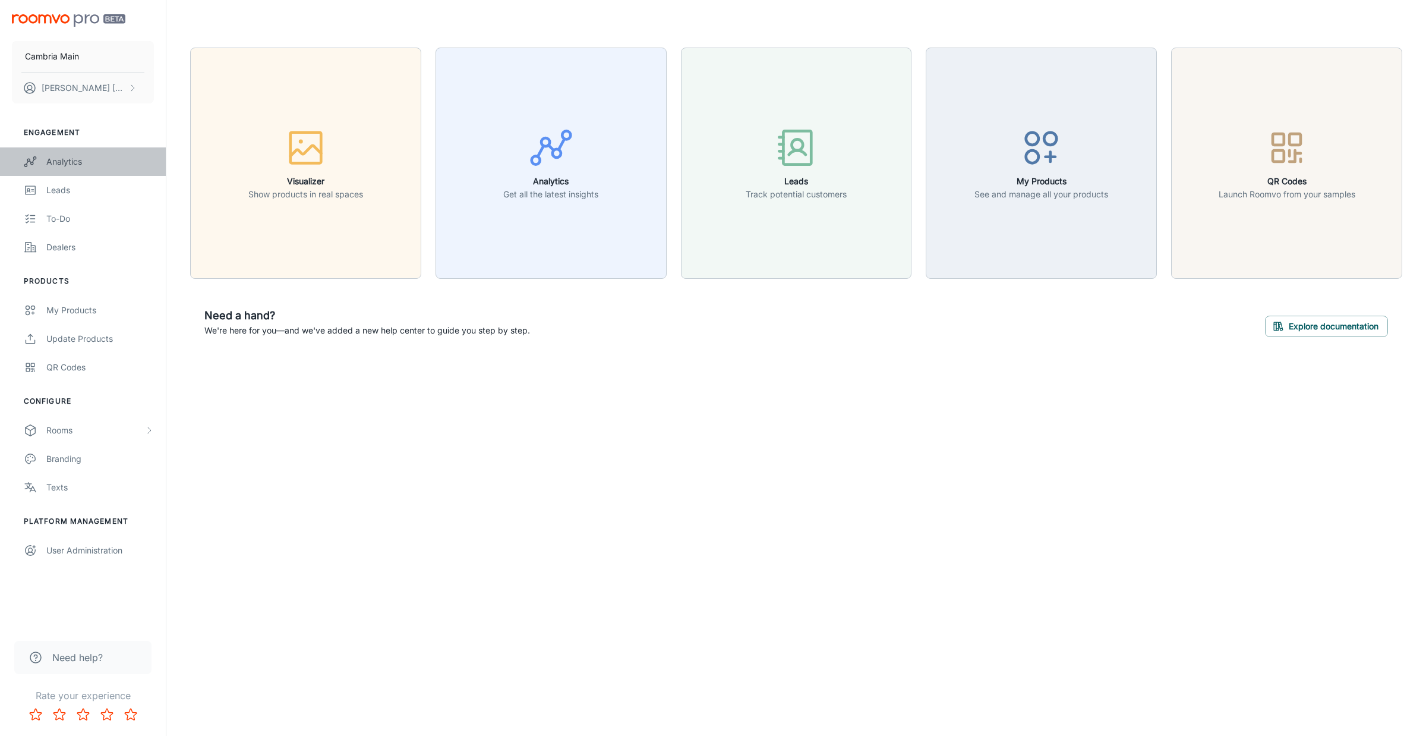
click at [59, 163] on div "Analytics" at bounding box center [100, 161] width 108 height 13
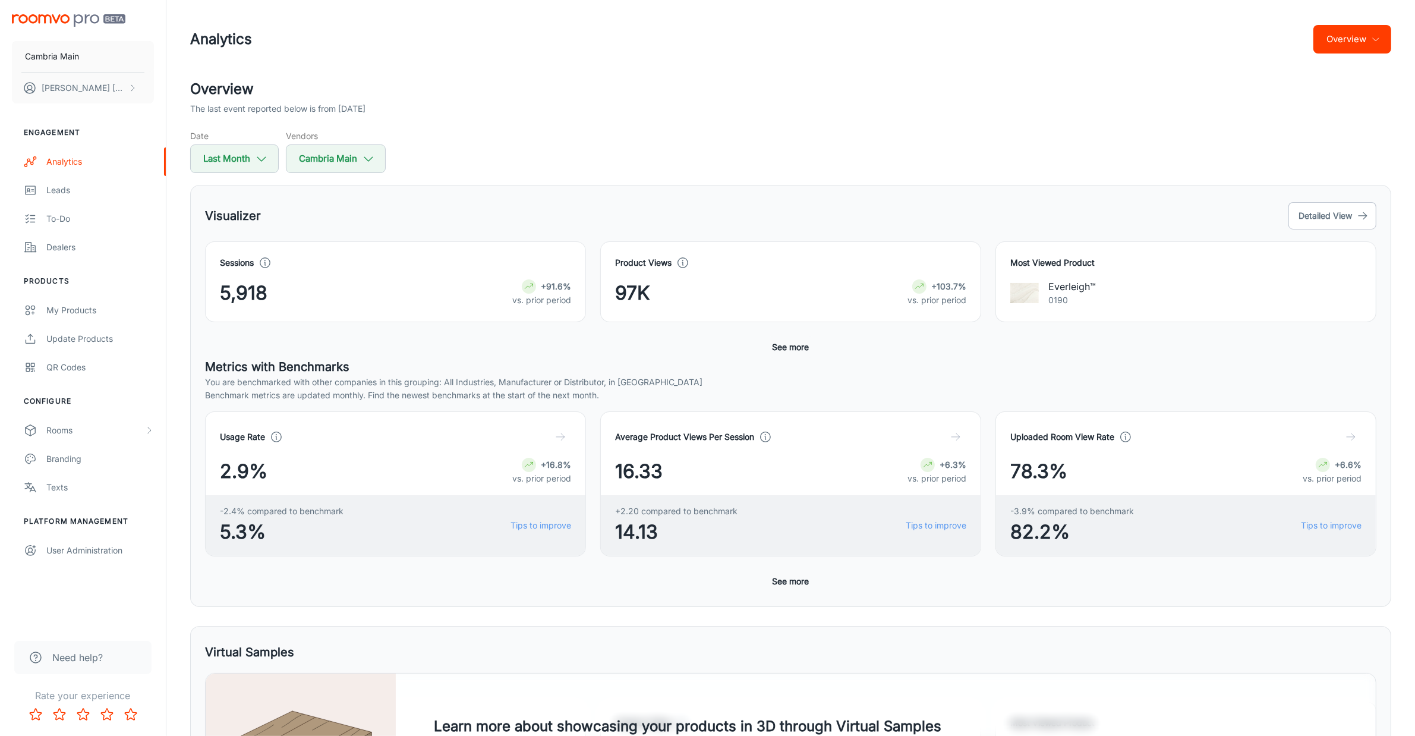
click at [806, 339] on button "See more" at bounding box center [791, 346] width 46 height 21
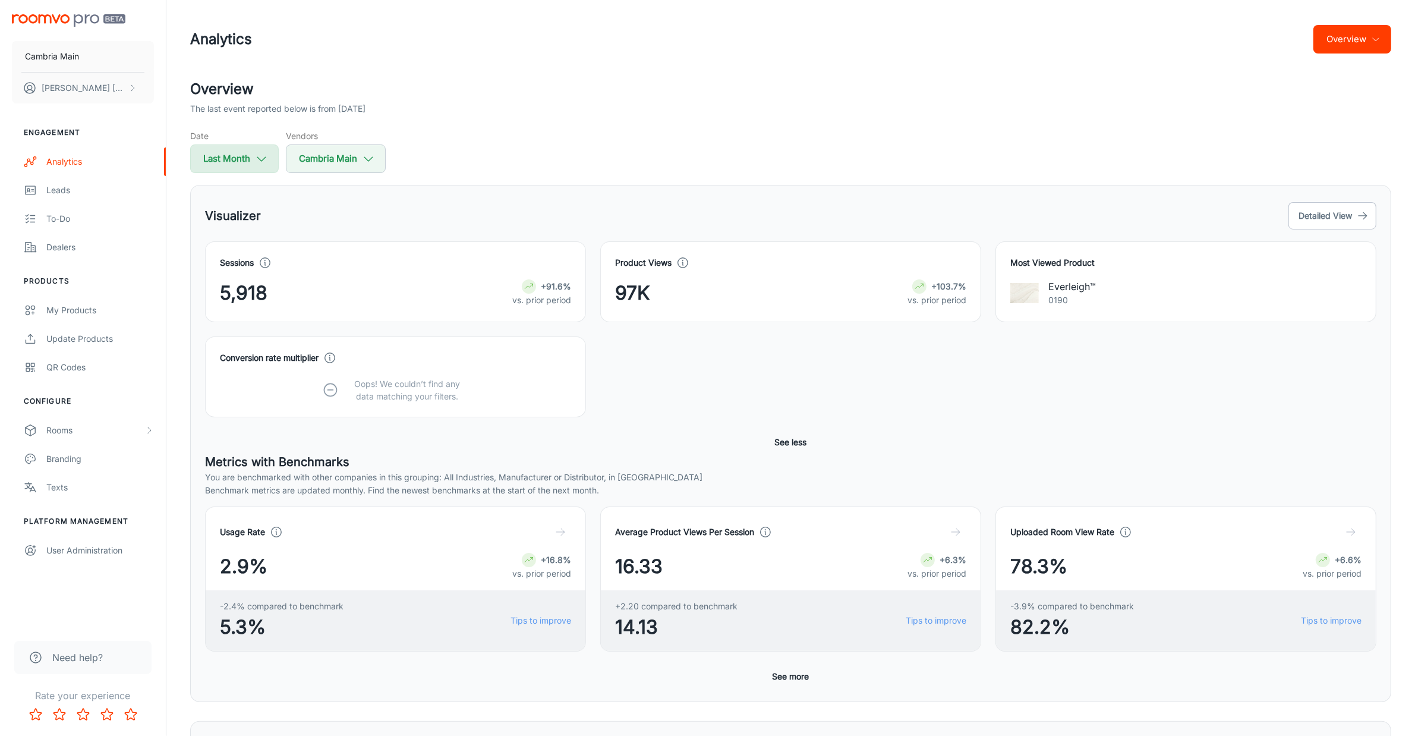
click at [201, 158] on button "Last Month" at bounding box center [234, 158] width 89 height 29
select select "7"
select select "2025"
select select "7"
select select "2025"
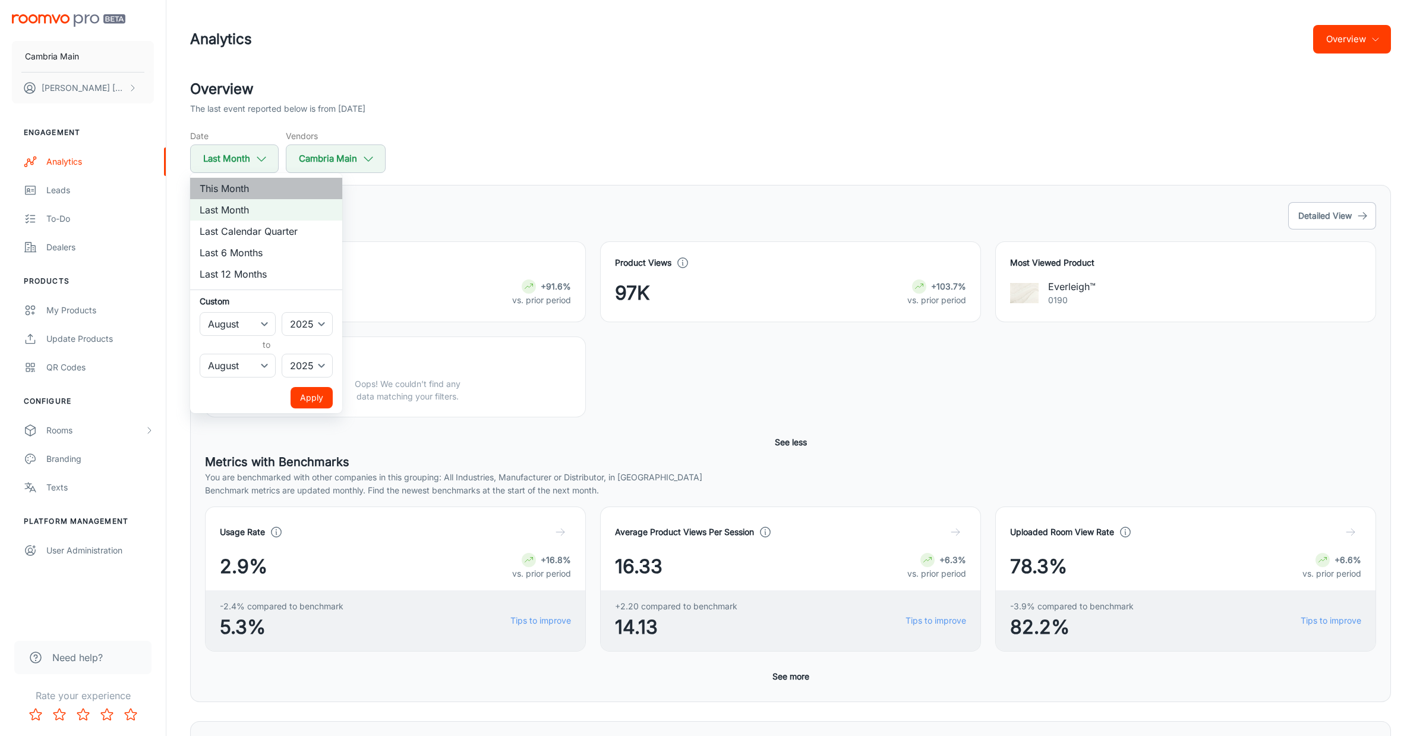
click at [229, 191] on li "This Month" at bounding box center [266, 188] width 152 height 21
select select "8"
click at [321, 400] on button "Apply" at bounding box center [312, 397] width 42 height 21
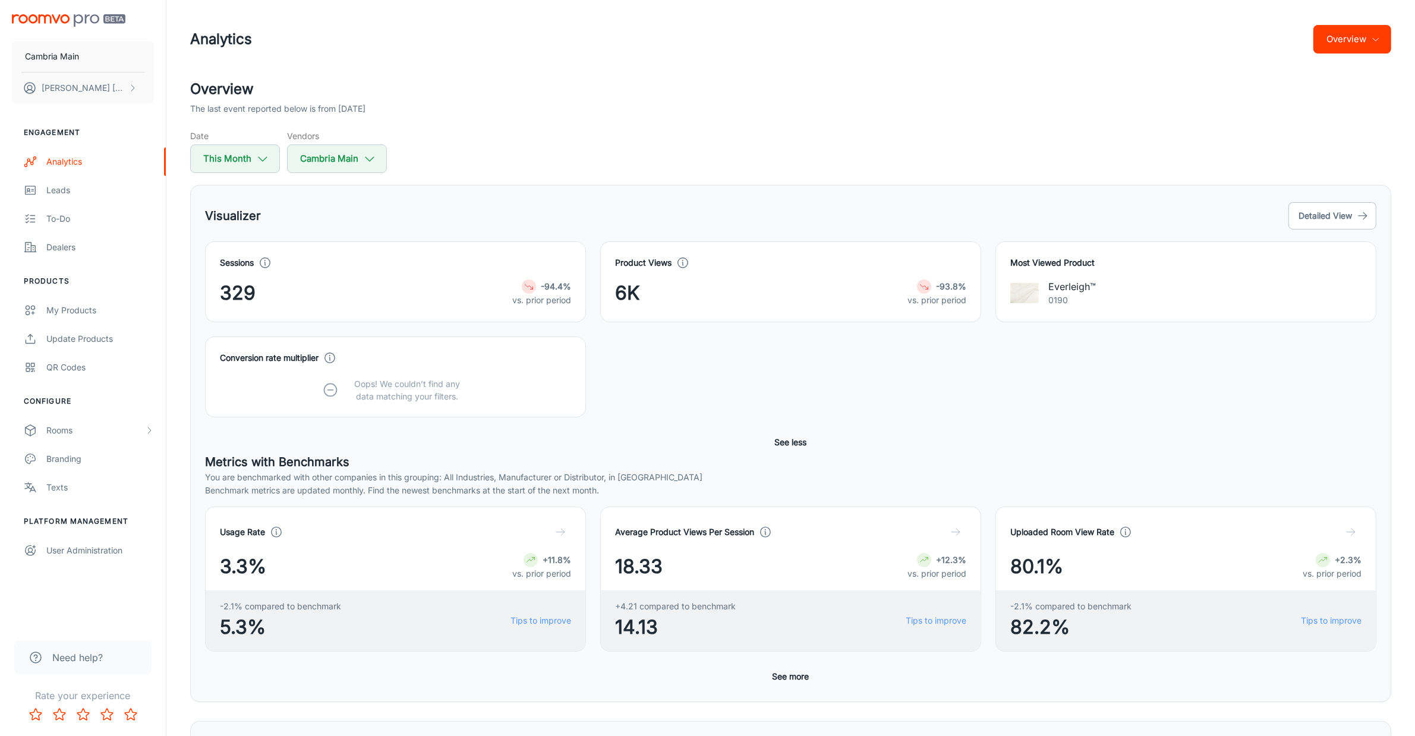
click at [1345, 39] on button "Overview" at bounding box center [1352, 39] width 78 height 29
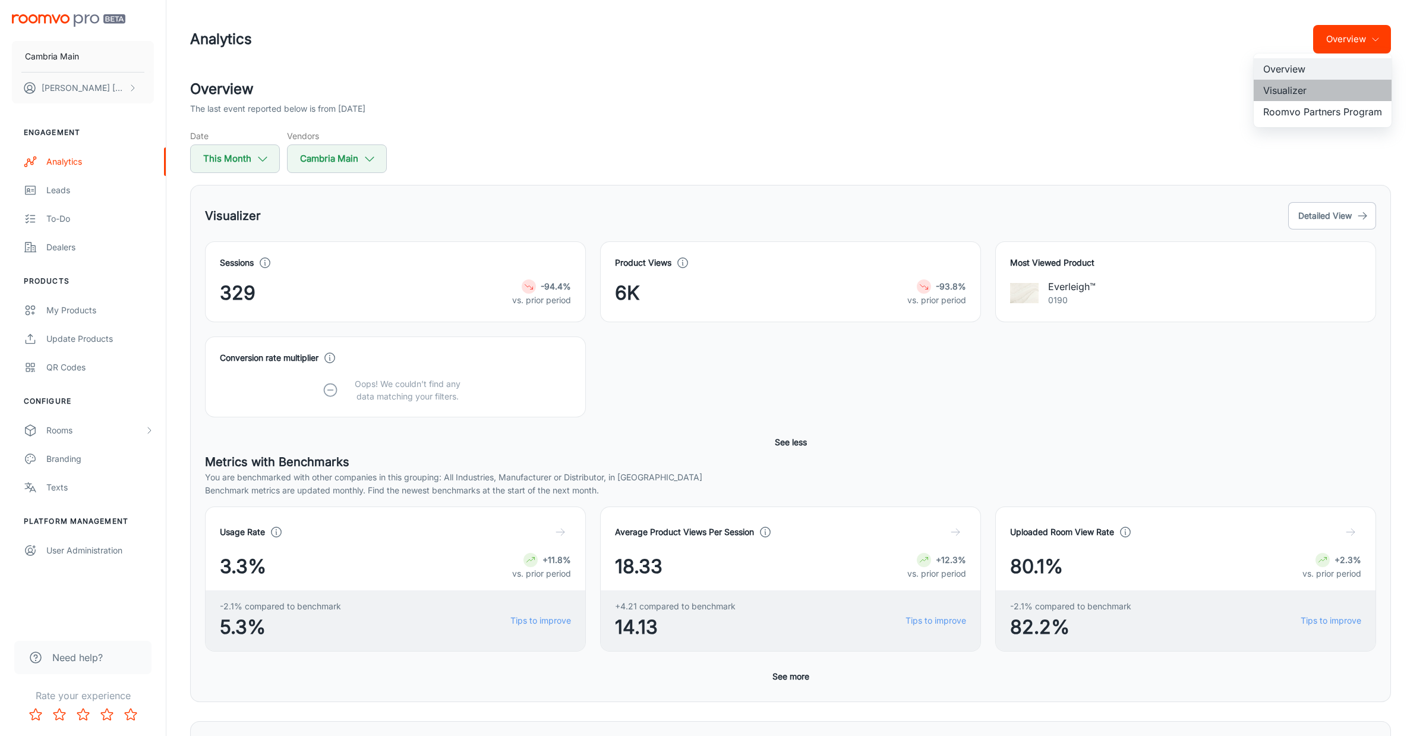
click at [1291, 87] on li "Visualizer" at bounding box center [1323, 90] width 138 height 21
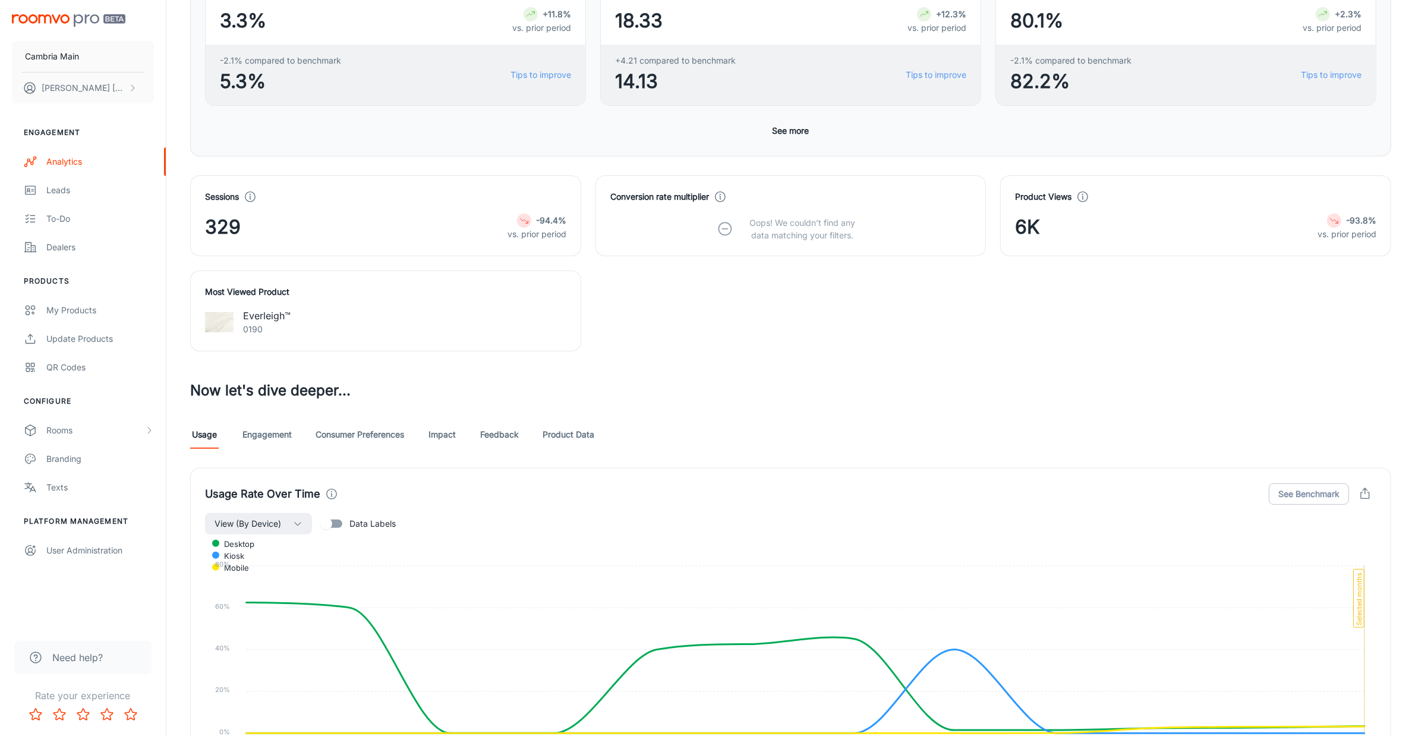
scroll to position [325, 0]
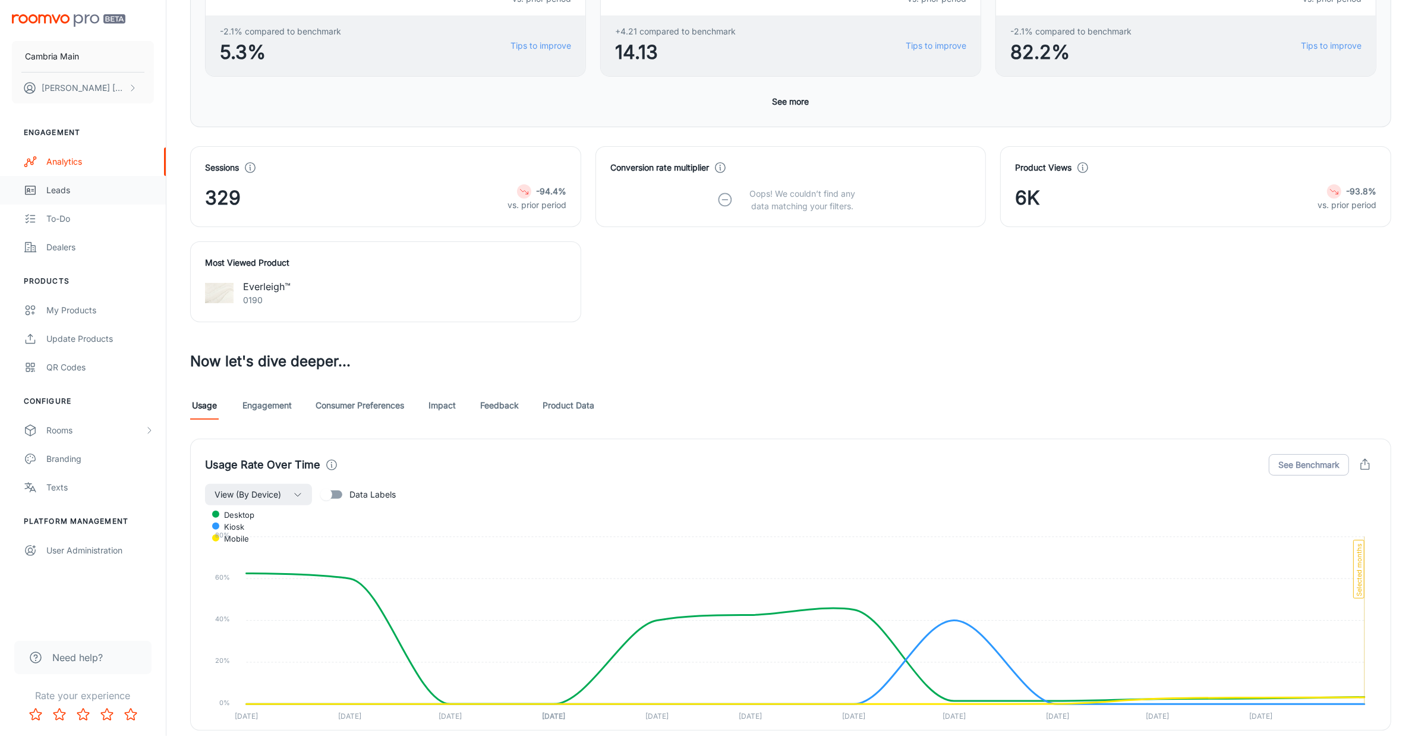
click at [53, 188] on div "Leads" at bounding box center [100, 190] width 108 height 13
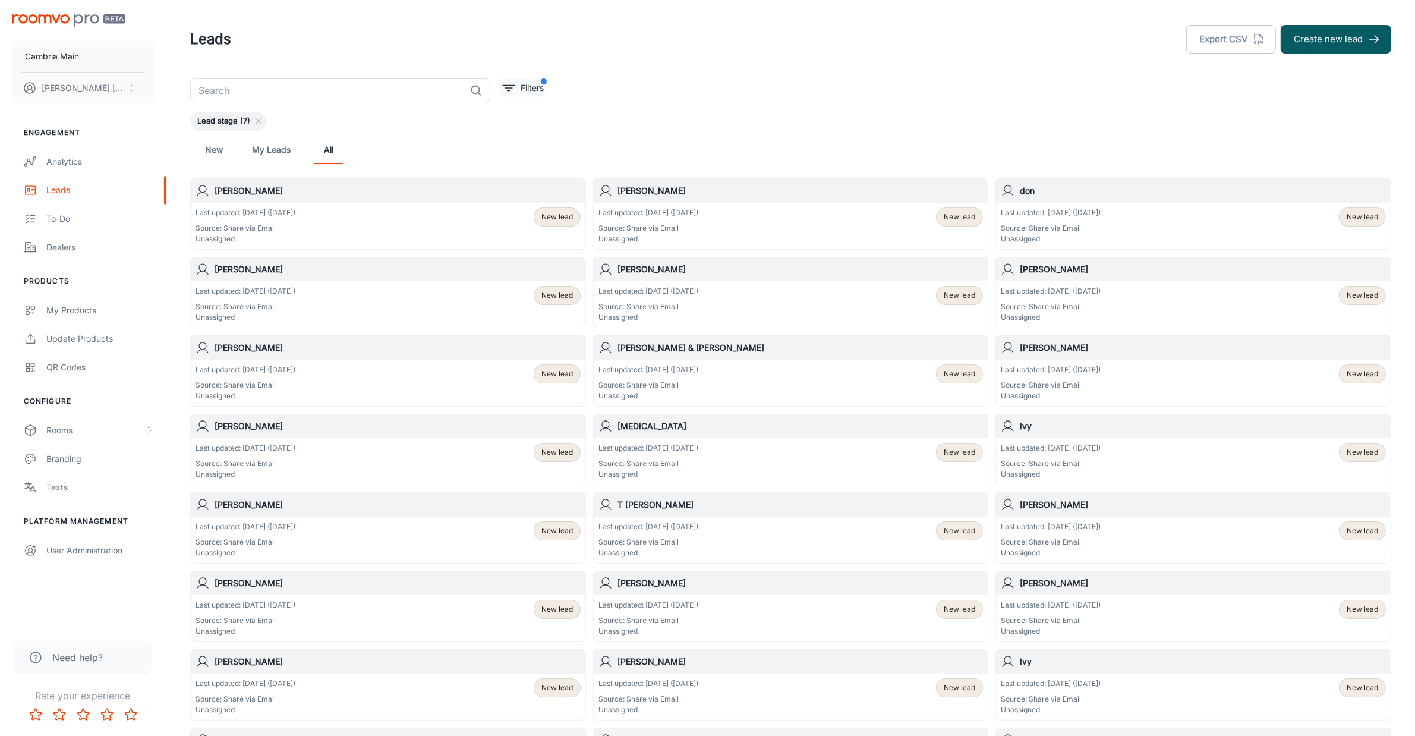
click at [520, 84] on p "Filters" at bounding box center [531, 87] width 23 height 13
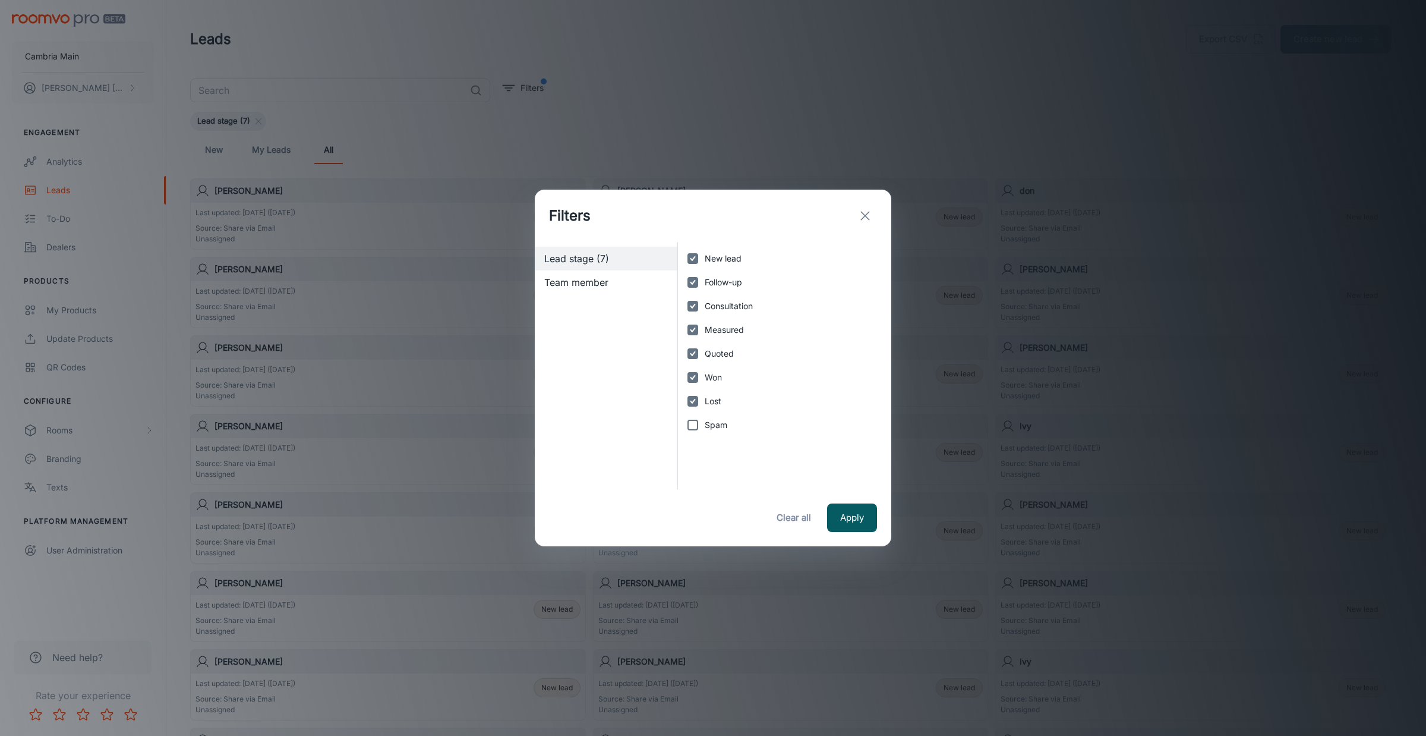
click at [869, 210] on icon "exit" at bounding box center [865, 216] width 14 height 14
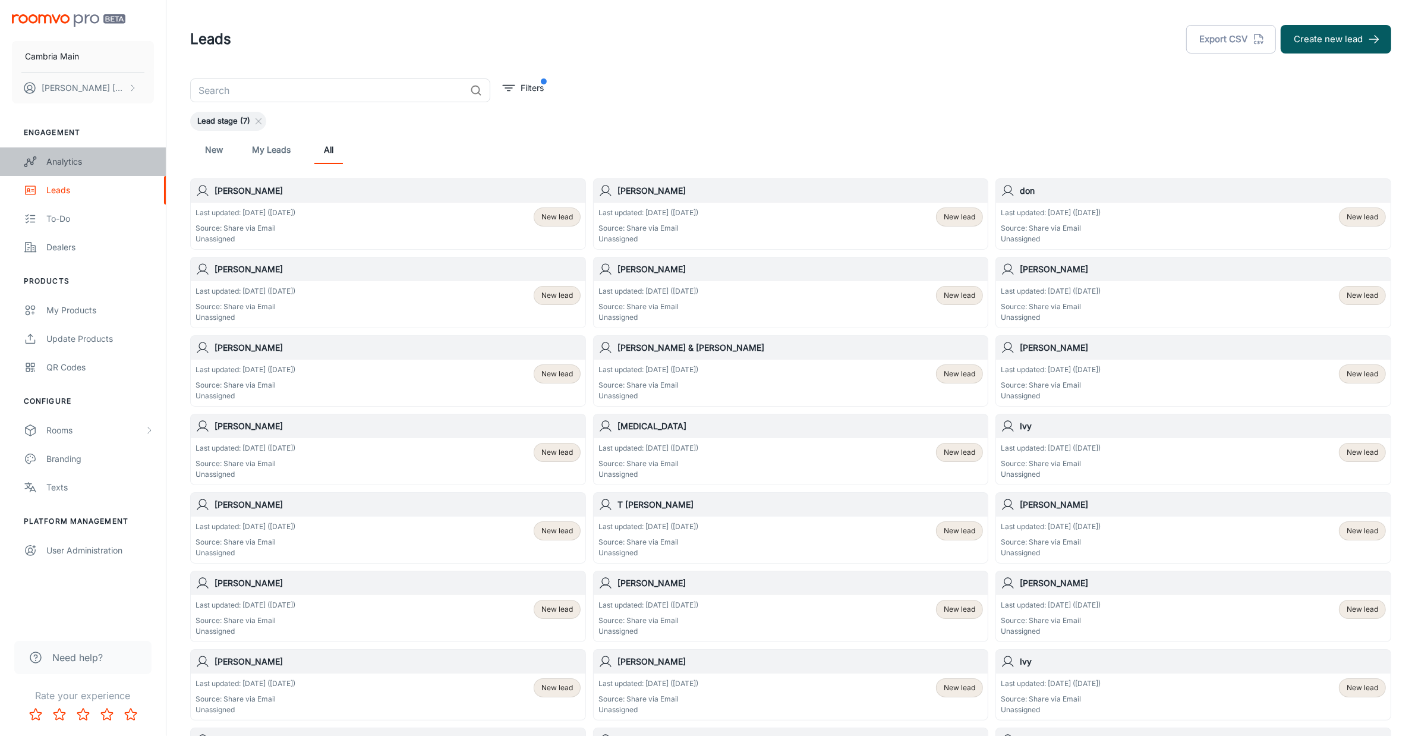
click at [65, 156] on div "Analytics" at bounding box center [100, 161] width 108 height 13
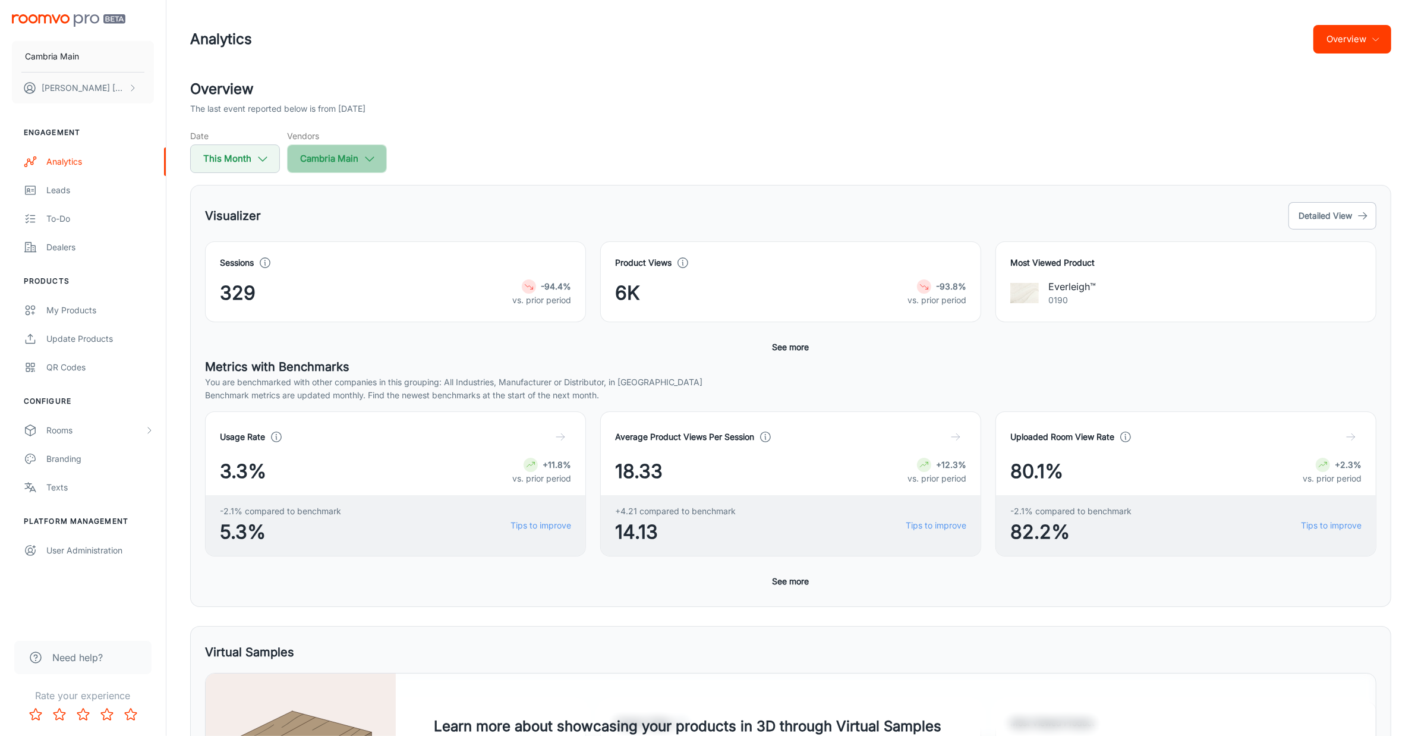
click at [364, 149] on button "Cambria Main" at bounding box center [337, 158] width 100 height 29
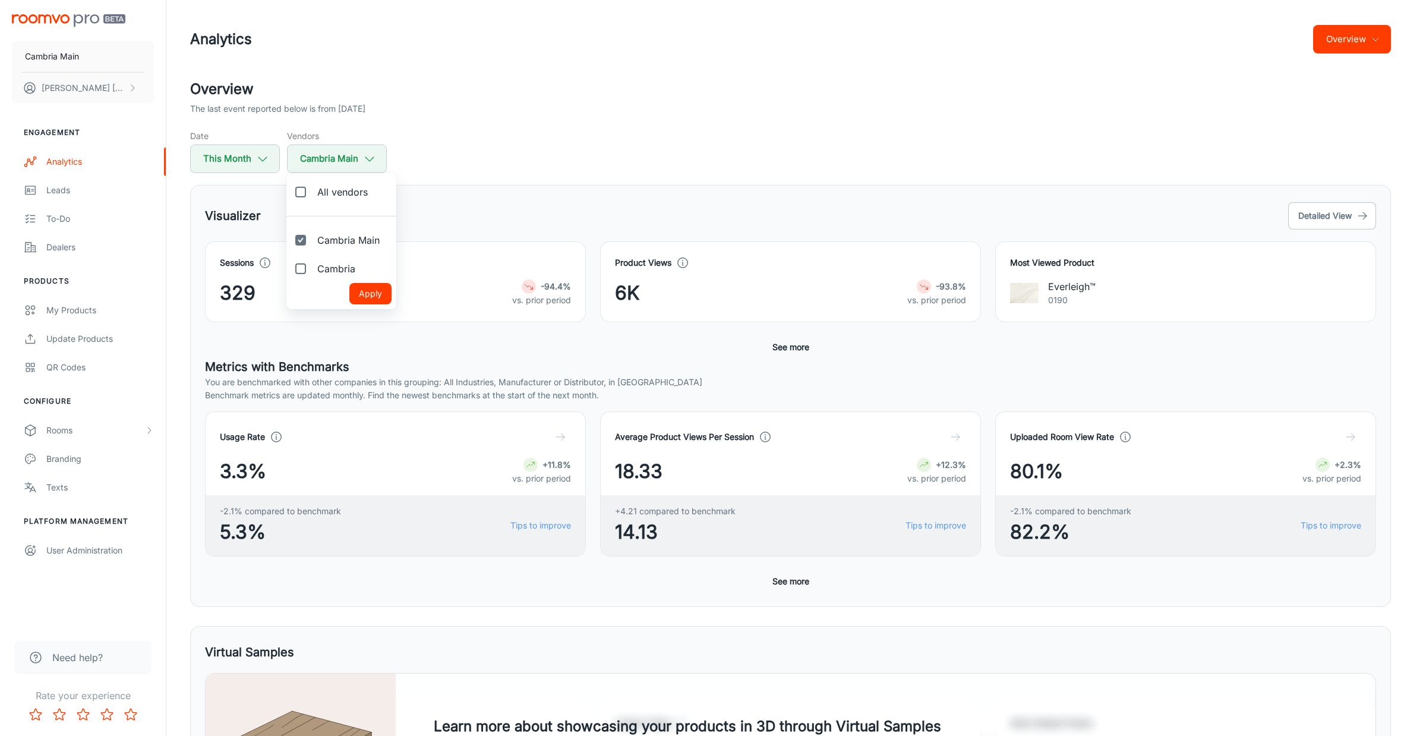
click at [340, 188] on span "All vendors" at bounding box center [342, 192] width 51 height 14
click at [313, 188] on input "All vendors" at bounding box center [301, 192] width 24 height 24
checkbox input "true"
click at [259, 163] on div at bounding box center [713, 368] width 1426 height 736
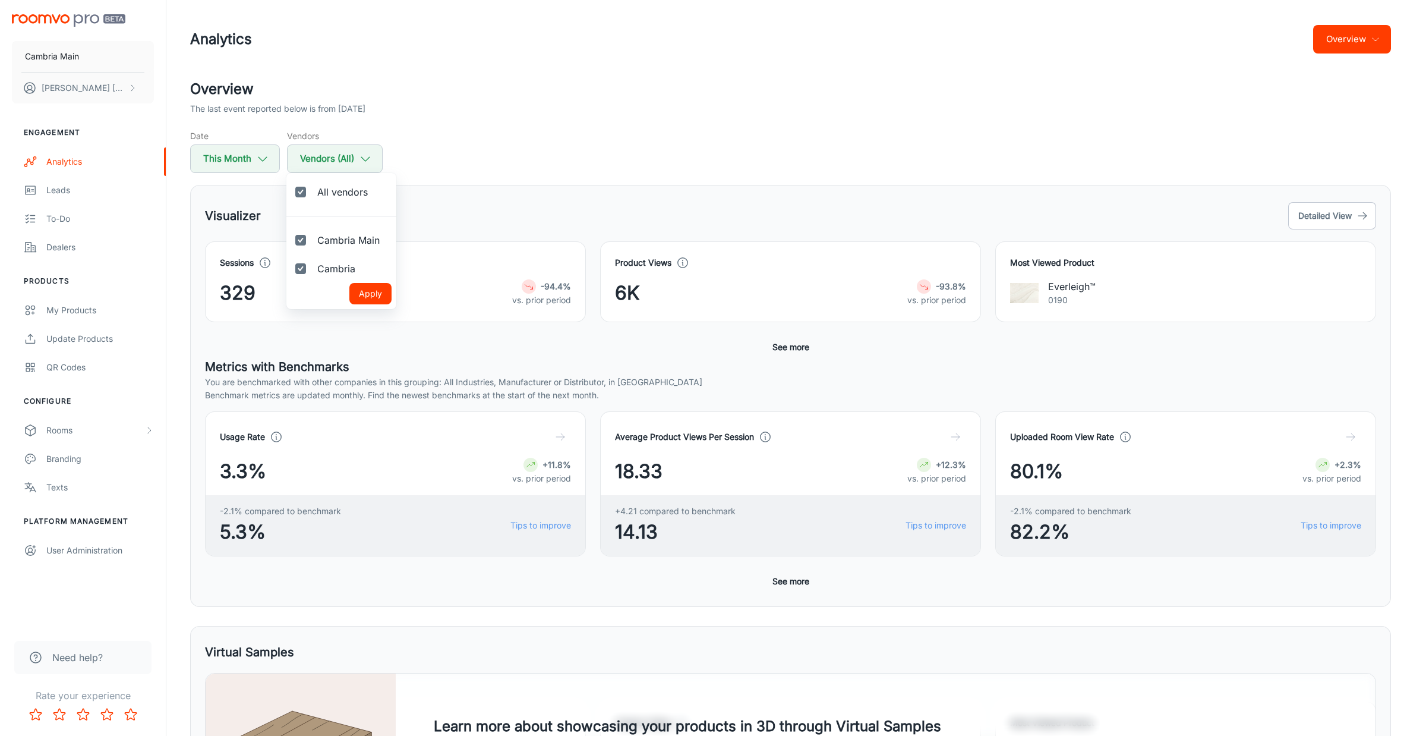
checkbox input "false"
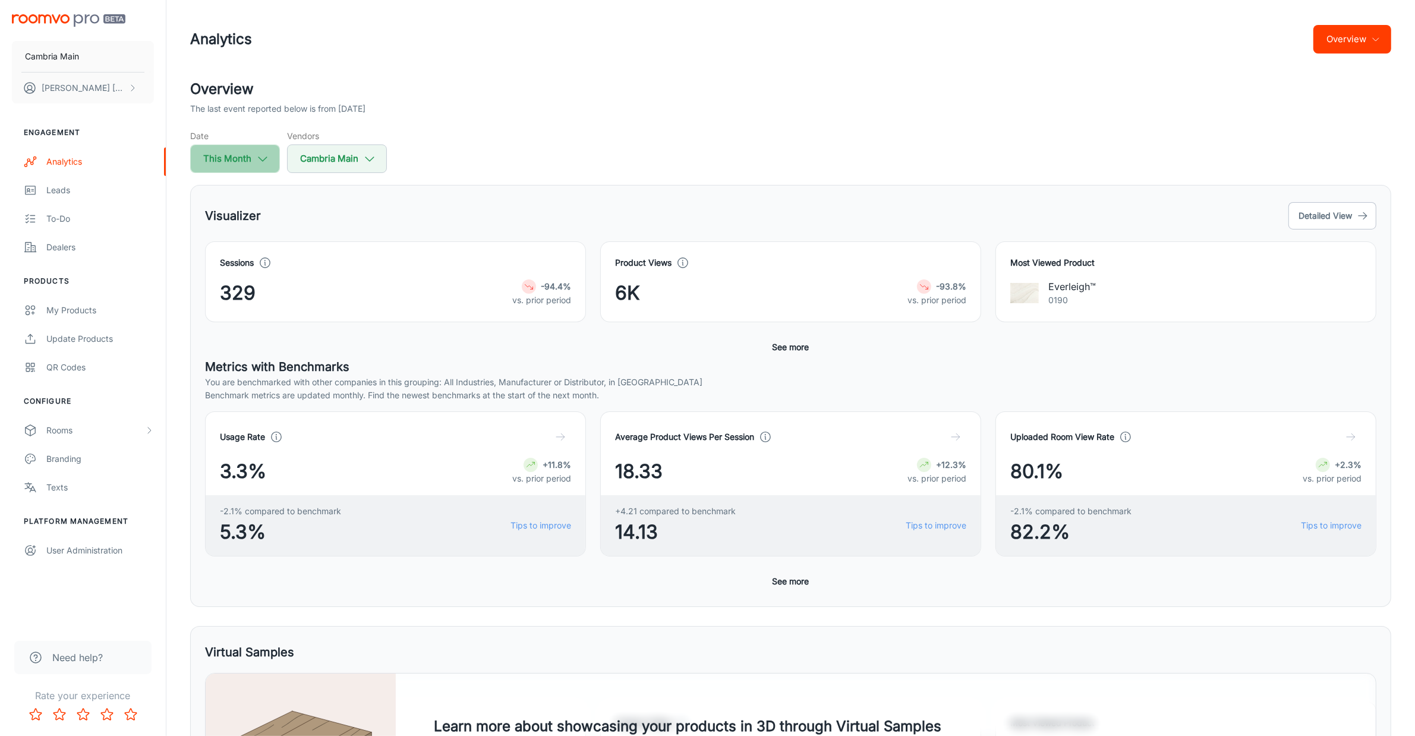
click at [261, 155] on icon "button" at bounding box center [262, 158] width 13 height 13
select select "8"
select select "2025"
select select "8"
select select "2025"
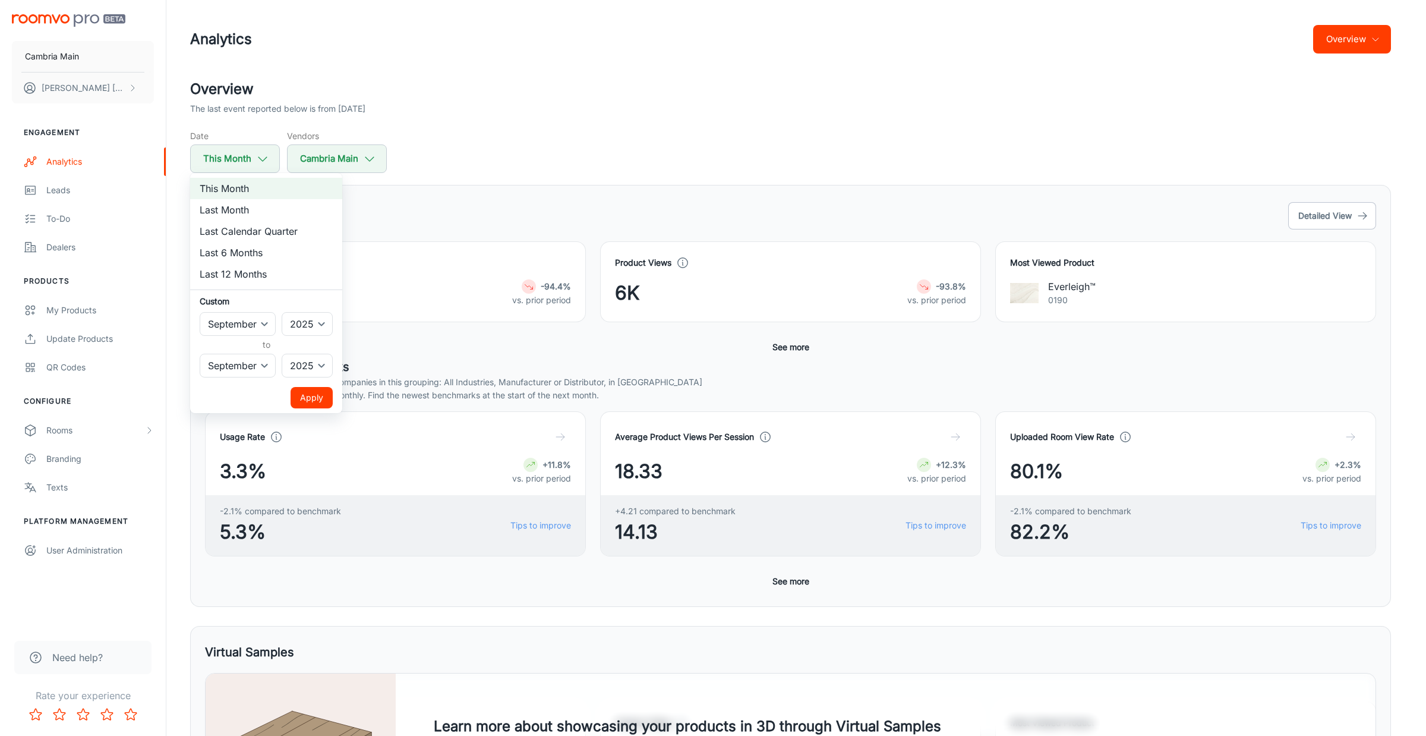
click at [311, 396] on button "Apply" at bounding box center [312, 397] width 42 height 21
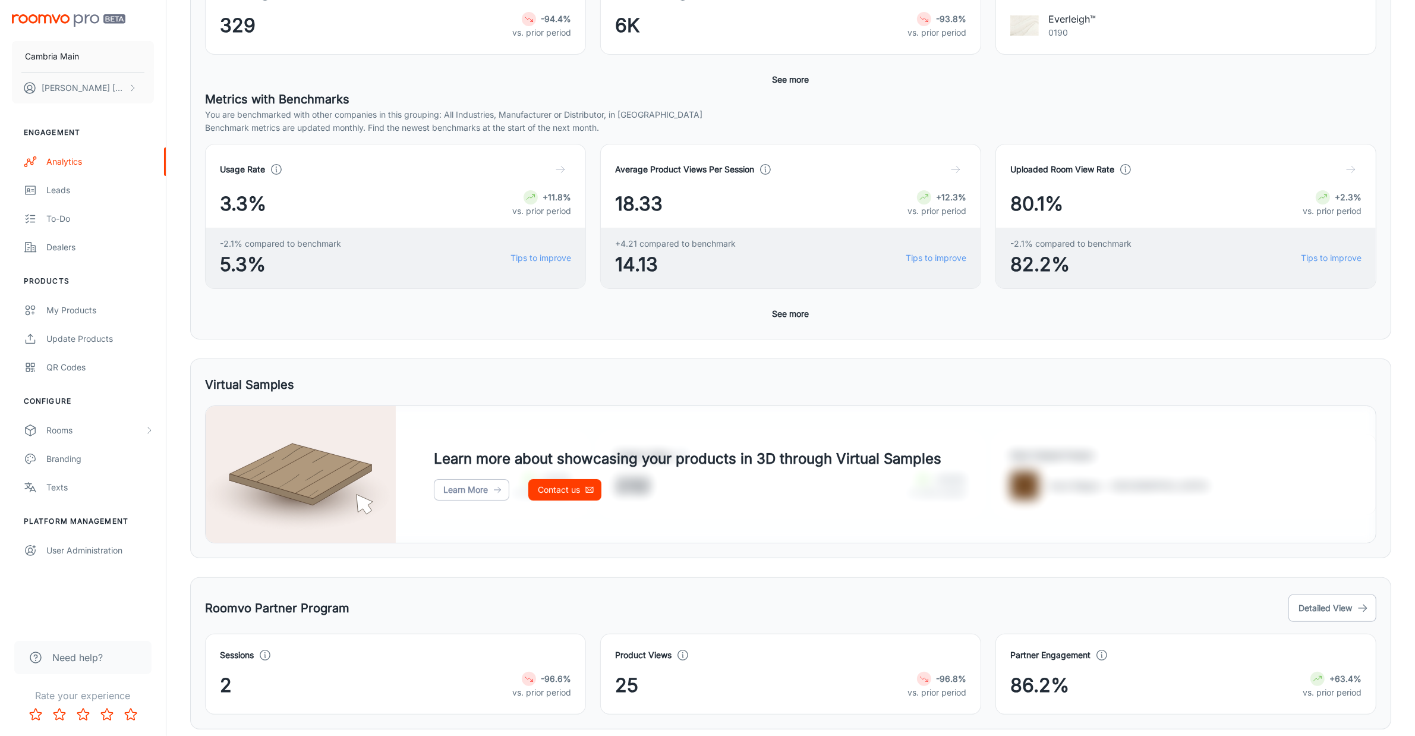
scroll to position [310, 0]
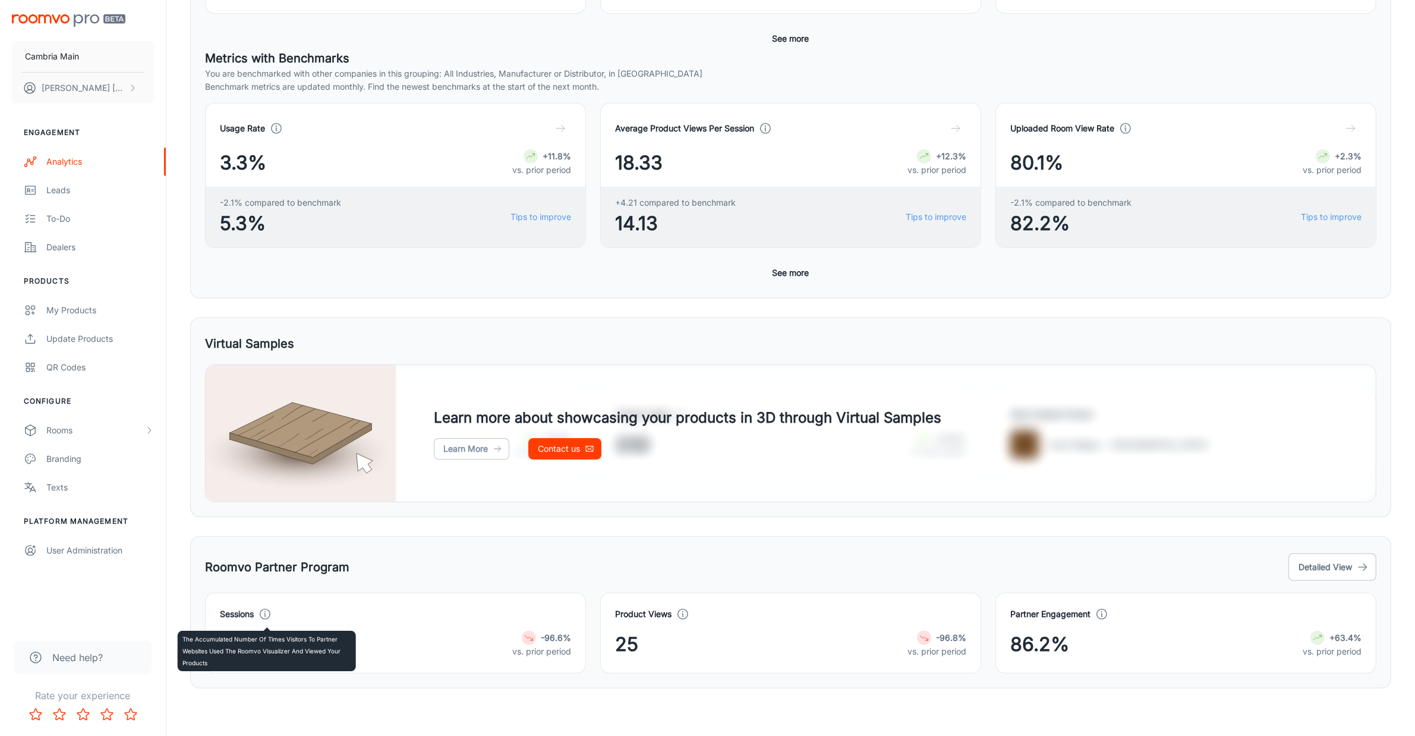
click at [263, 614] on icon at bounding box center [264, 613] width 13 height 13
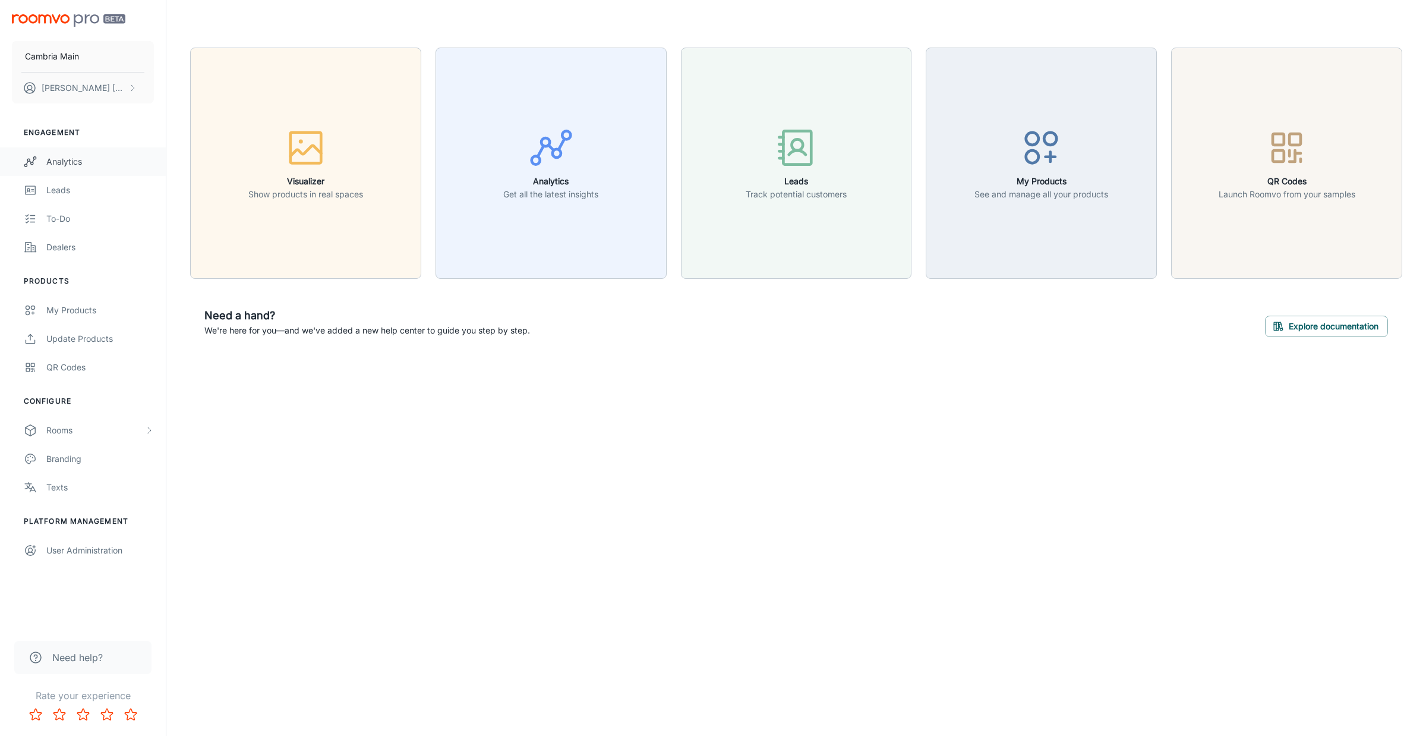
click at [84, 155] on div "Analytics" at bounding box center [100, 161] width 108 height 13
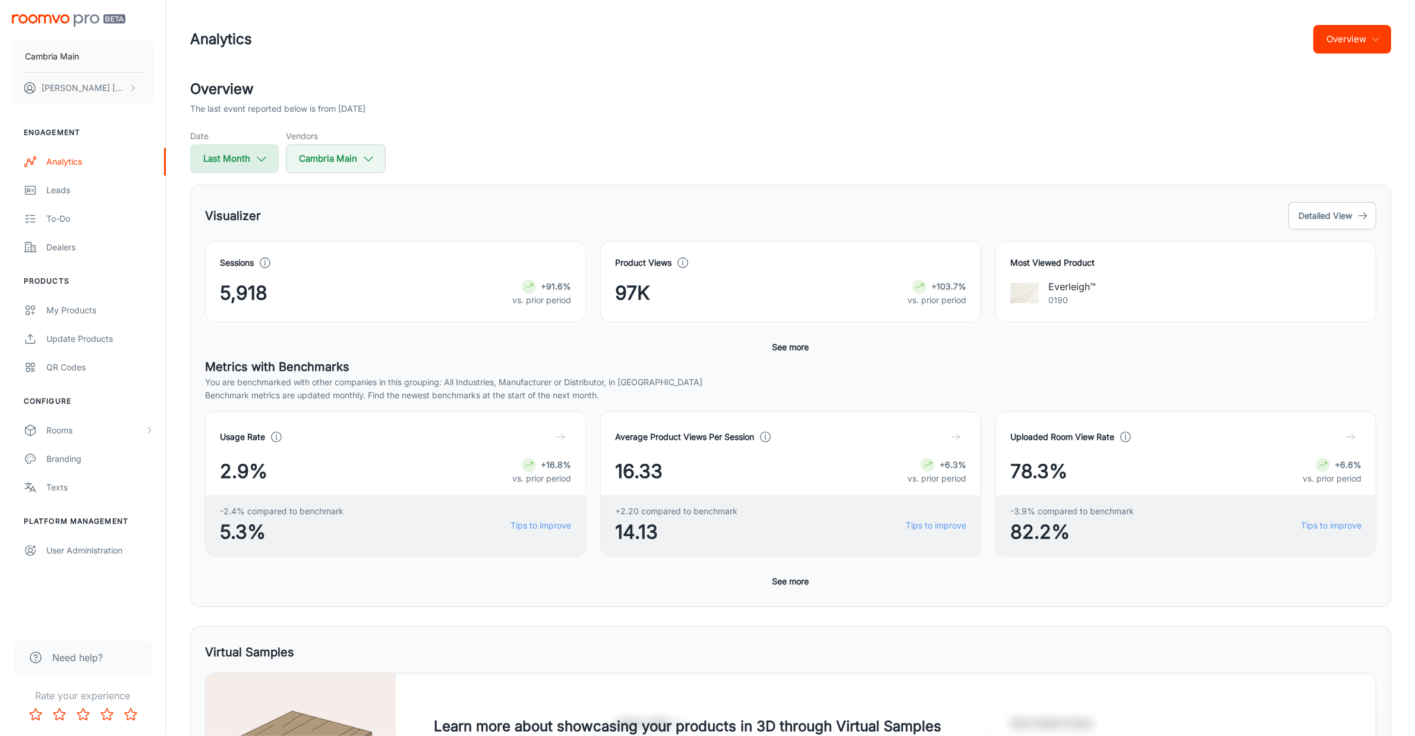
click at [260, 150] on button "Last Month" at bounding box center [234, 158] width 89 height 29
select select "7"
select select "2025"
select select "7"
select select "2025"
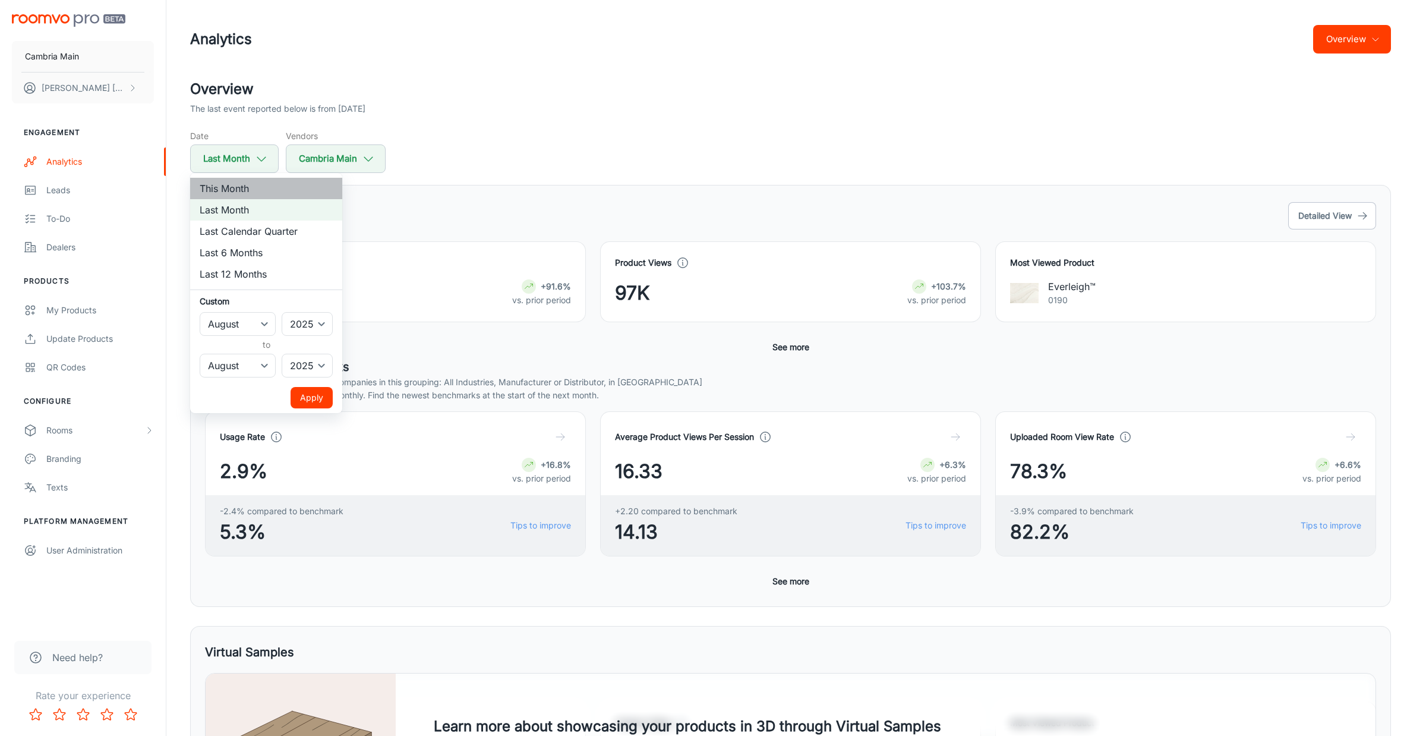
click at [247, 188] on li "This Month" at bounding box center [266, 188] width 152 height 21
select select "8"
click at [370, 147] on div at bounding box center [713, 368] width 1426 height 736
select select "7"
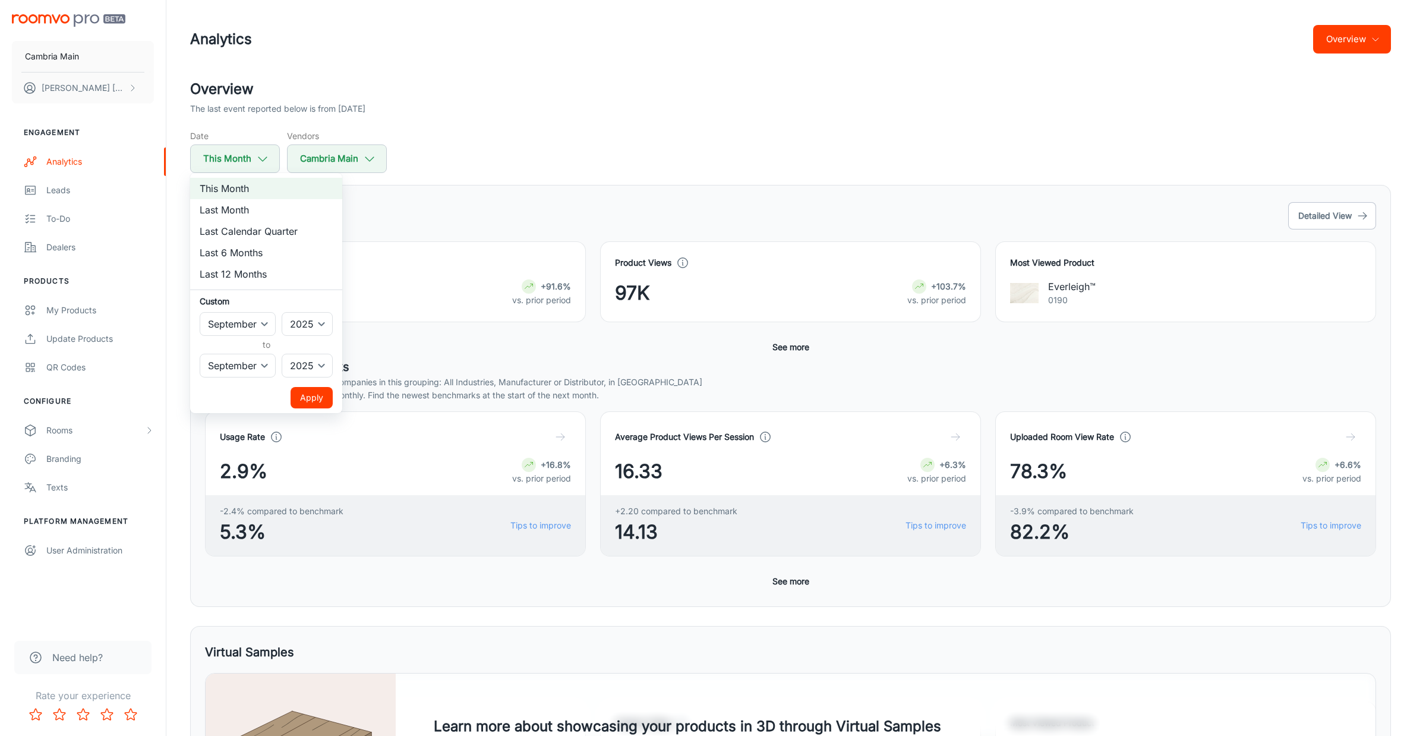
select select "7"
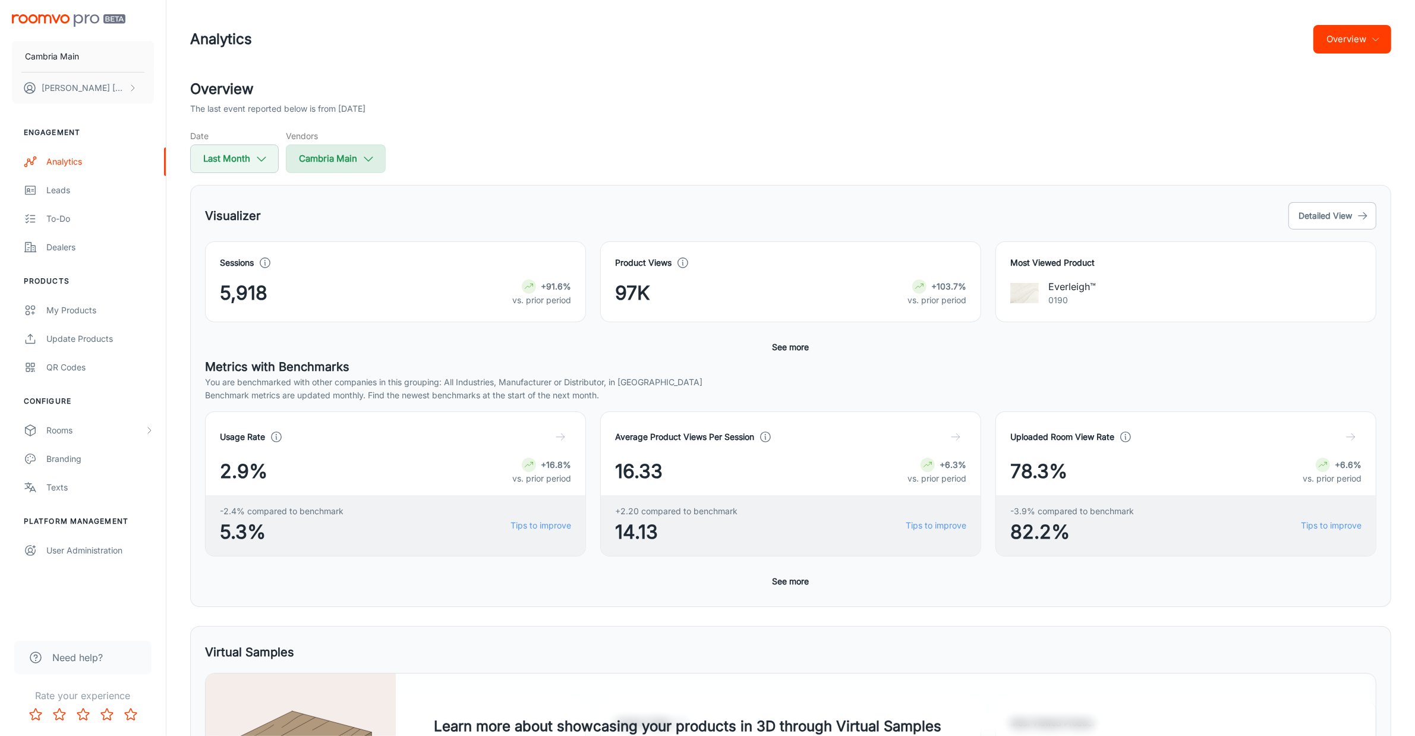
click at [368, 160] on polyline "button" at bounding box center [368, 159] width 8 height 4
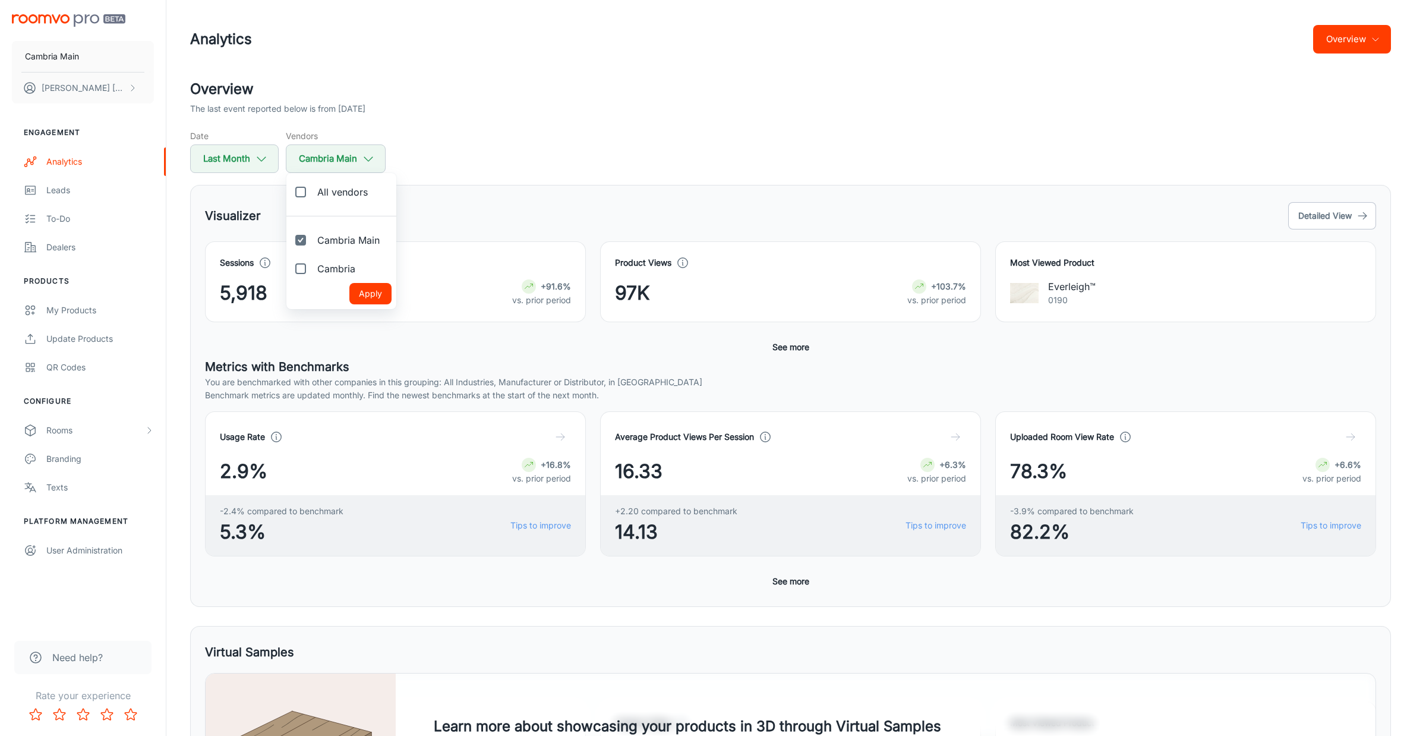
click at [330, 193] on span "All vendors" at bounding box center [342, 192] width 51 height 14
click at [313, 193] on input "All vendors" at bounding box center [301, 192] width 24 height 24
checkbox input "true"
click at [365, 294] on button "Apply" at bounding box center [370, 293] width 42 height 21
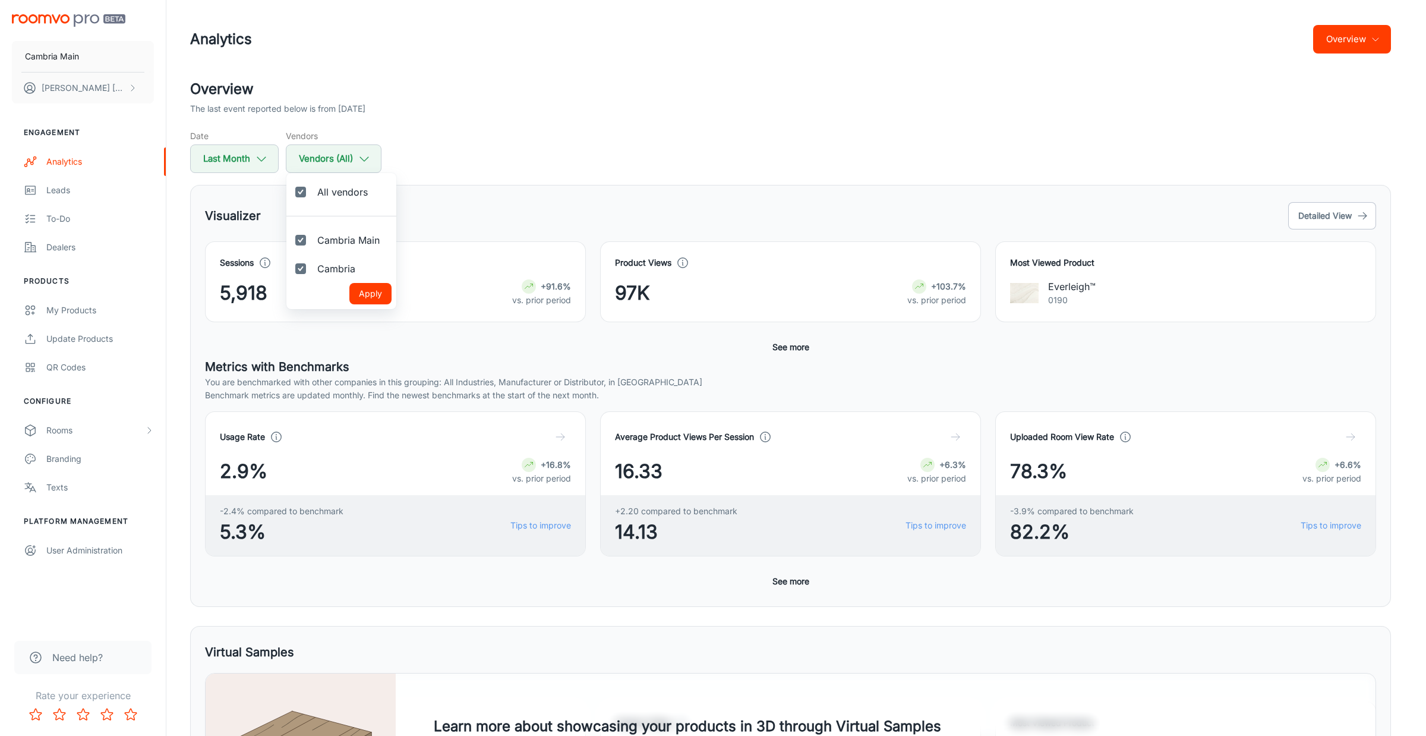
checkbox input "true"
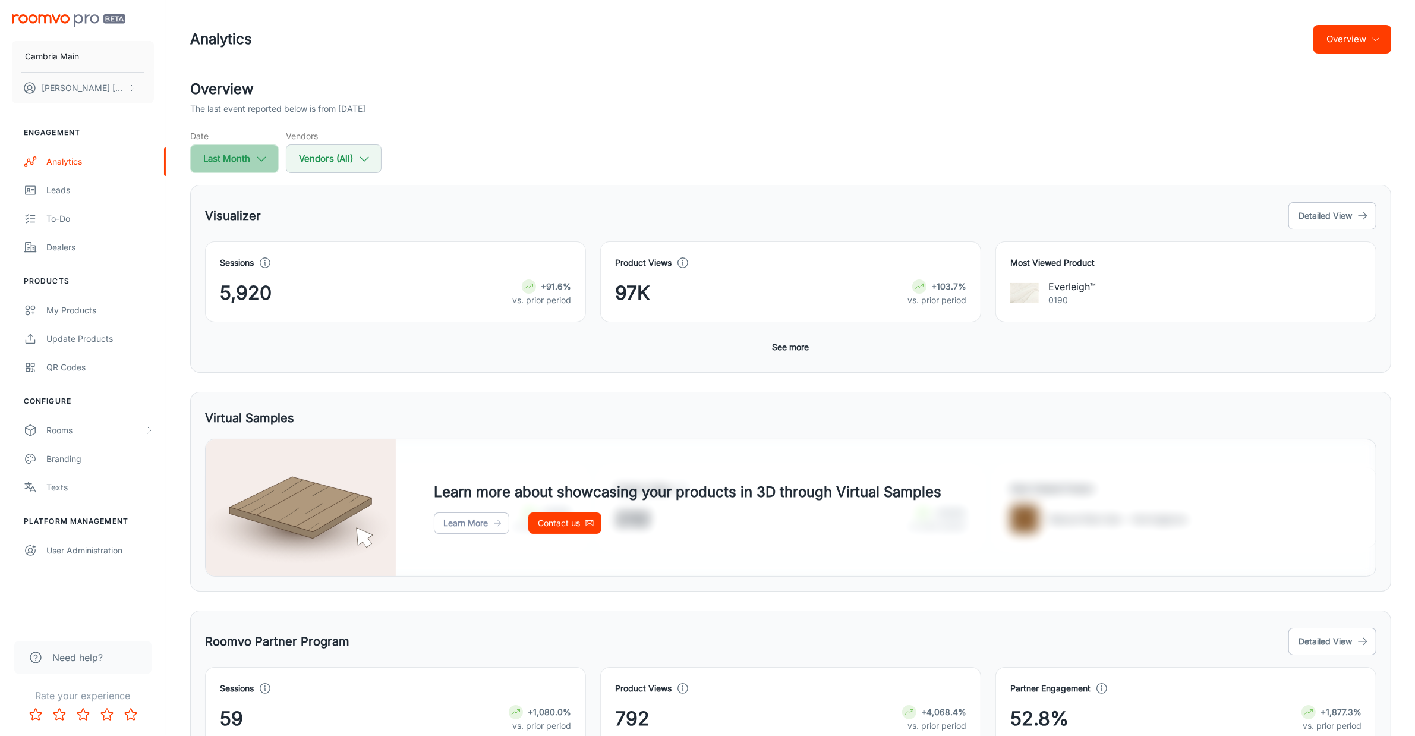
click at [262, 156] on icon "button" at bounding box center [261, 158] width 13 height 13
select select "7"
select select "2025"
select select "7"
select select "2025"
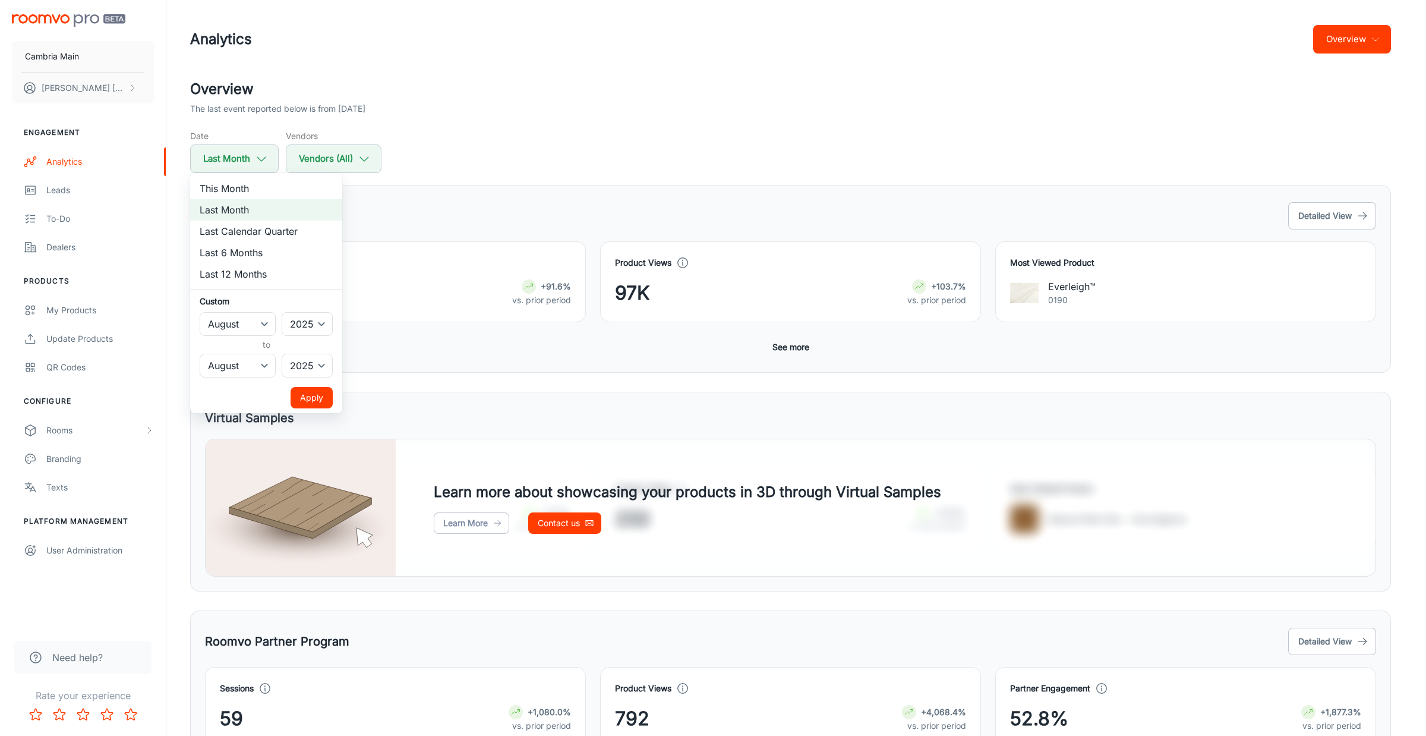
click at [261, 185] on li "This Month" at bounding box center [266, 188] width 152 height 21
select select "8"
click at [309, 398] on button "Apply" at bounding box center [312, 397] width 42 height 21
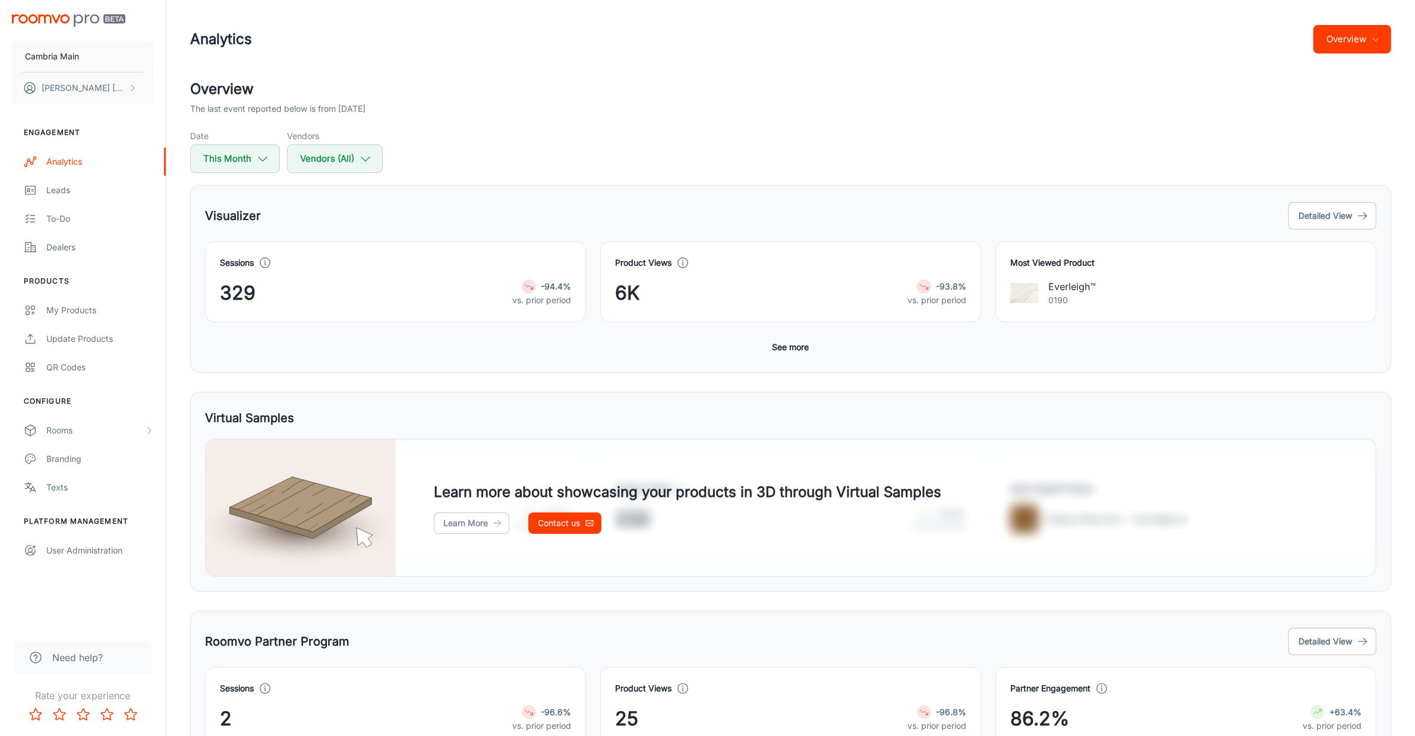
click at [1371, 37] on icon "button" at bounding box center [1376, 39] width 10 height 10
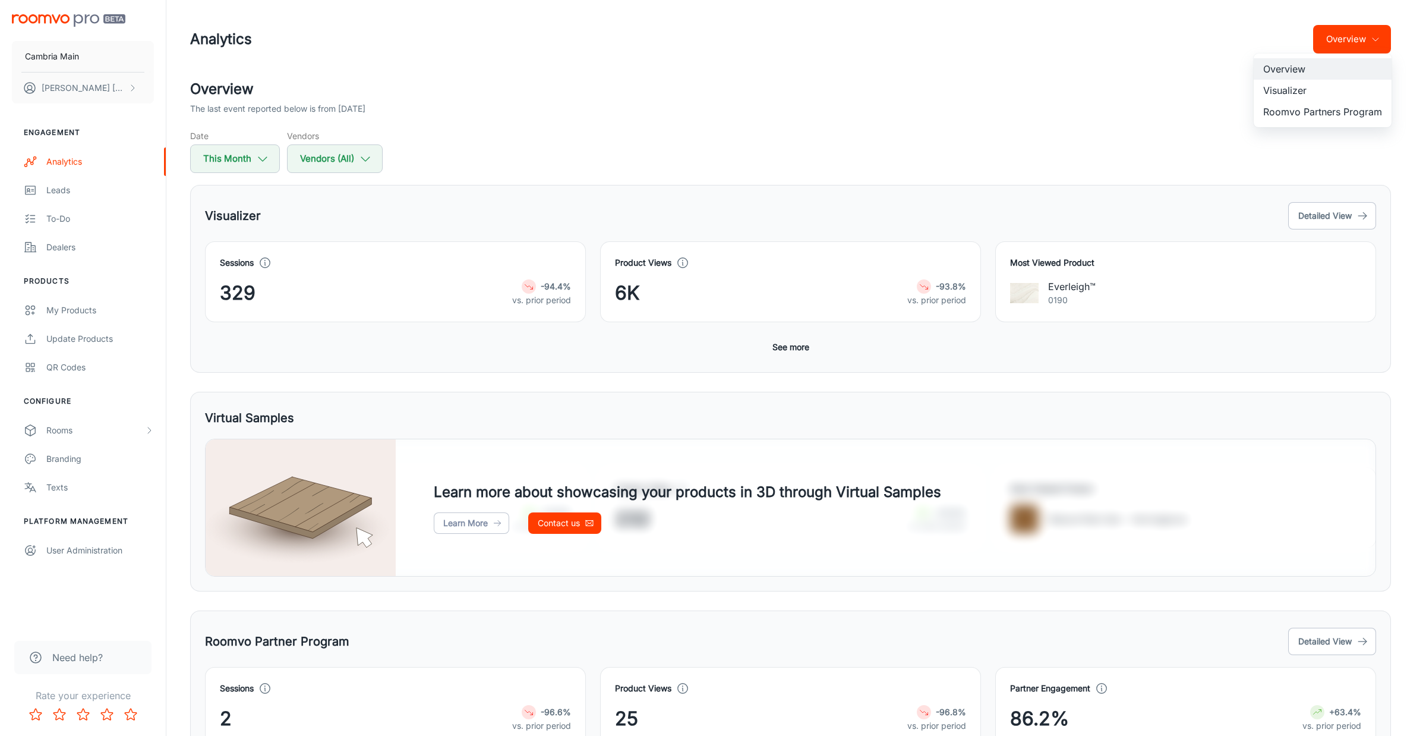
click at [1330, 105] on li "Roomvo Partners Program" at bounding box center [1323, 111] width 138 height 21
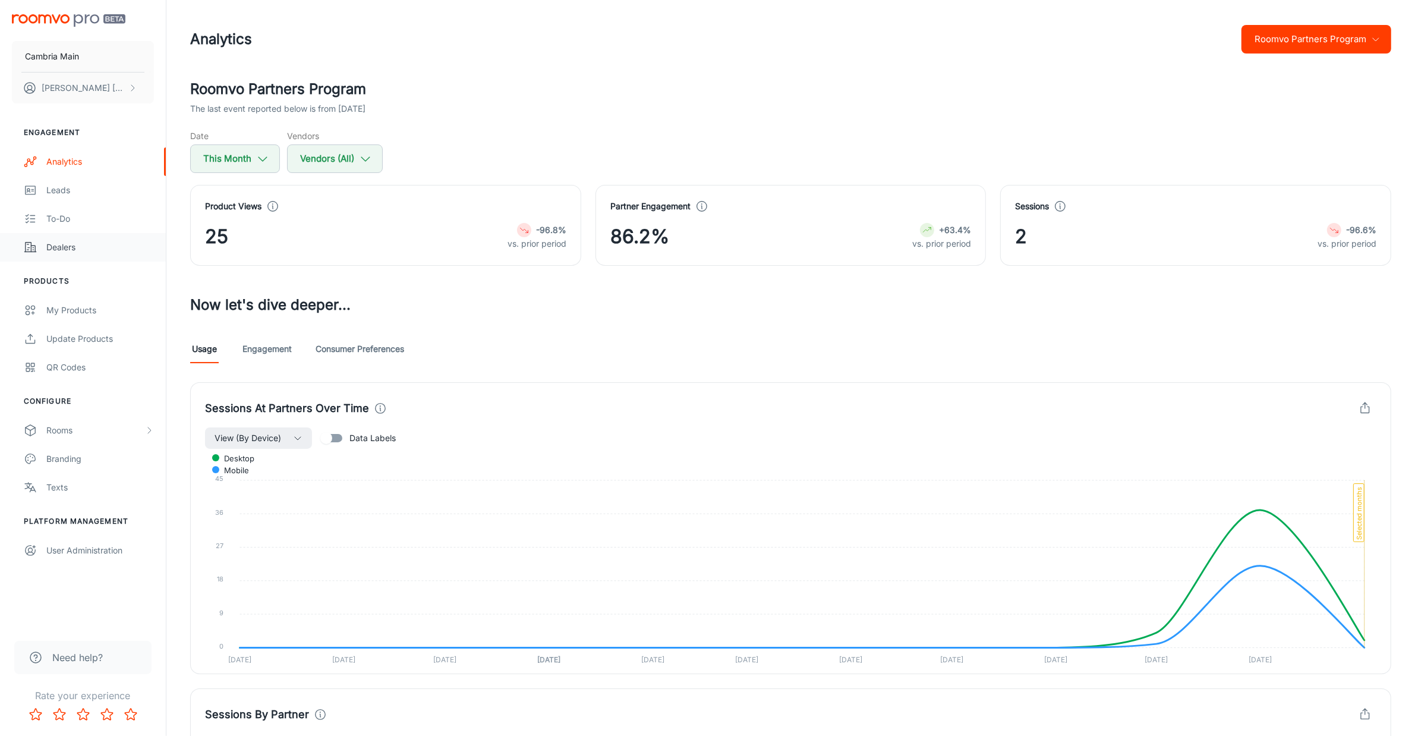
click at [61, 245] on div "Dealers" at bounding box center [100, 247] width 108 height 13
